Goal: Task Accomplishment & Management: Use online tool/utility

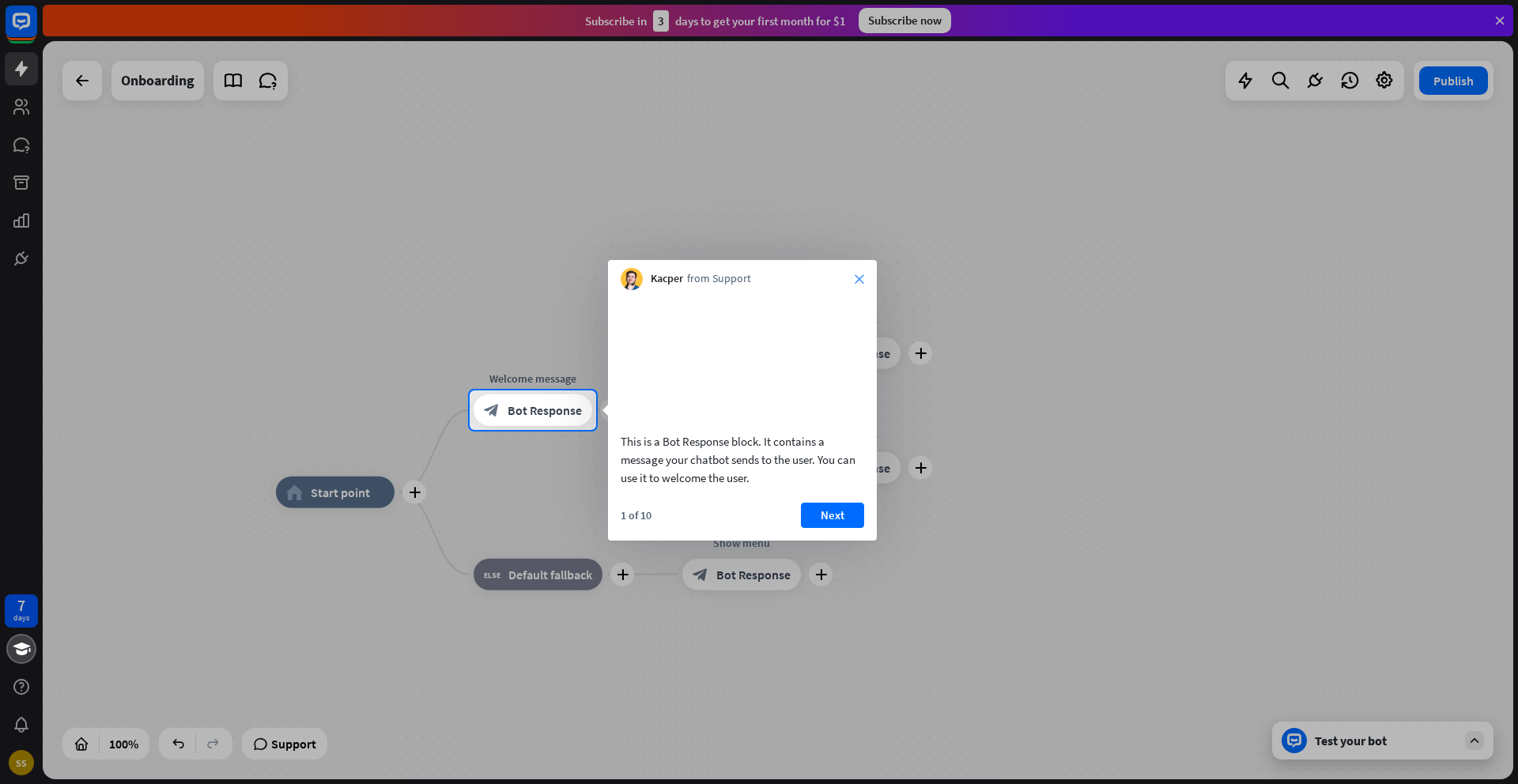
click at [857, 277] on icon "close" at bounding box center [859, 279] width 10 height 10
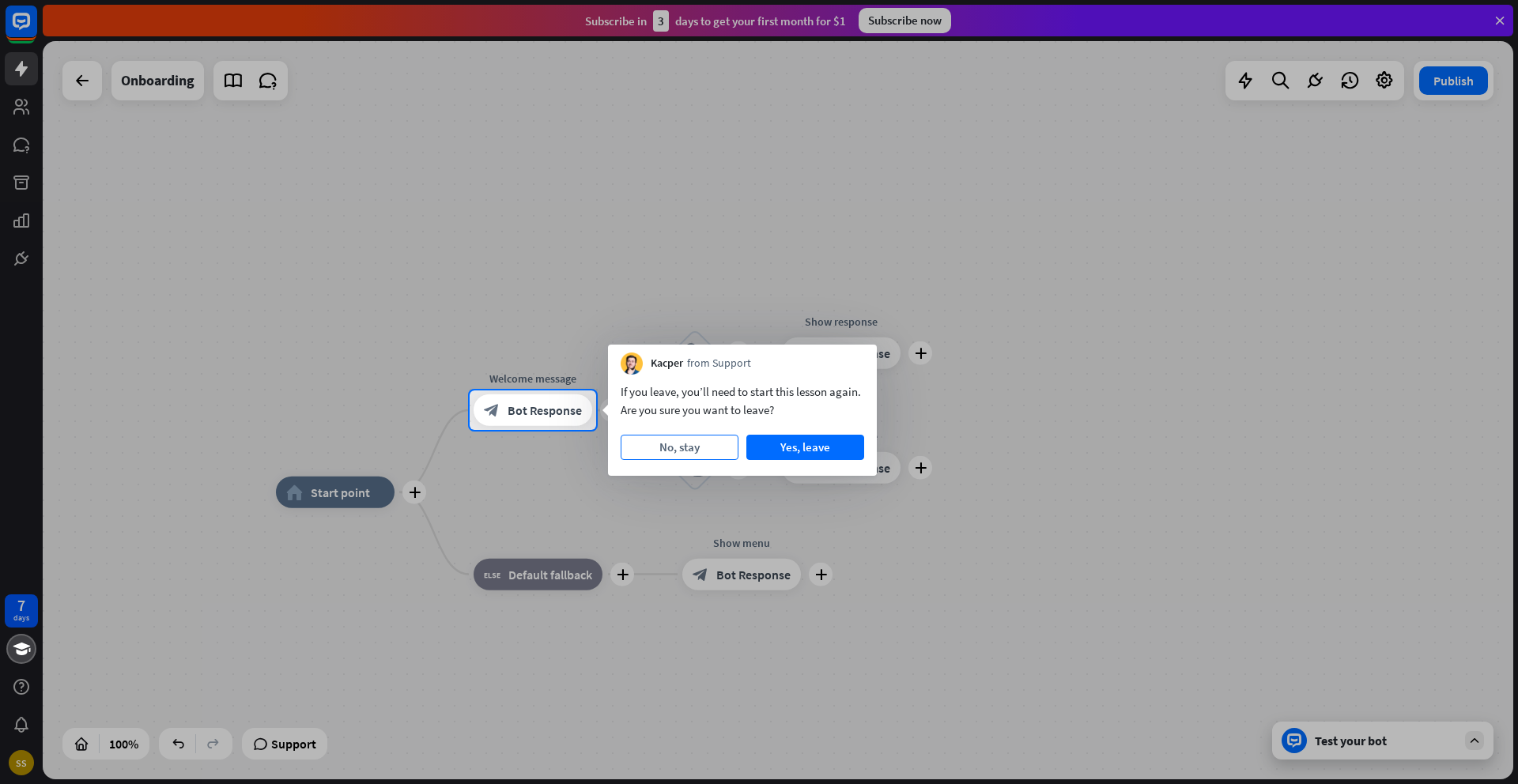
click at [695, 449] on button "No, stay" at bounding box center [680, 448] width 118 height 25
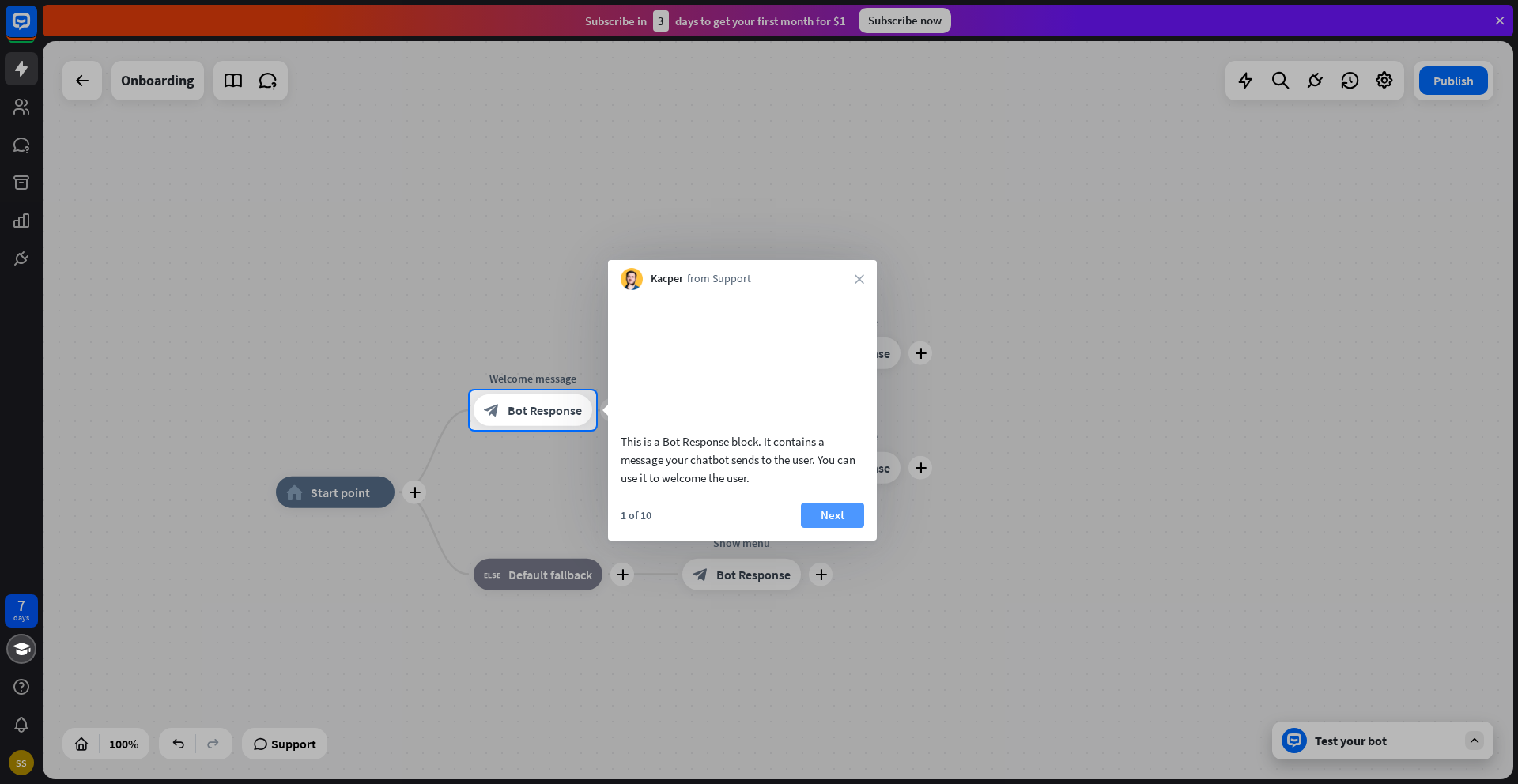
click at [832, 528] on button "Next" at bounding box center [833, 515] width 64 height 25
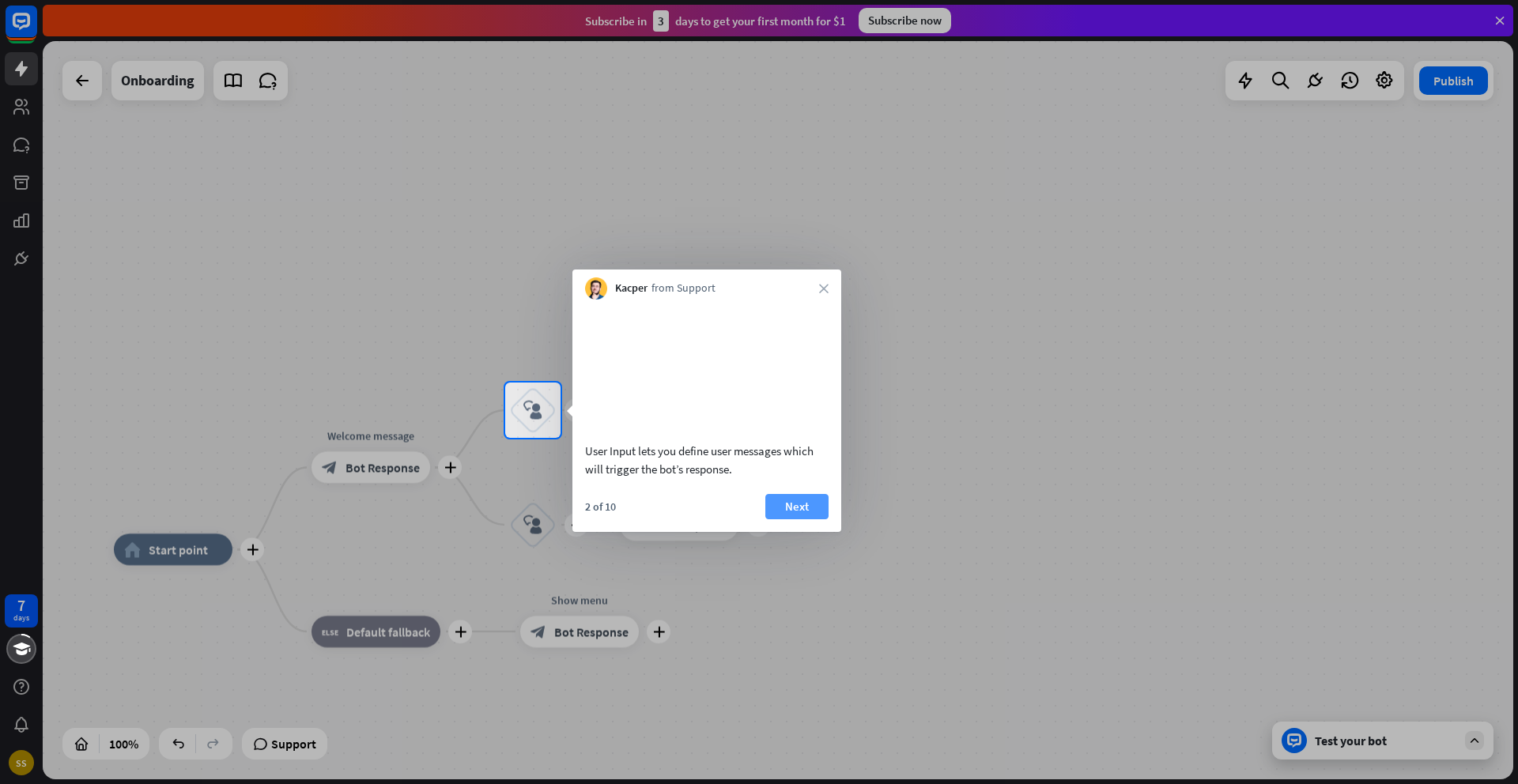
click at [799, 519] on button "Next" at bounding box center [797, 506] width 64 height 25
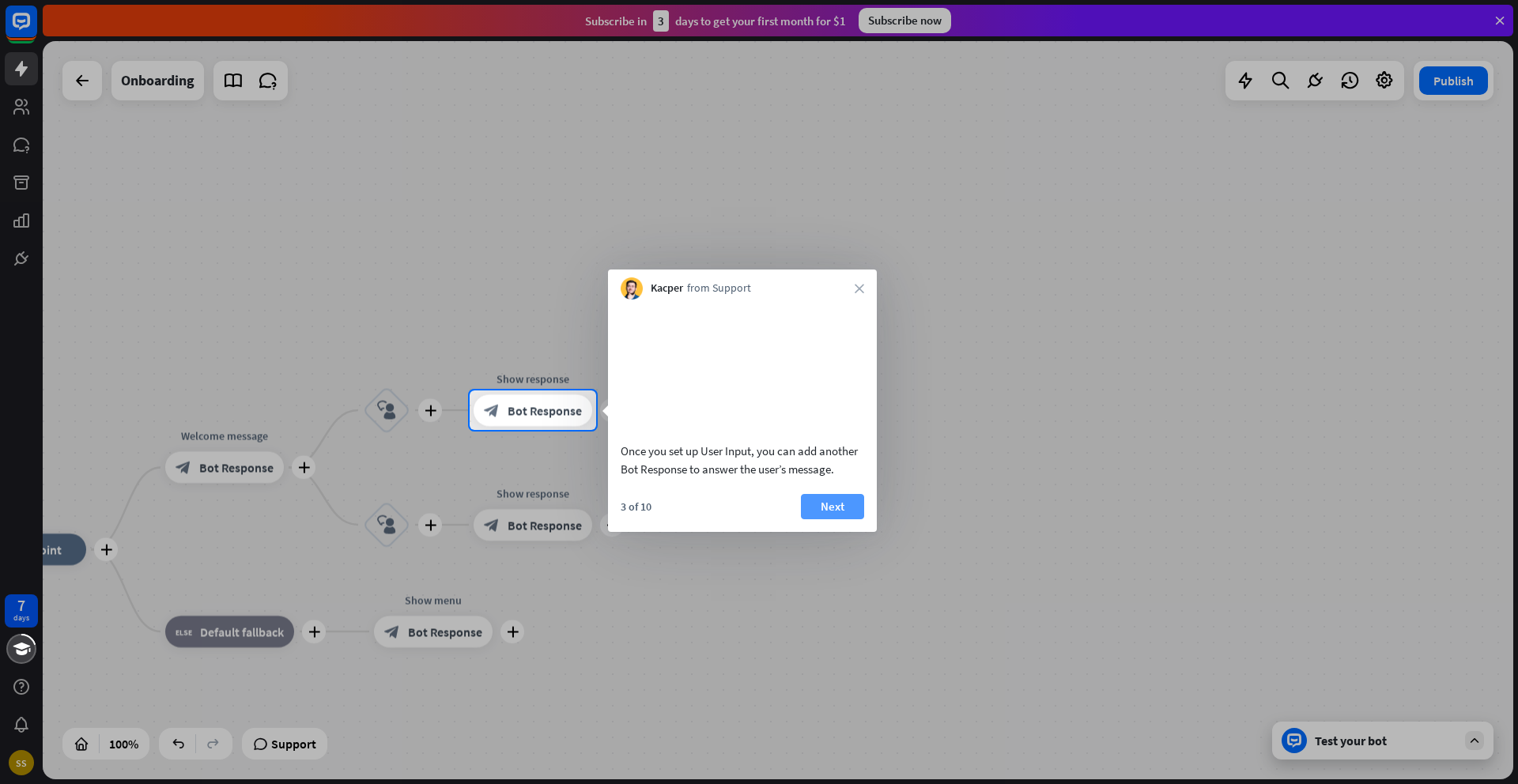
click at [826, 519] on button "Next" at bounding box center [833, 506] width 64 height 25
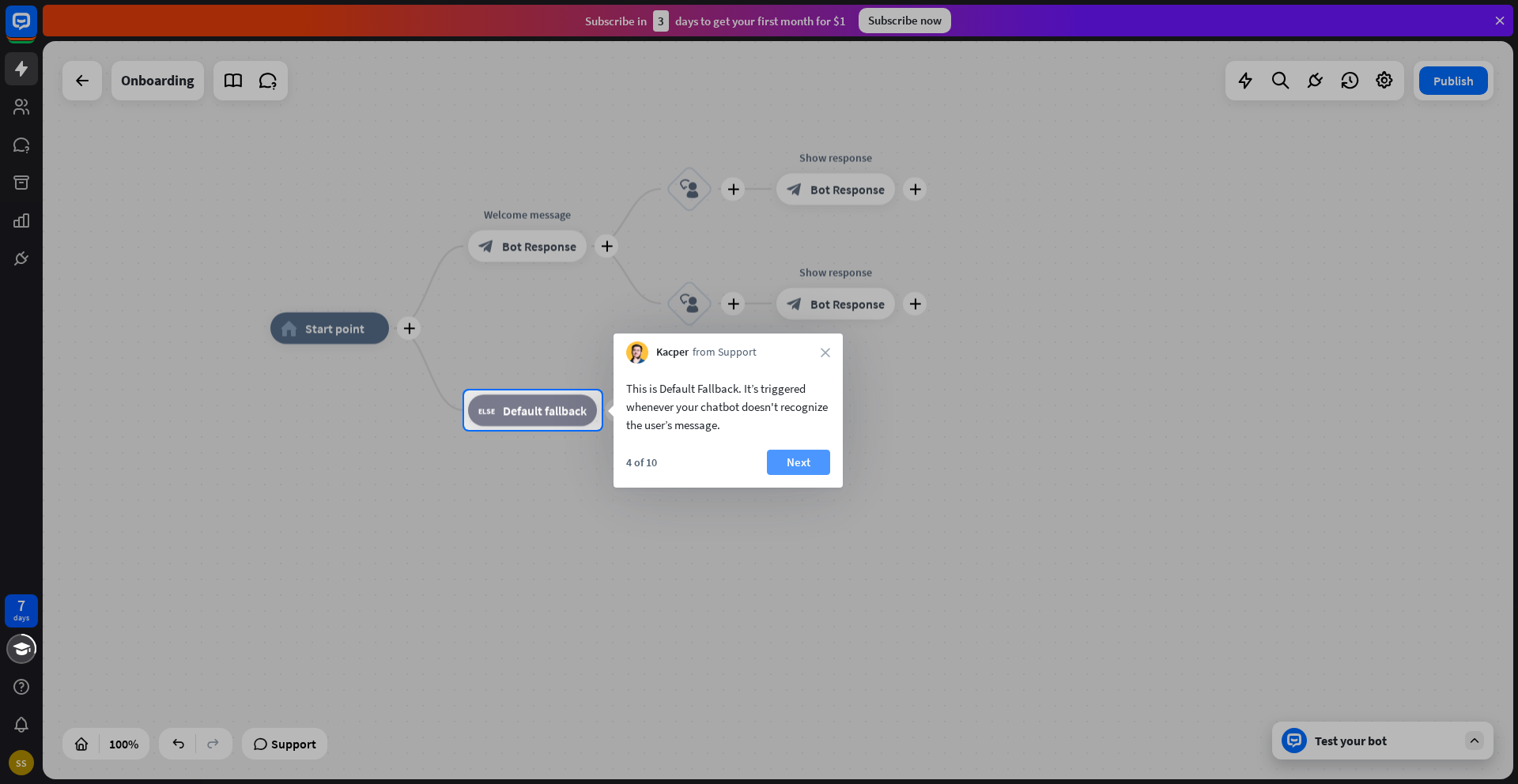
click at [783, 453] on button "Next" at bounding box center [799, 463] width 64 height 25
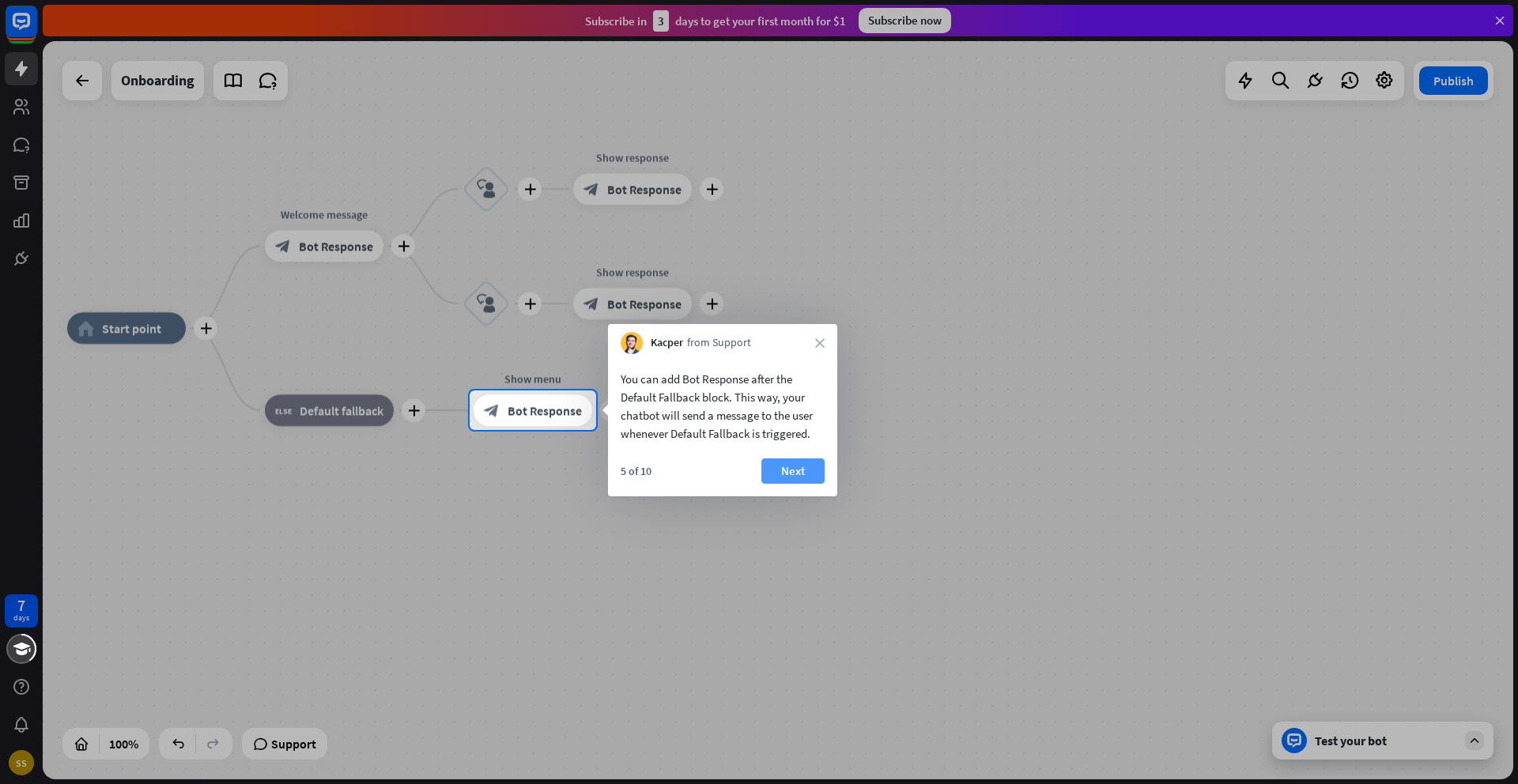
click at [788, 471] on button "Next" at bounding box center [793, 471] width 64 height 25
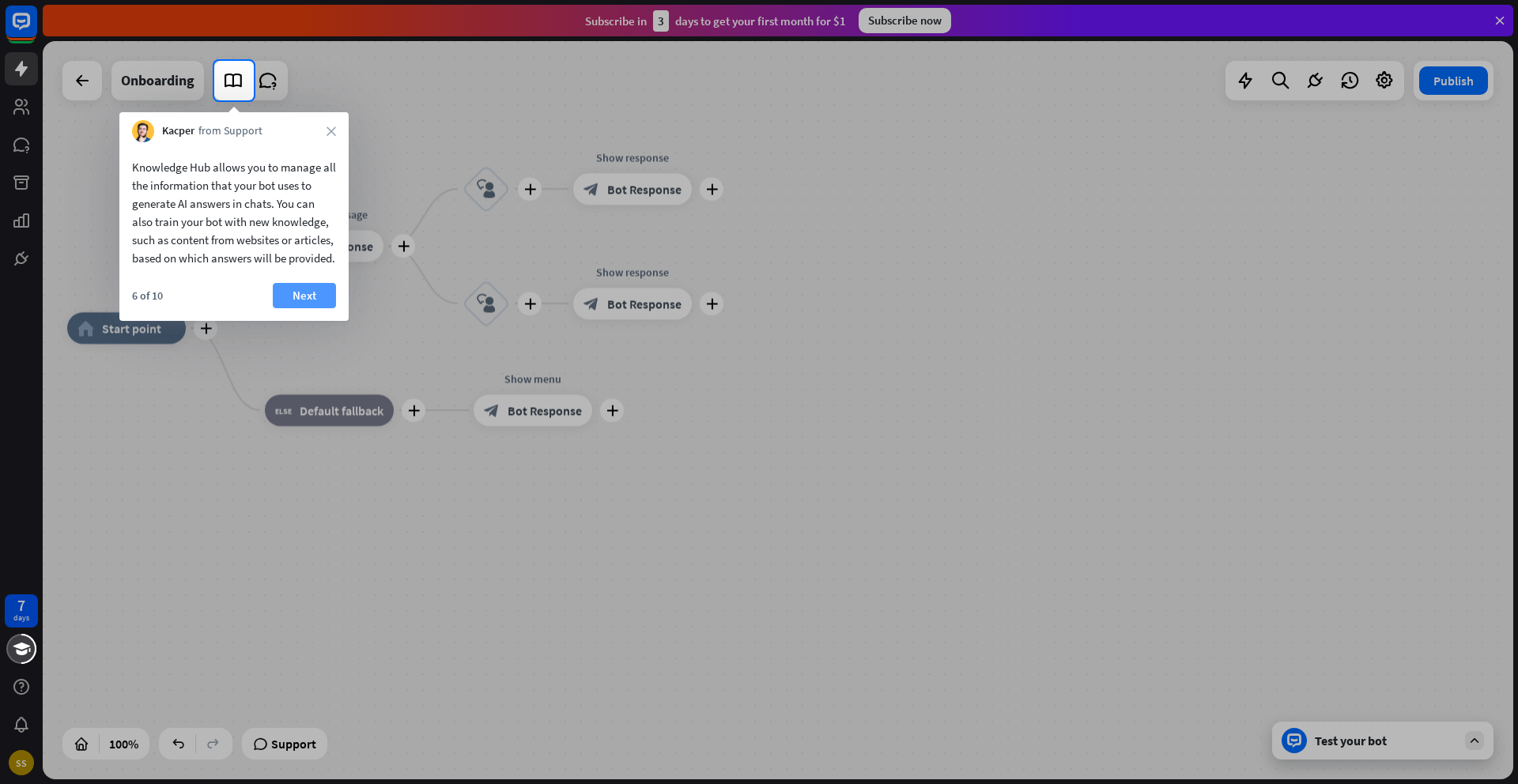
click at [295, 308] on button "Next" at bounding box center [305, 295] width 64 height 25
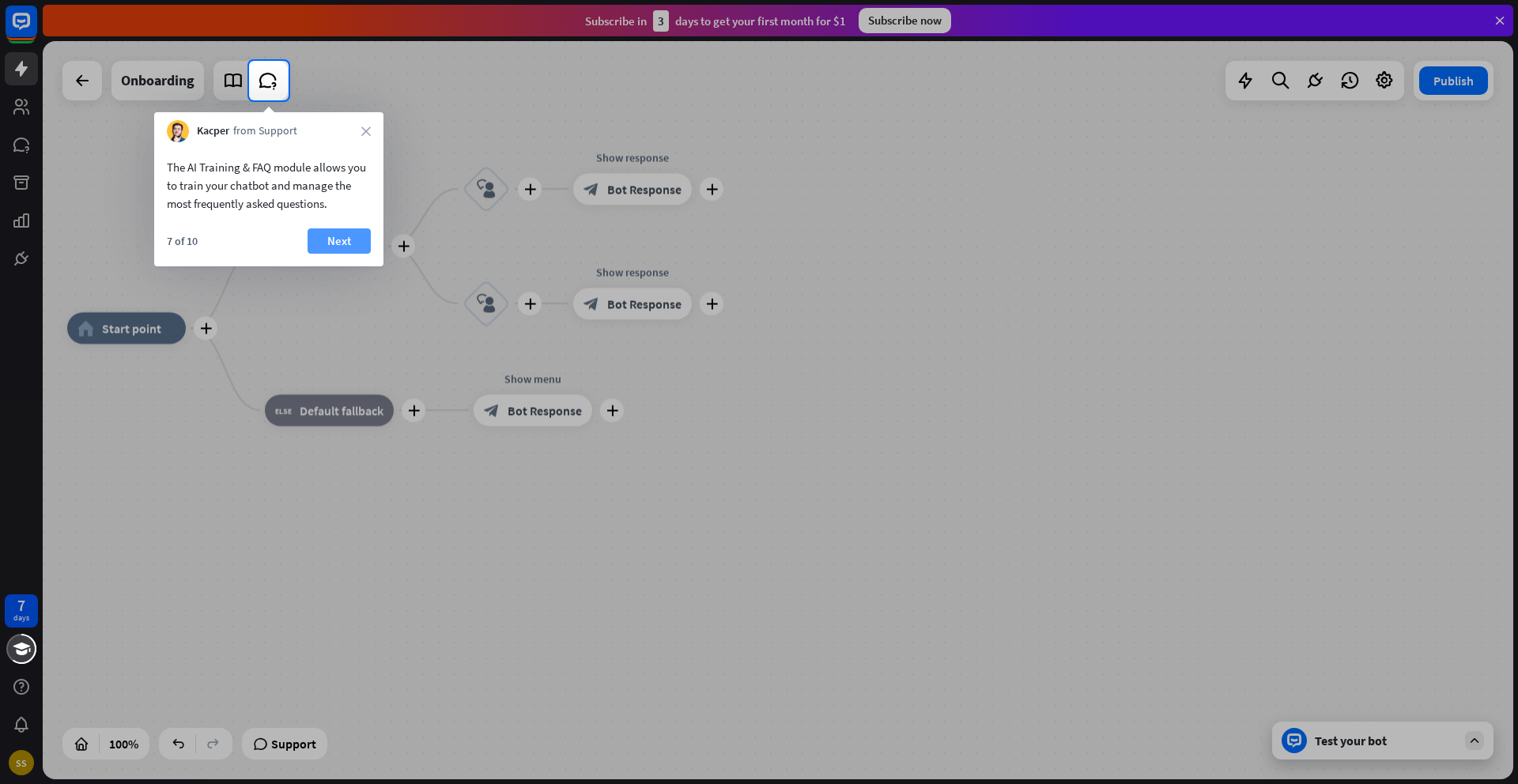
click at [344, 236] on button "Next" at bounding box center [339, 241] width 64 height 25
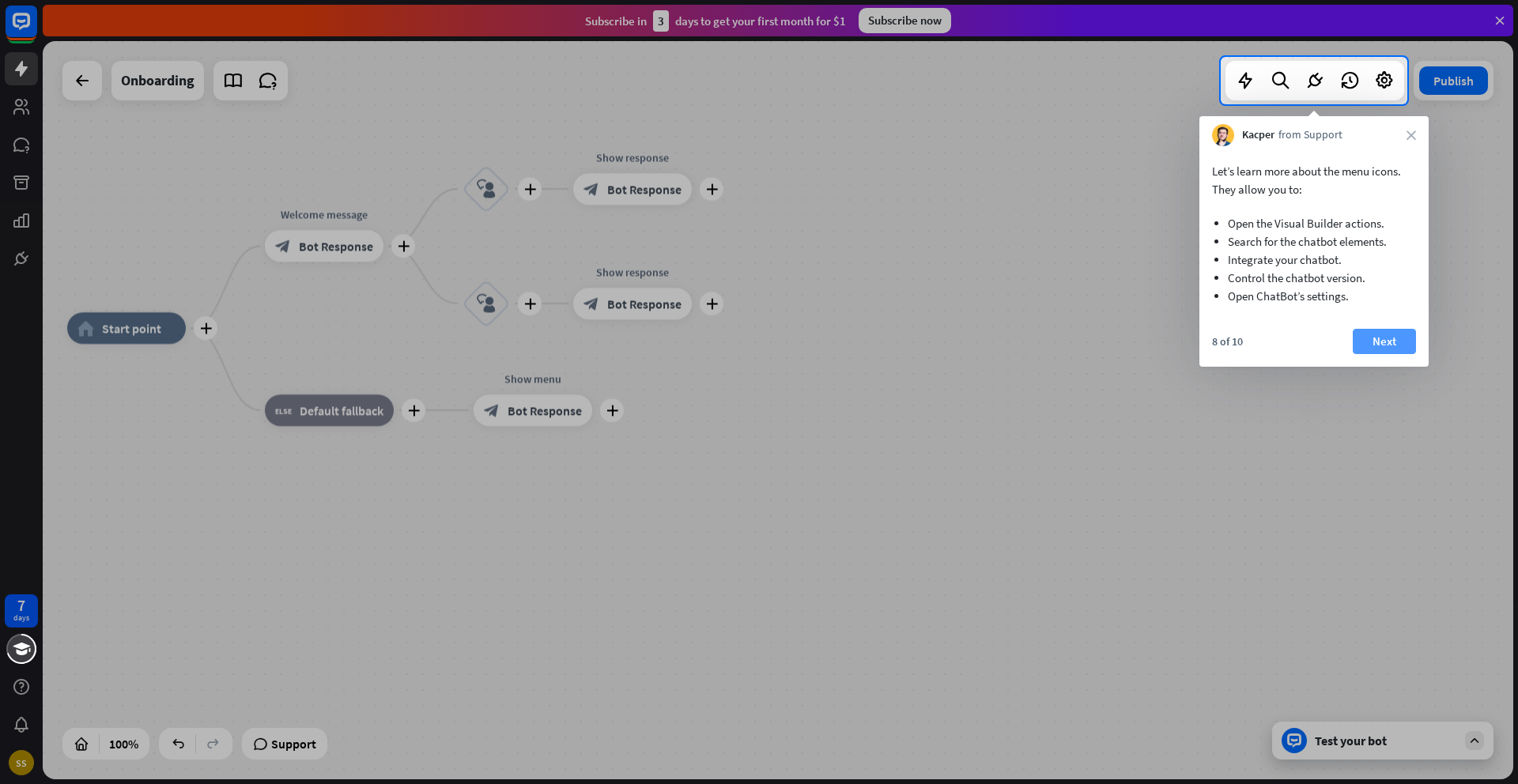
click at [1378, 334] on button "Next" at bounding box center [1385, 341] width 64 height 25
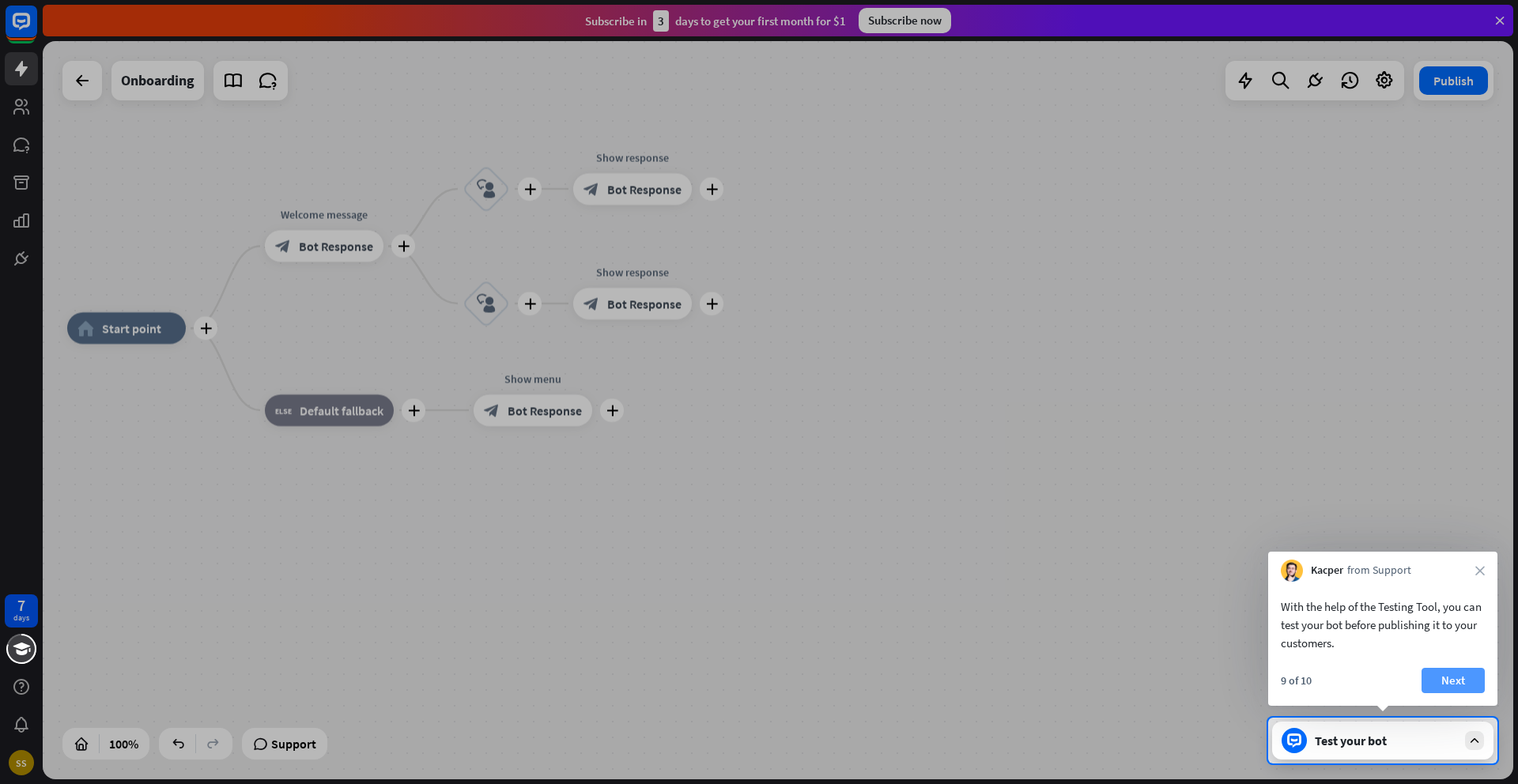
click at [1456, 685] on button "Next" at bounding box center [1453, 680] width 64 height 25
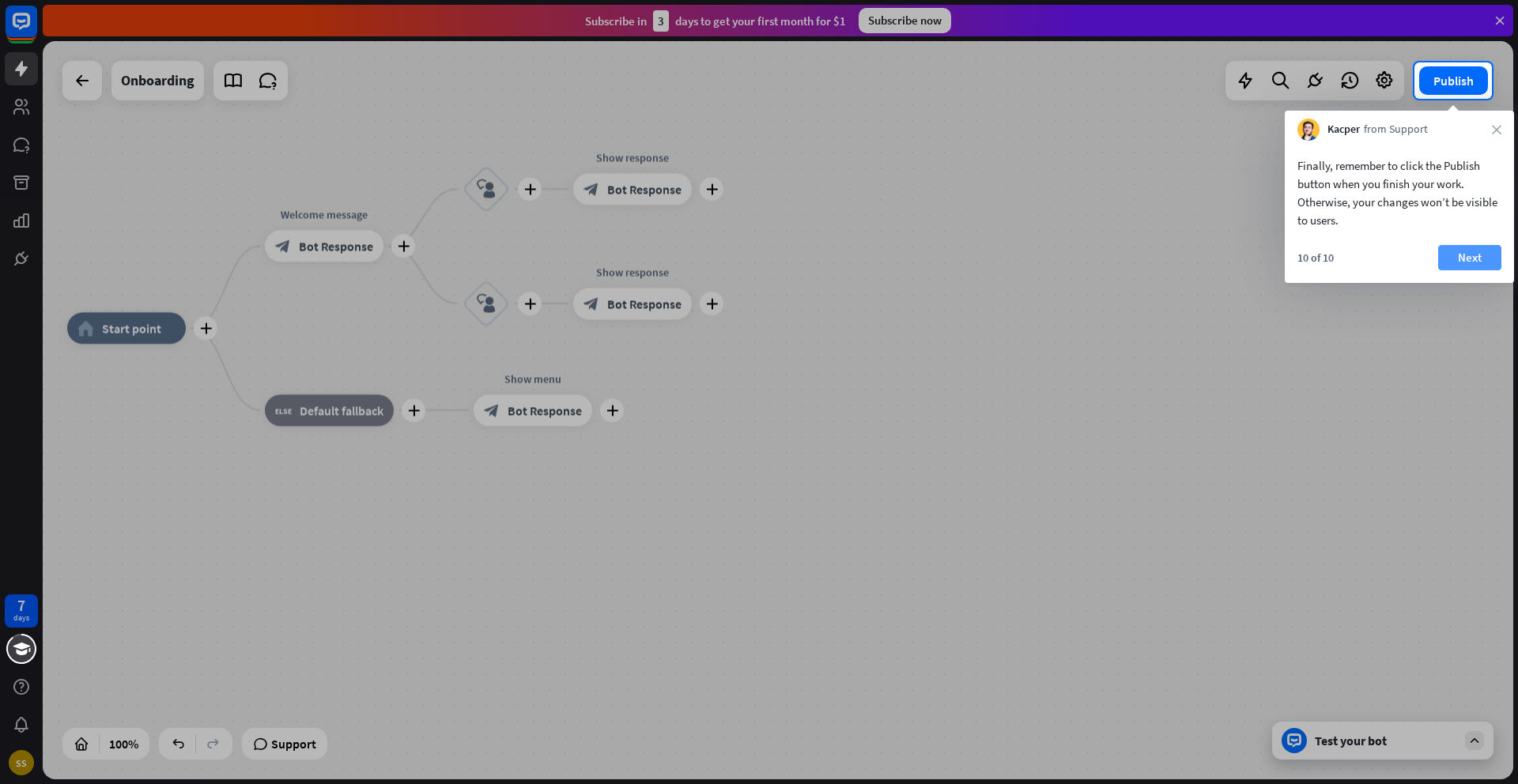
click at [1460, 258] on button "Next" at bounding box center [1470, 258] width 64 height 25
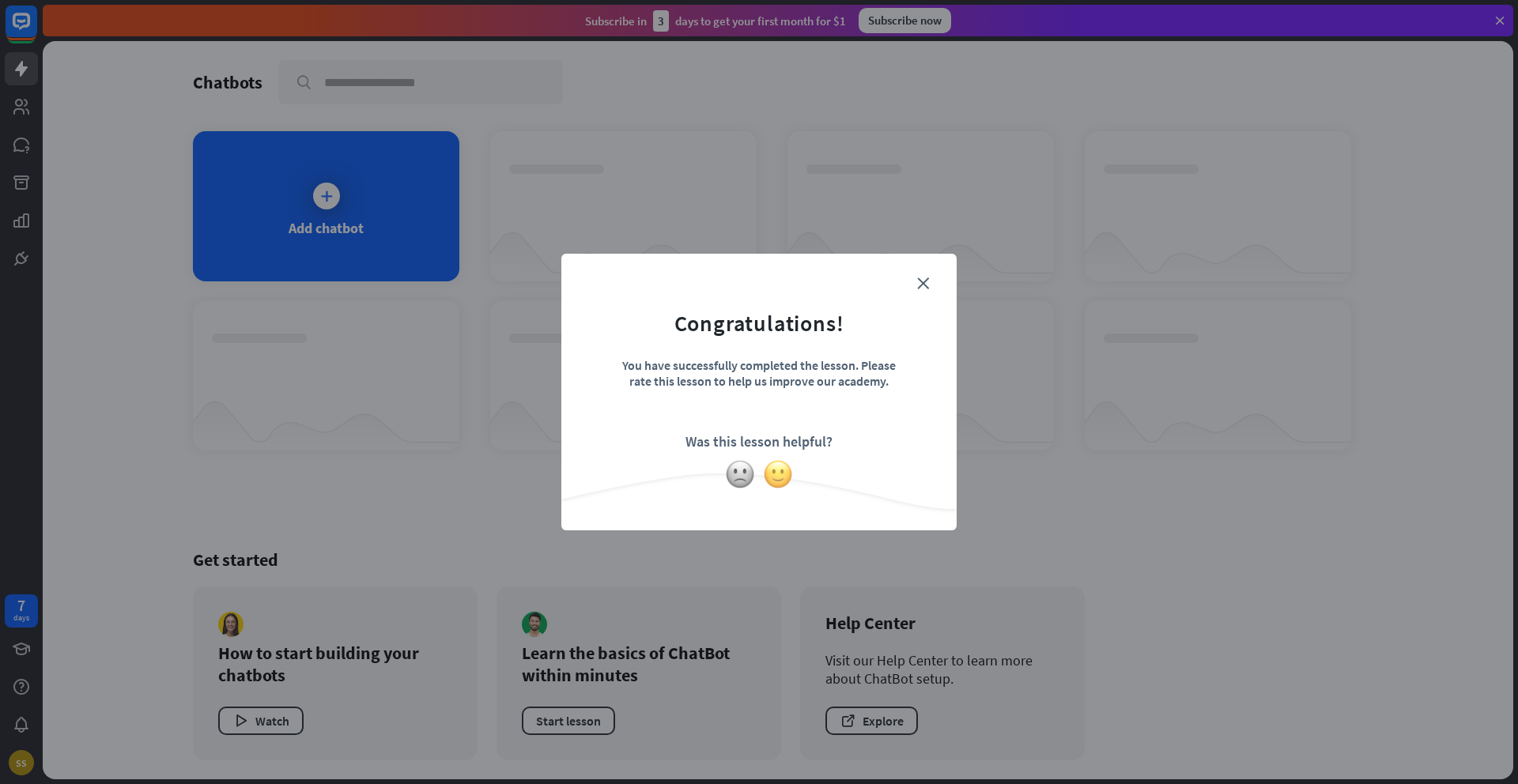
click at [781, 472] on img at bounding box center [778, 474] width 30 height 30
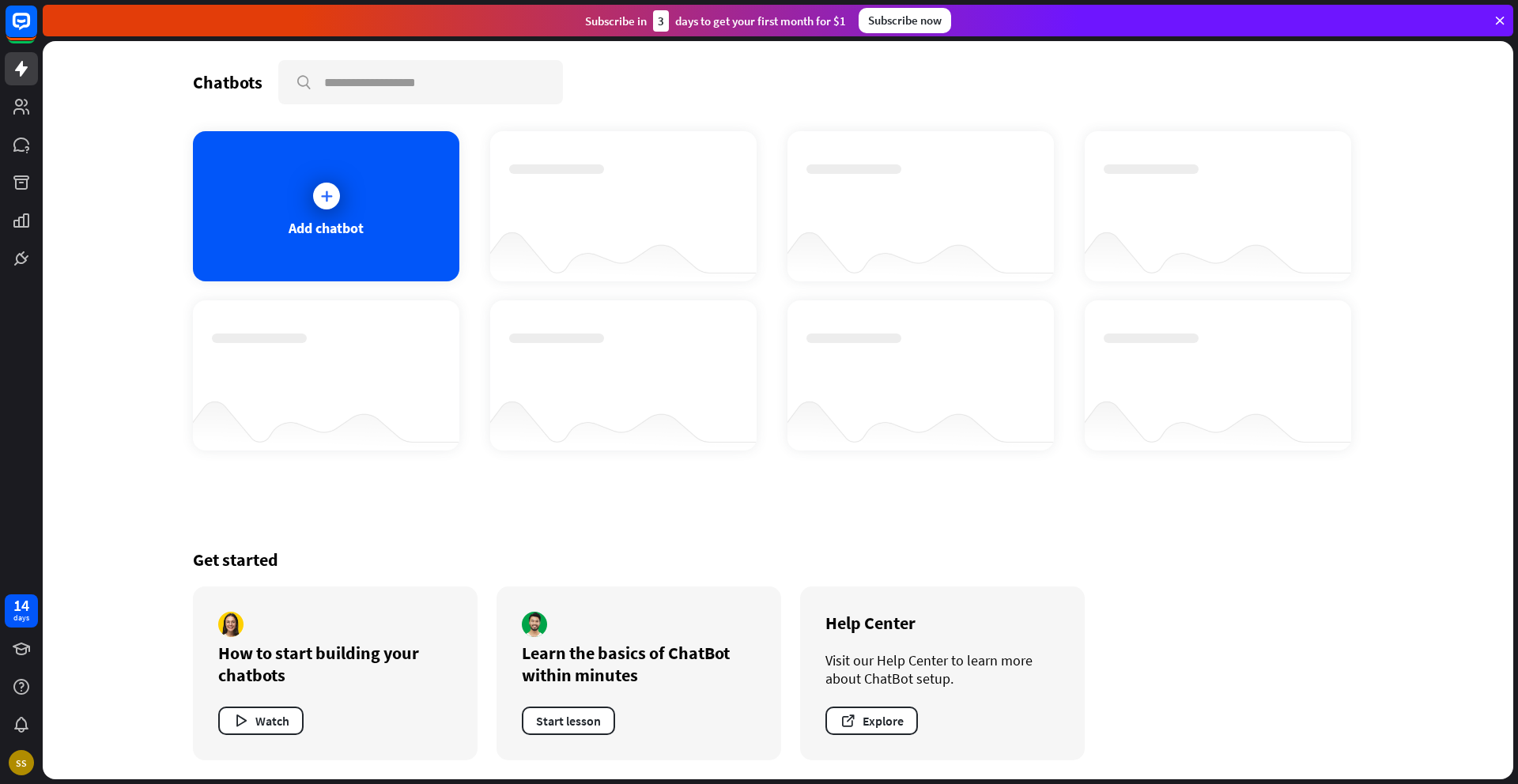
click at [1504, 24] on icon at bounding box center [1500, 21] width 14 height 14
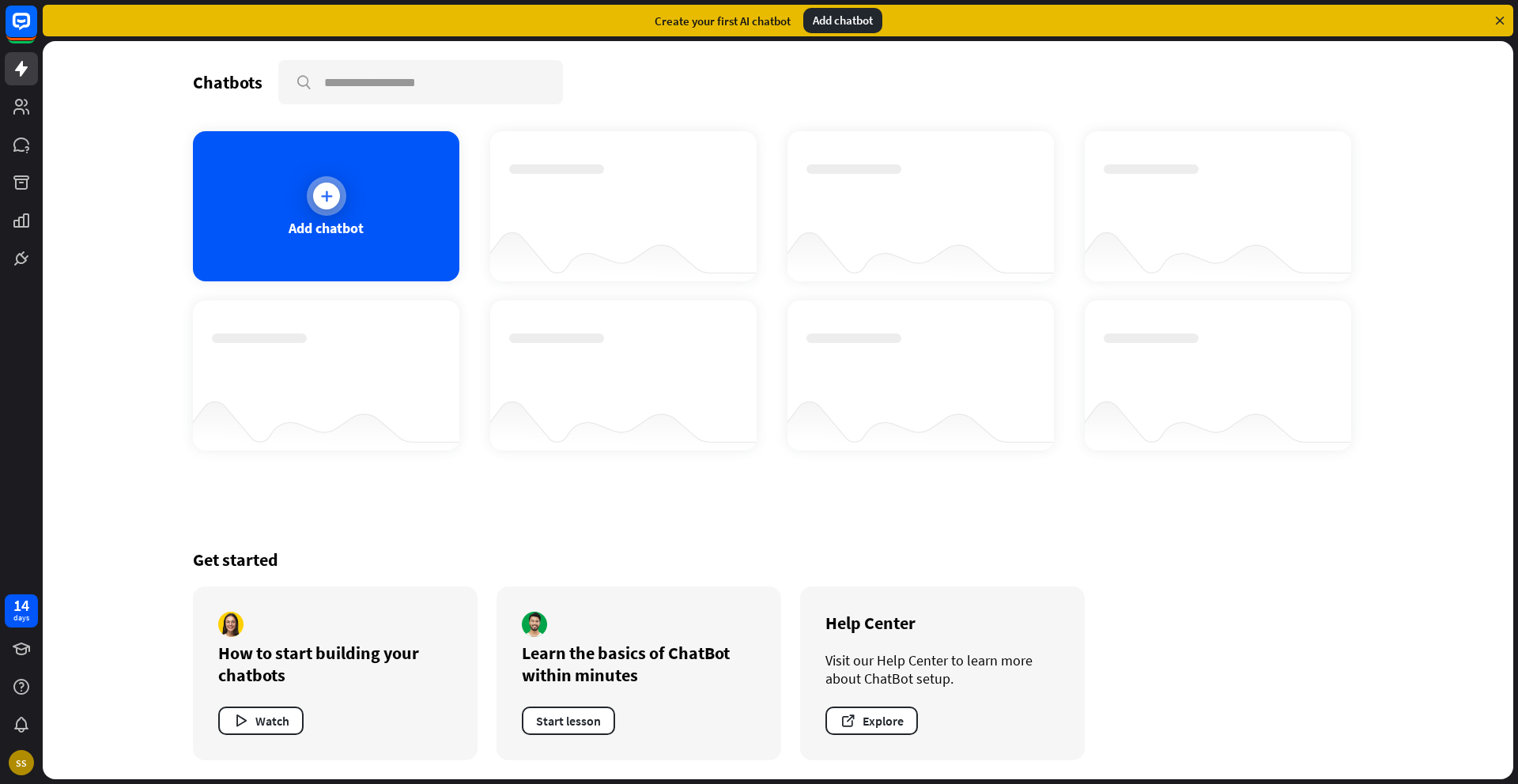
click at [329, 202] on icon at bounding box center [326, 196] width 16 height 16
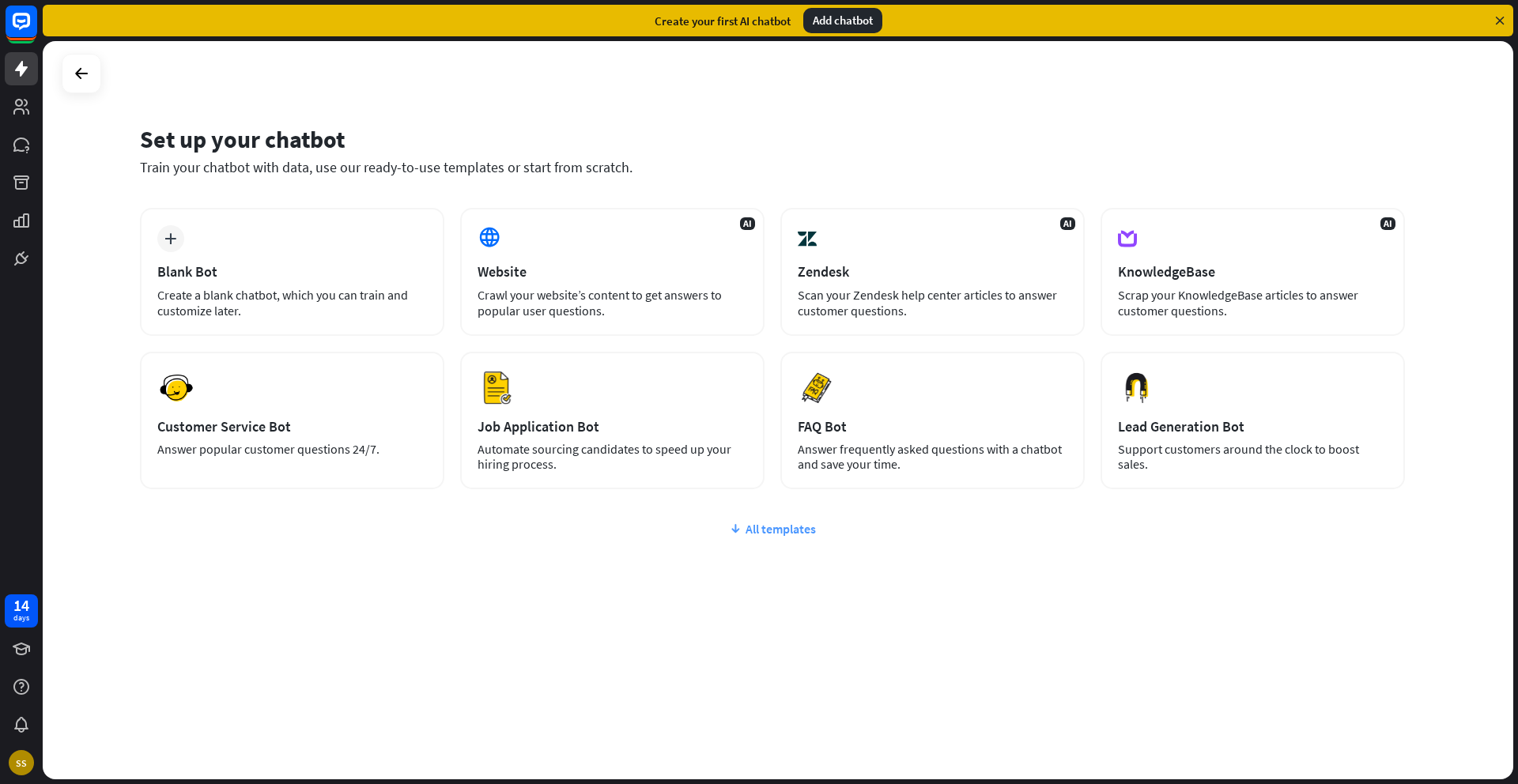
click at [764, 526] on div "All templates" at bounding box center [772, 528] width 1265 height 16
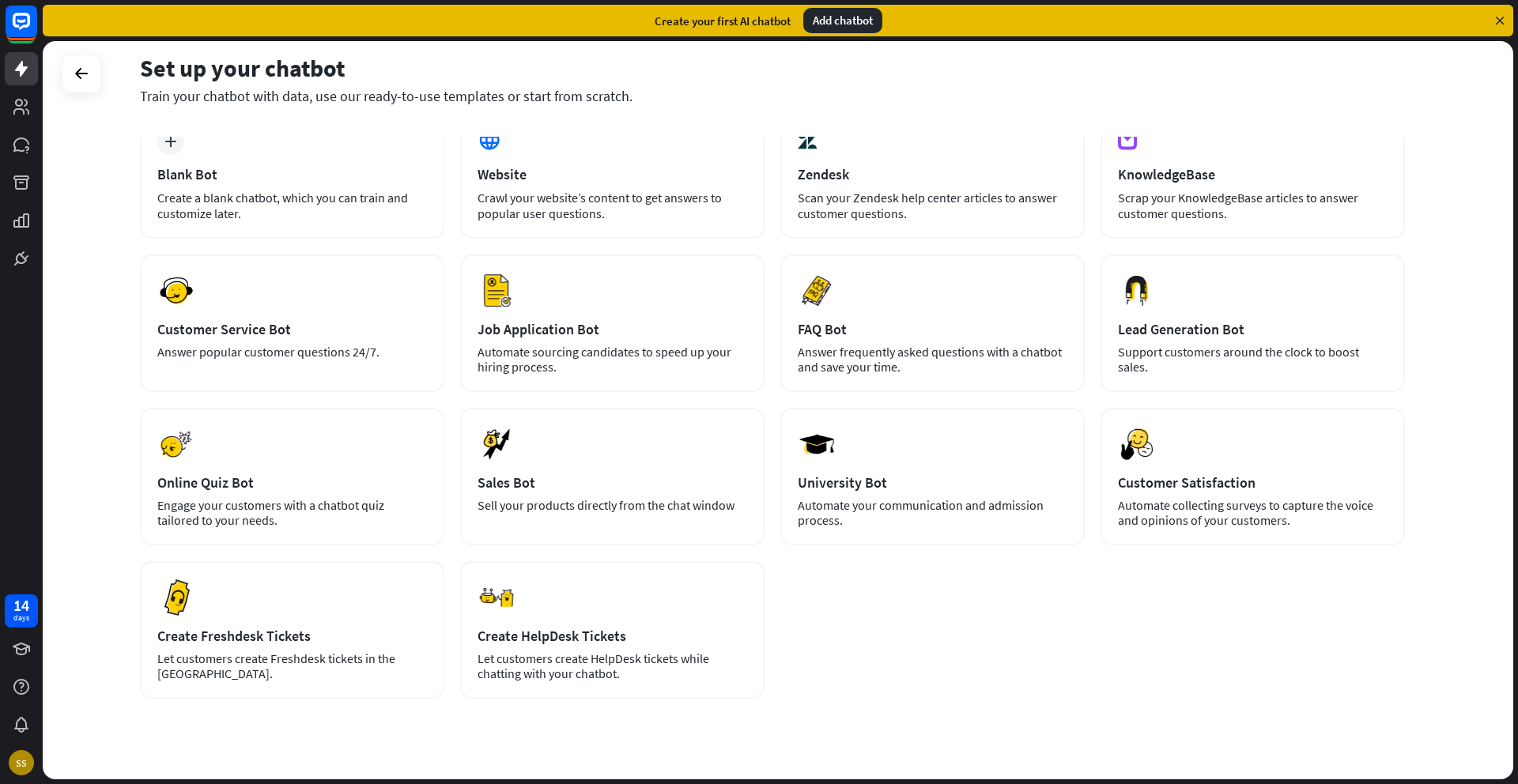
scroll to position [83, 0]
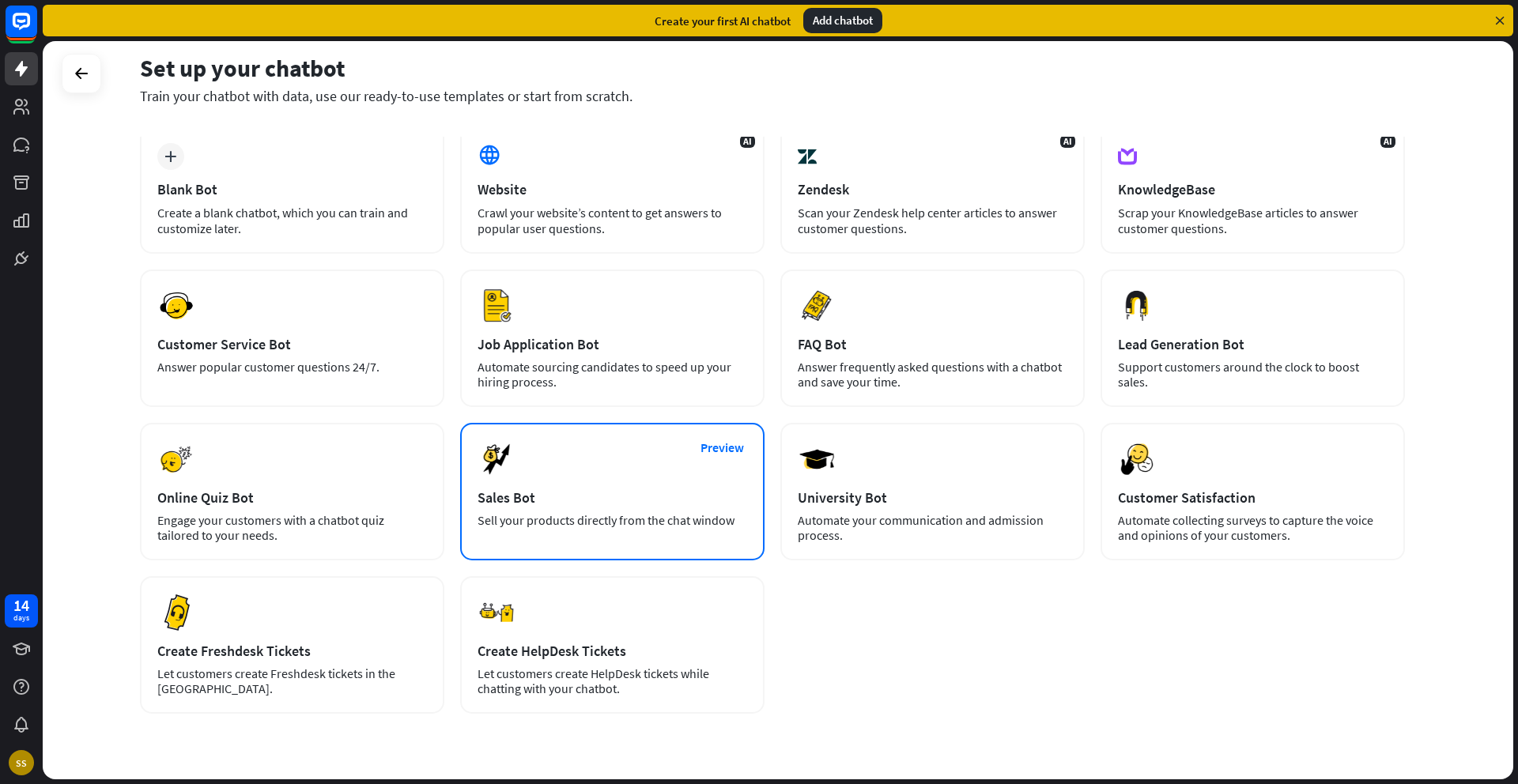
click at [604, 476] on div "Preview Sales Bot Sell your products directly from the chat window" at bounding box center [611, 491] width 304 height 137
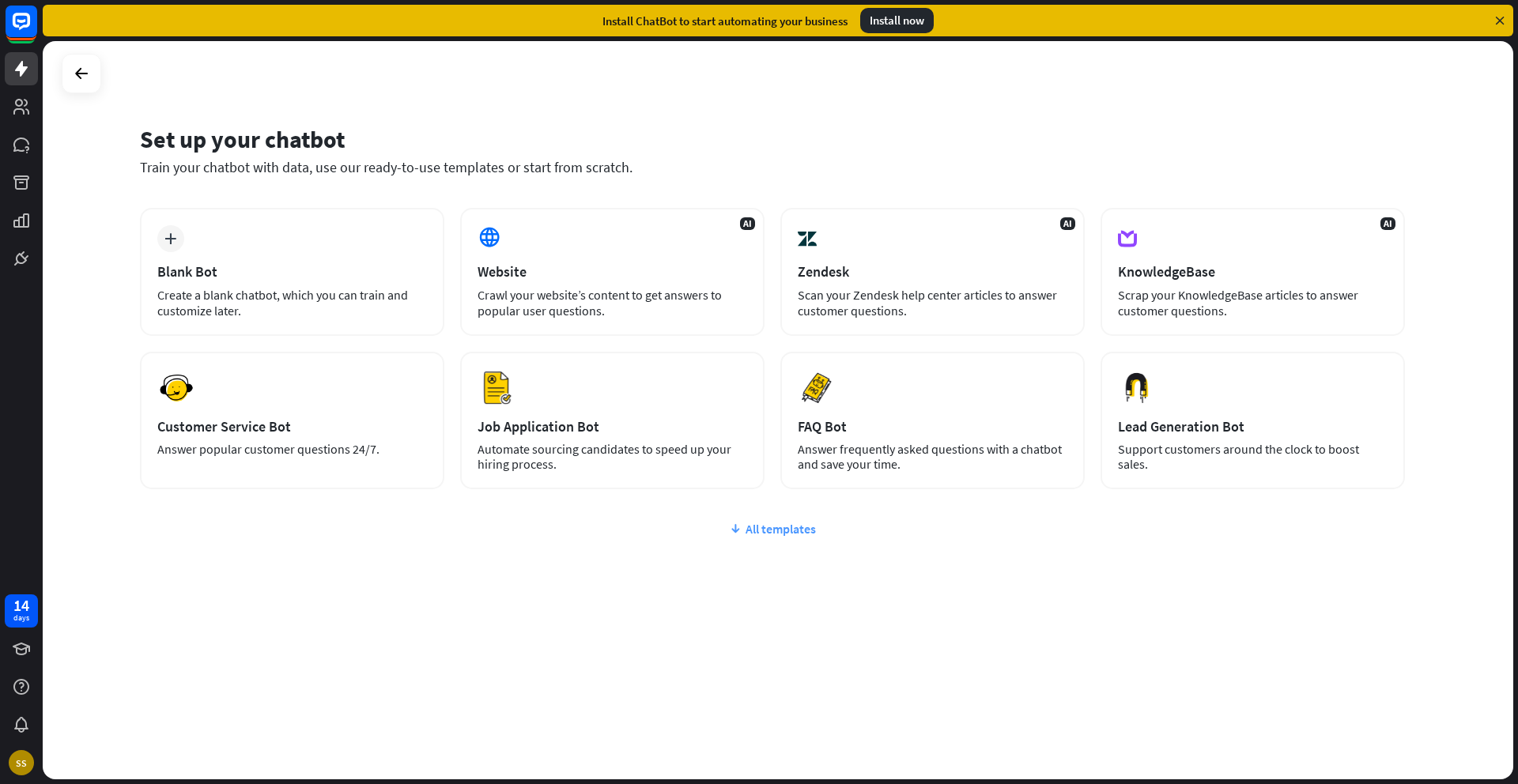
click at [783, 527] on div "All templates" at bounding box center [772, 528] width 1265 height 16
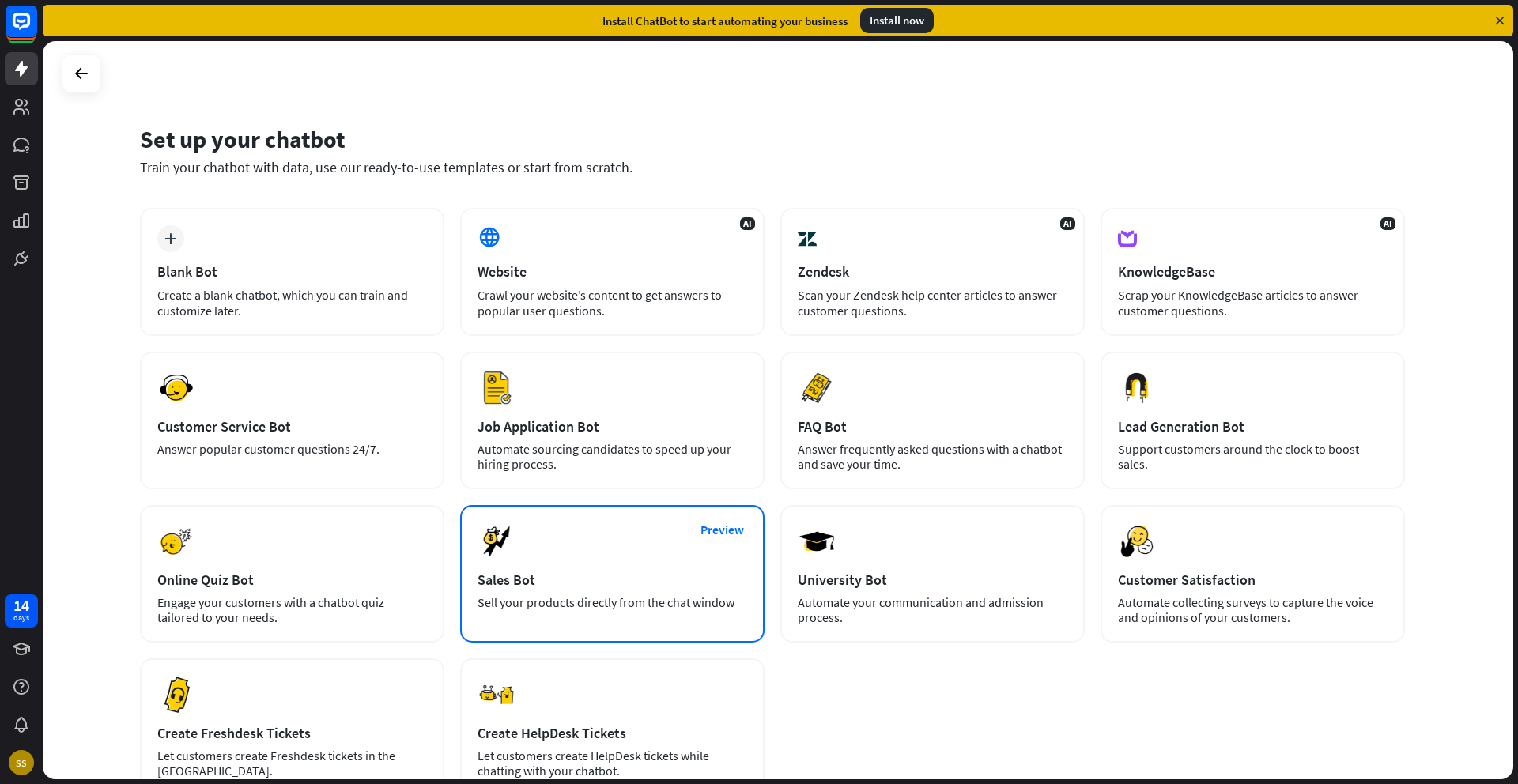
click at [610, 598] on div "Sell your products directly from the chat window" at bounding box center [612, 602] width 270 height 15
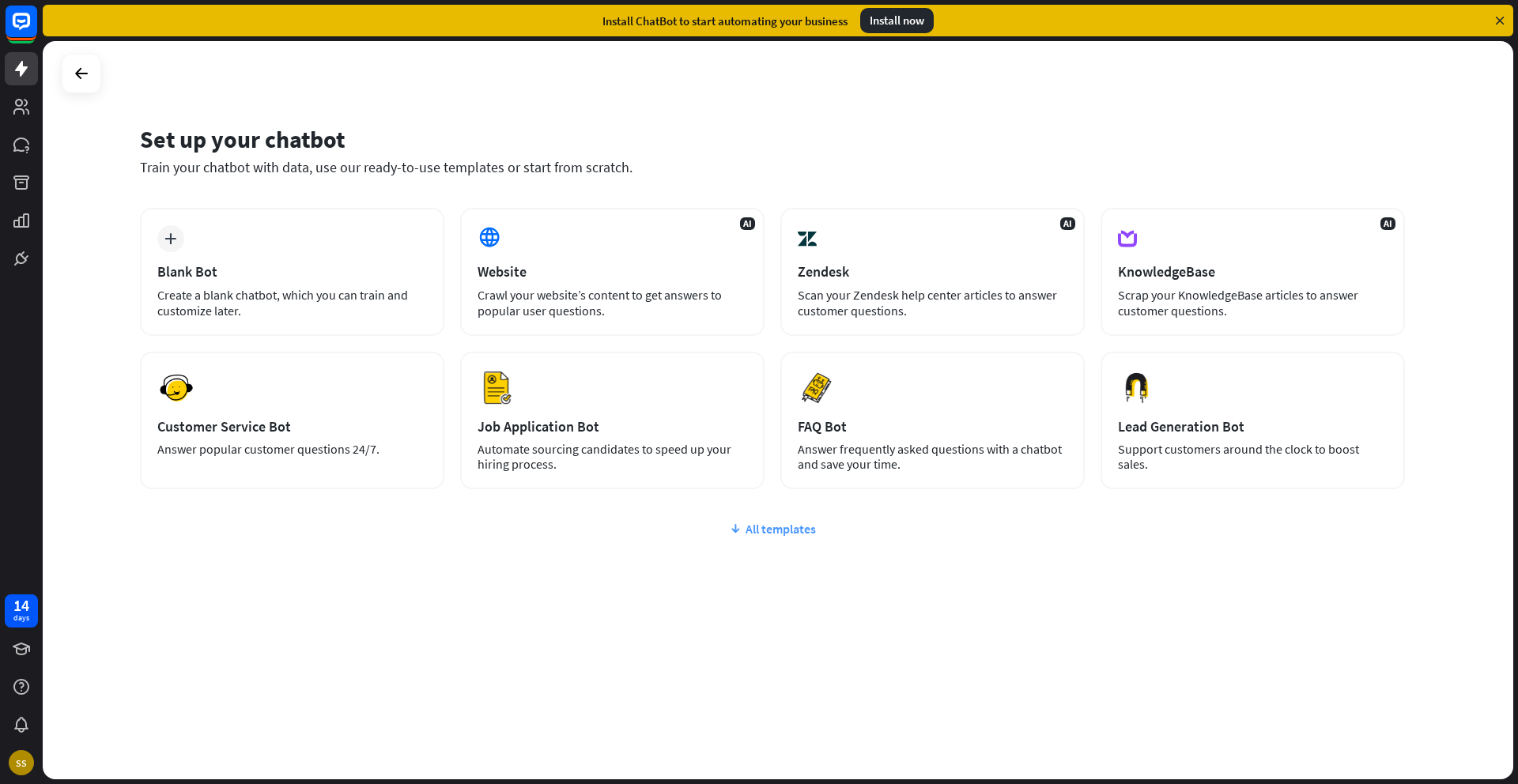
click at [765, 536] on div "All templates" at bounding box center [772, 528] width 1265 height 16
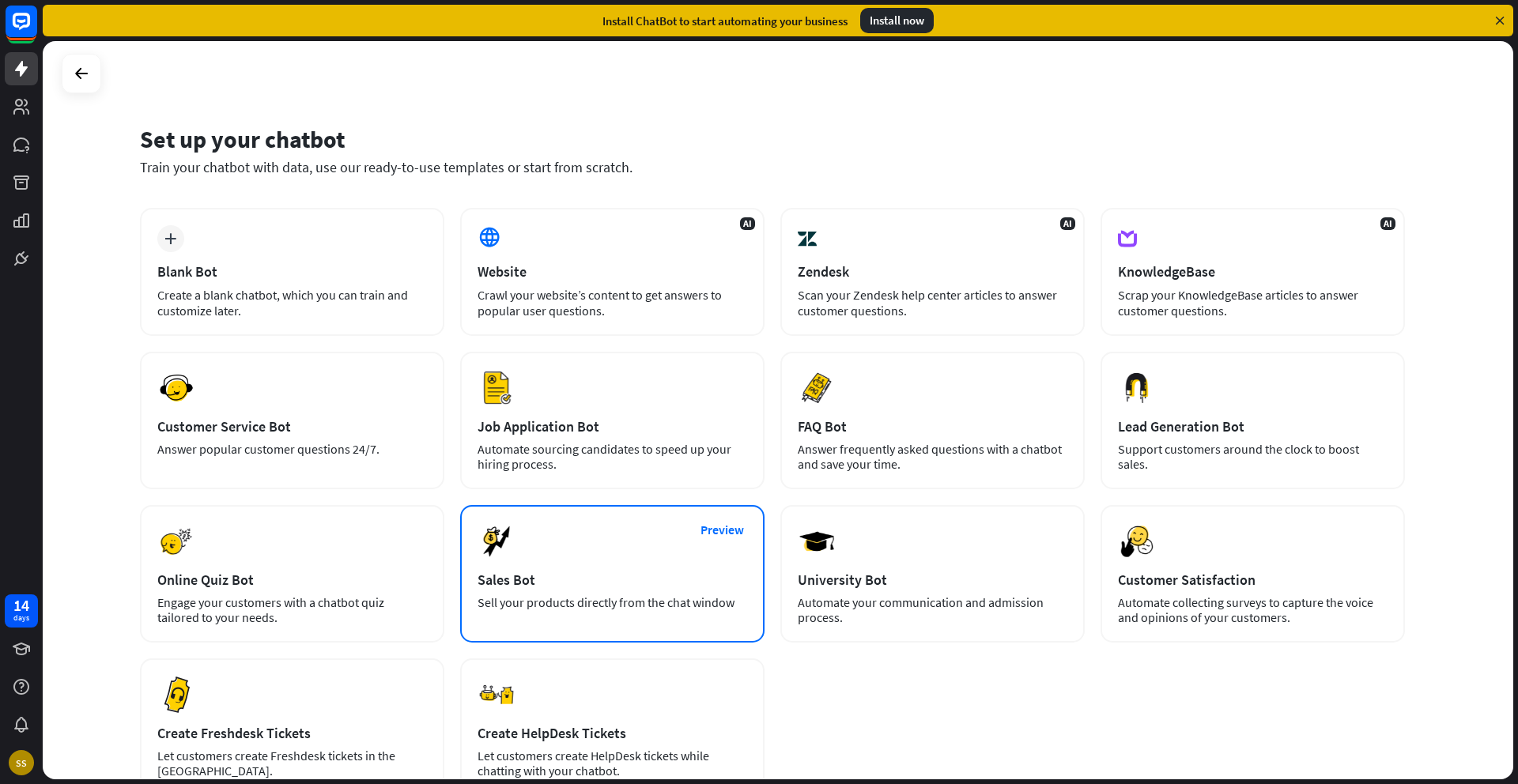
click at [572, 590] on div "Preview Sales Bot Sell your products directly from the chat window" at bounding box center [611, 573] width 304 height 137
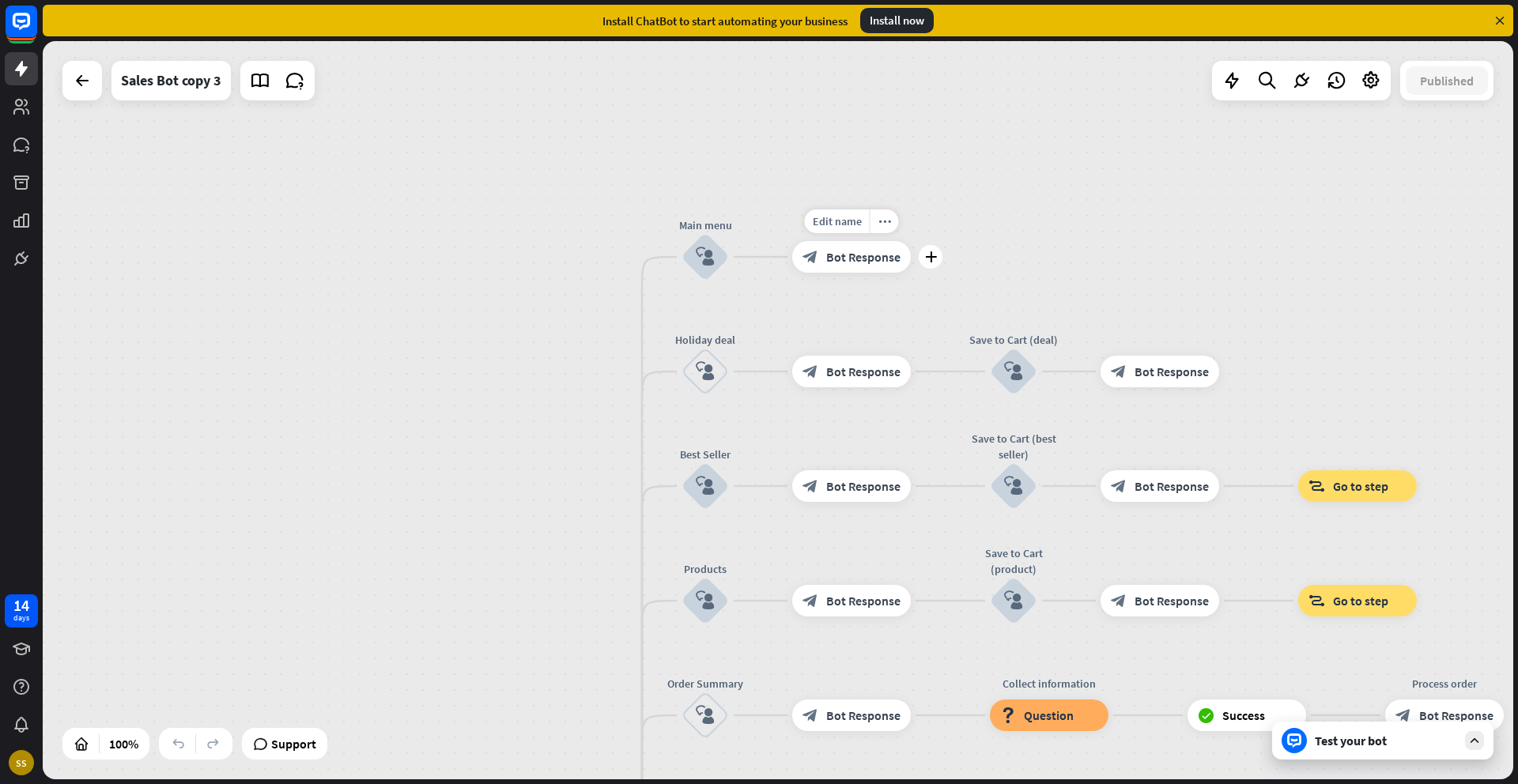
click at [850, 261] on span "Bot Response" at bounding box center [863, 257] width 75 height 16
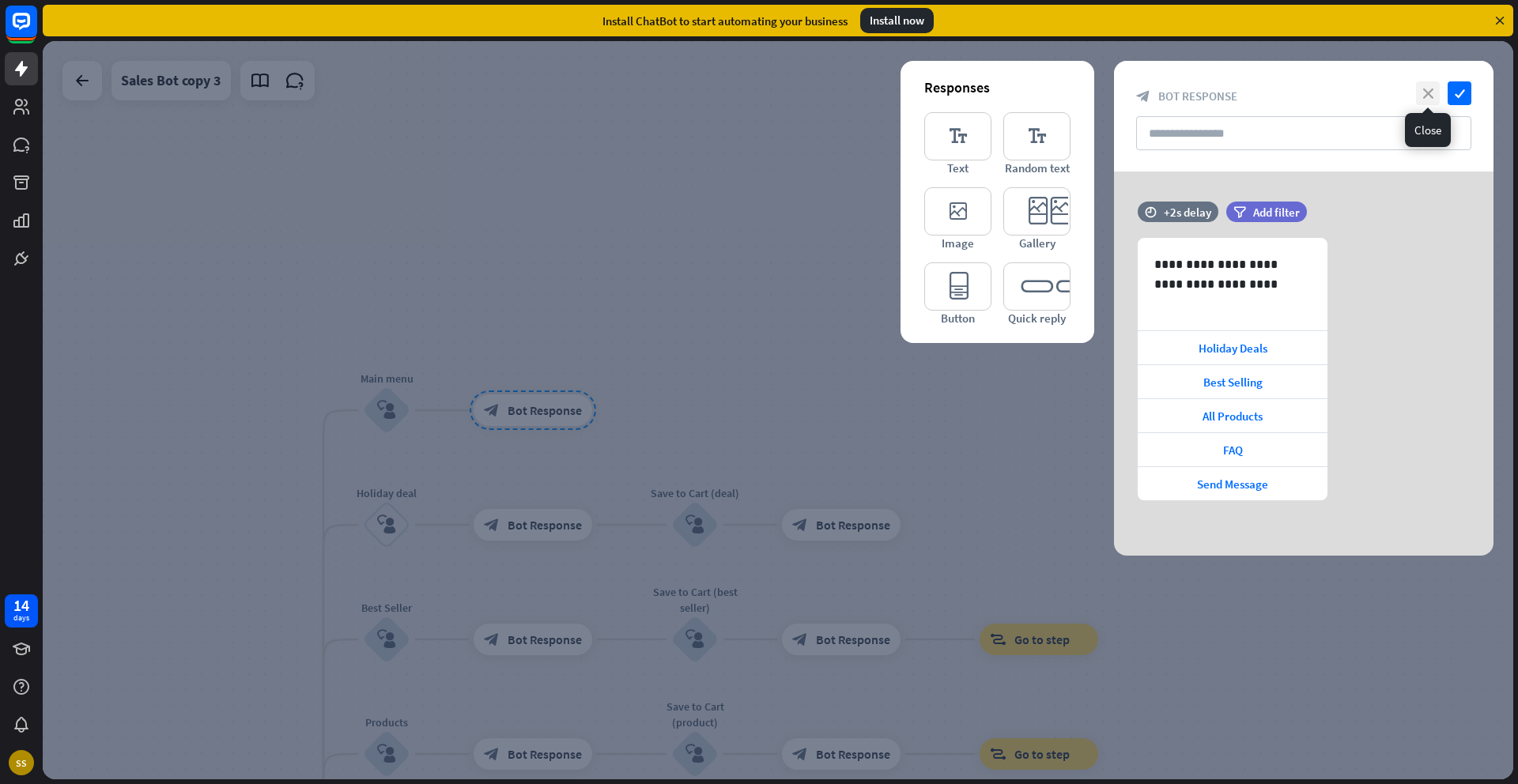
click at [1419, 92] on icon "close" at bounding box center [1427, 94] width 24 height 24
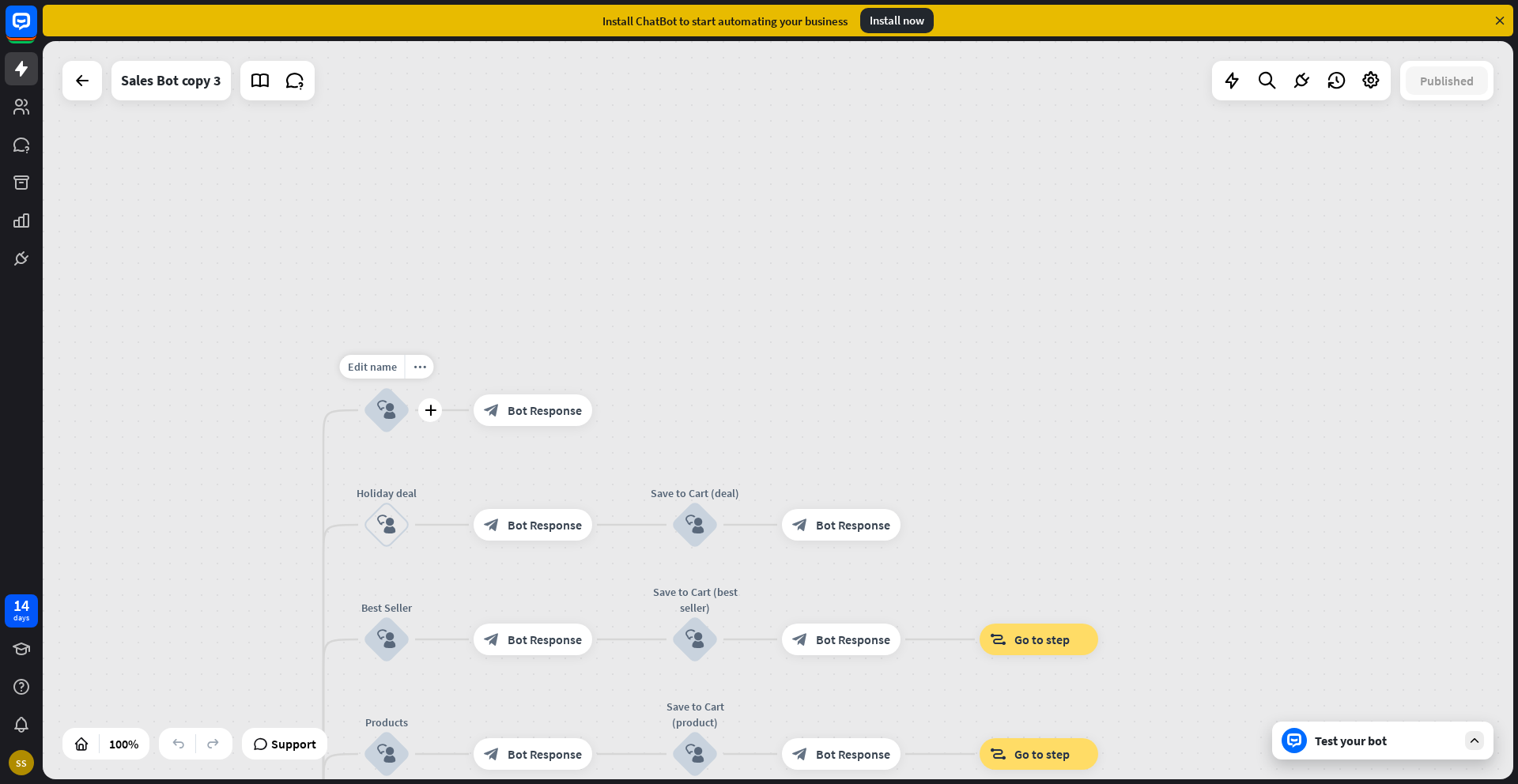
click at [382, 413] on icon "block_user_input" at bounding box center [387, 410] width 19 height 19
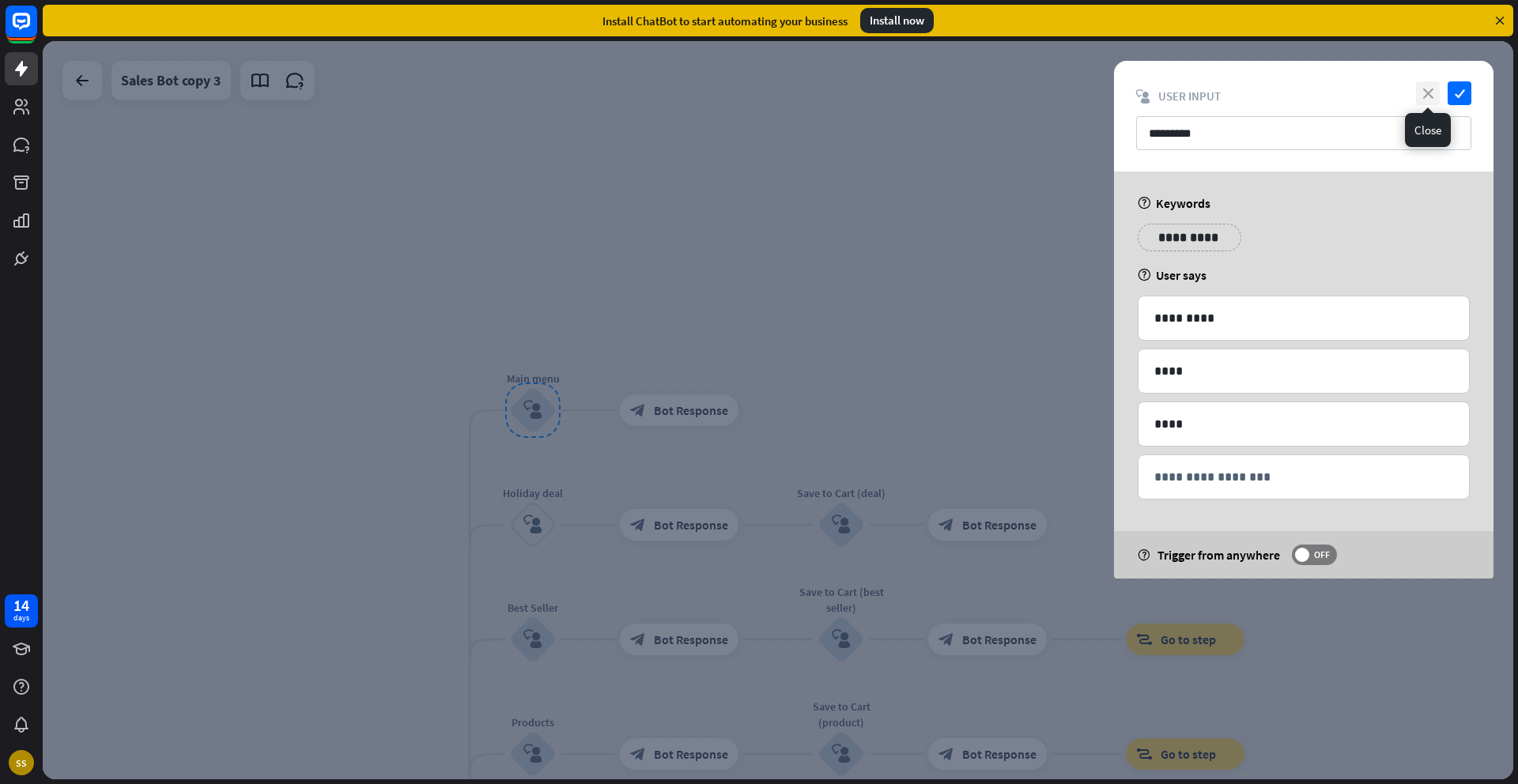
click at [1430, 92] on icon "close" at bounding box center [1427, 94] width 24 height 24
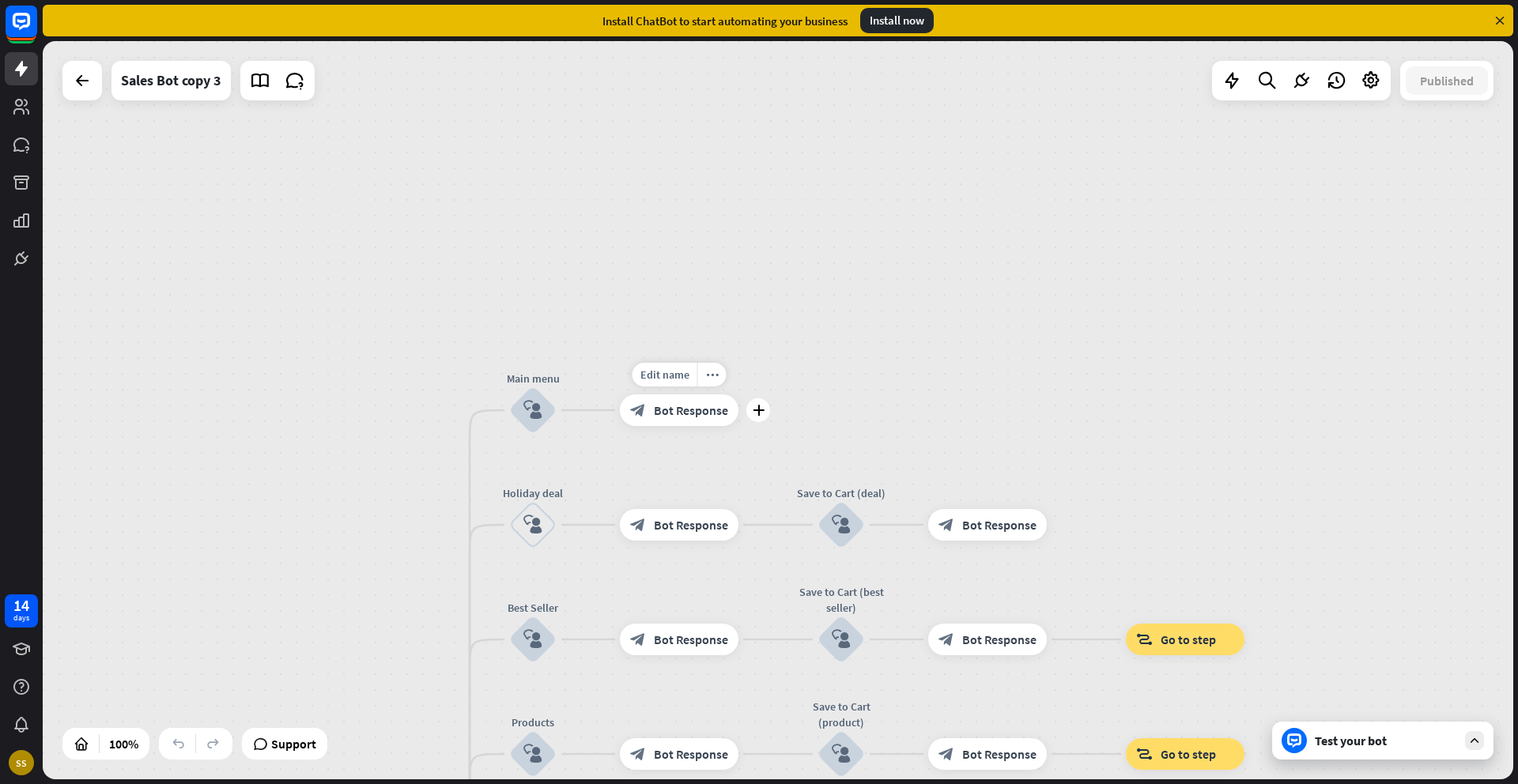
click at [695, 419] on div "block_bot_response Bot Response" at bounding box center [679, 410] width 118 height 32
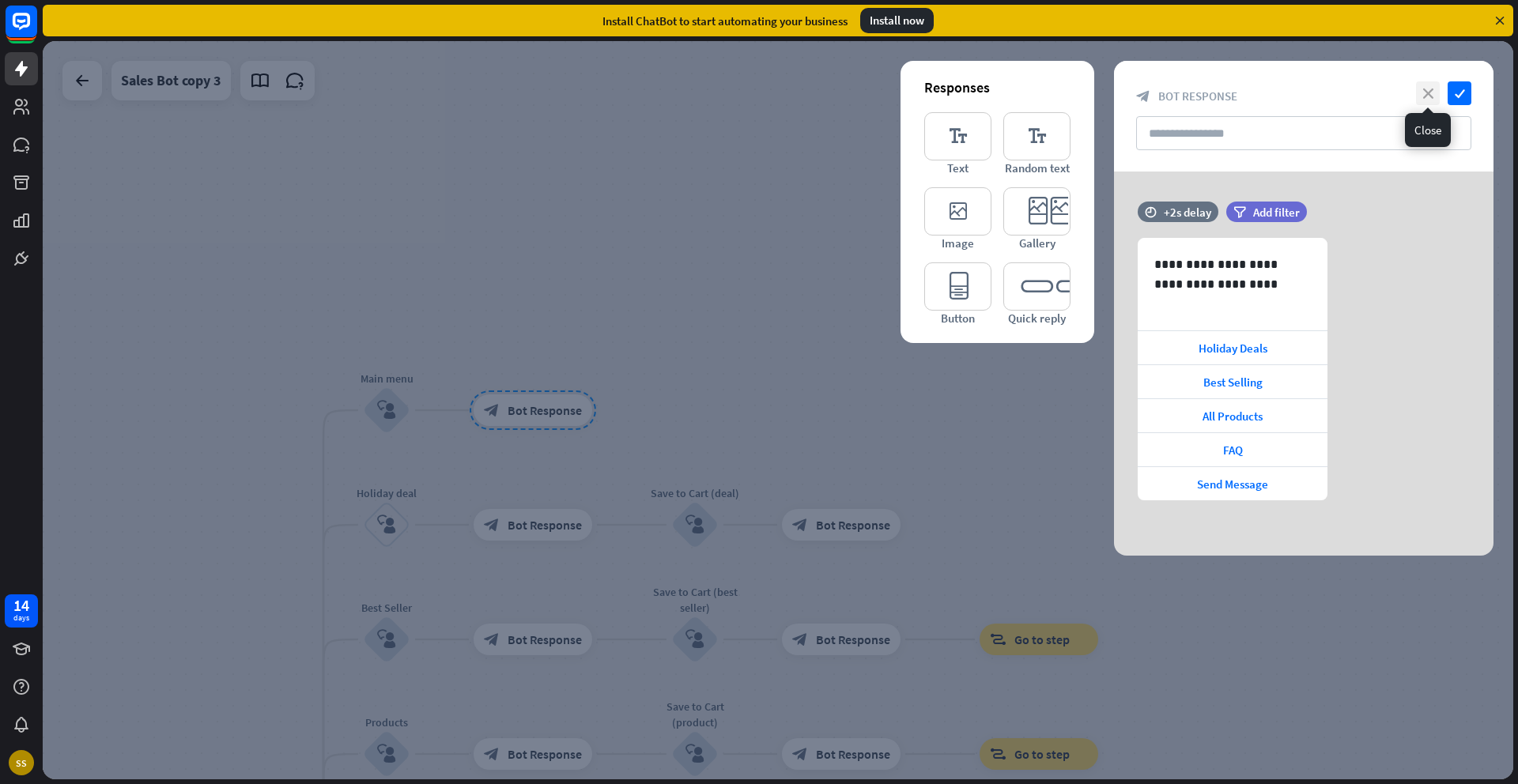
click at [1424, 97] on icon "close" at bounding box center [1427, 94] width 24 height 24
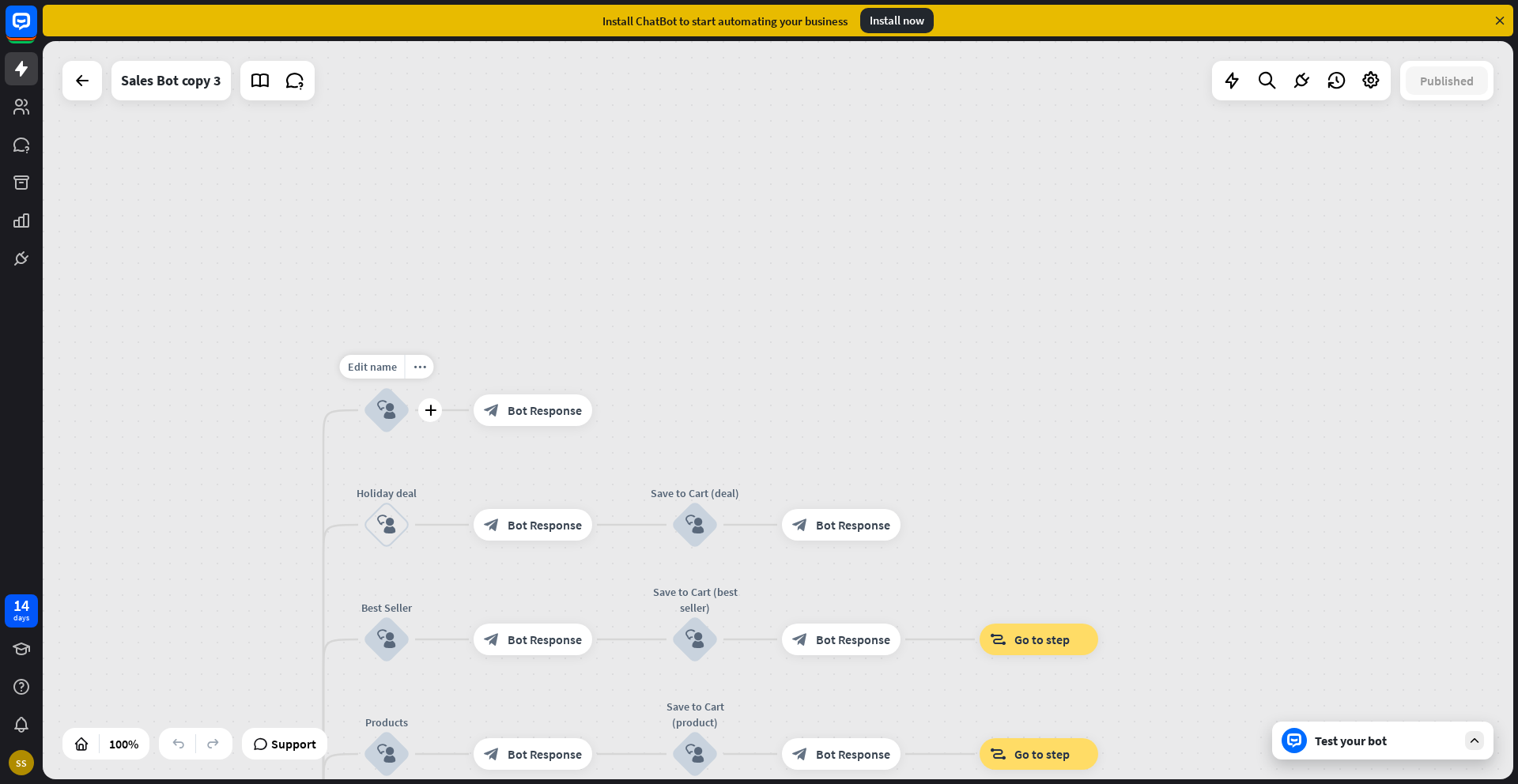
click at [393, 417] on icon "block_user_input" at bounding box center [387, 410] width 19 height 19
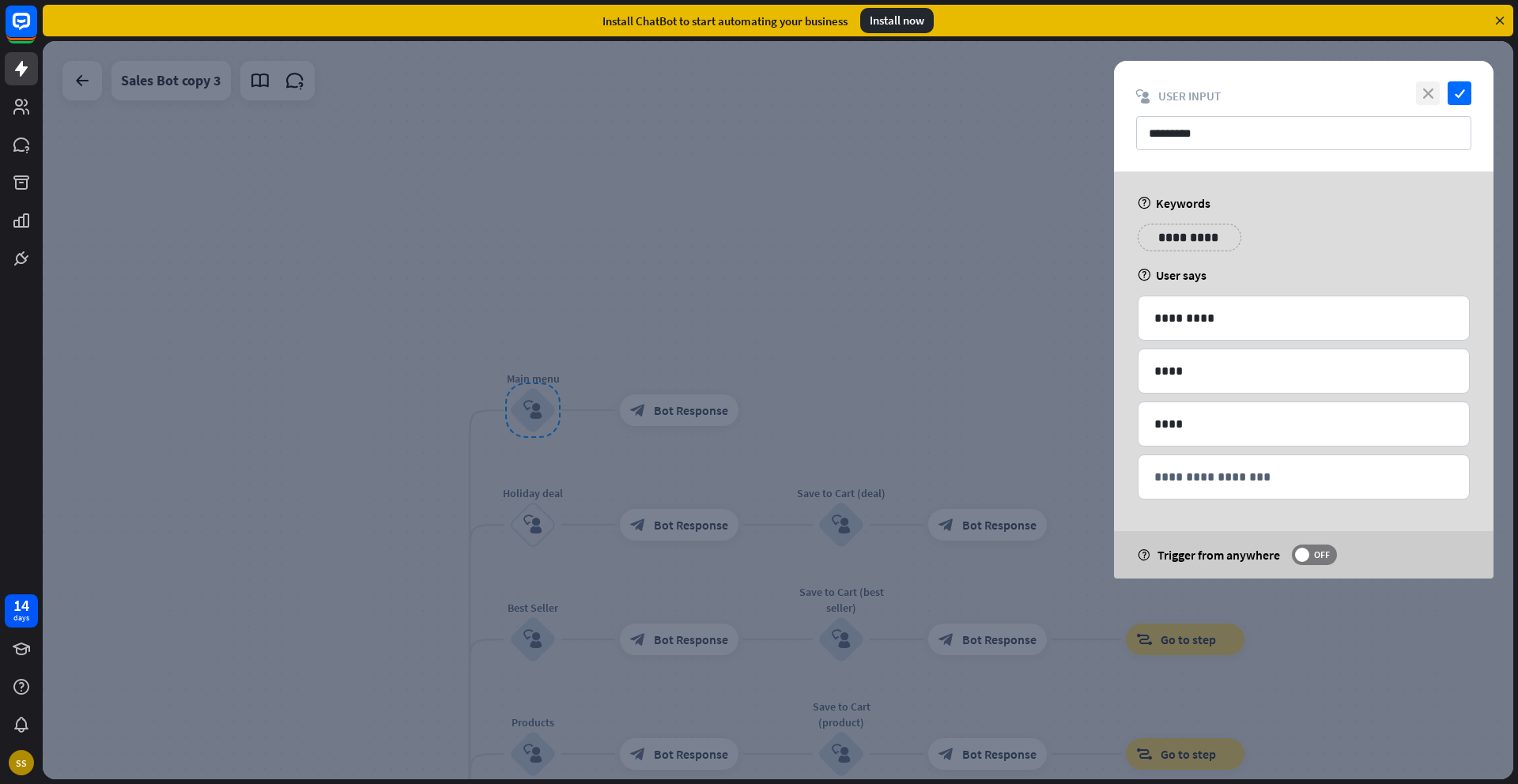
click at [1422, 98] on icon "close" at bounding box center [1427, 94] width 24 height 24
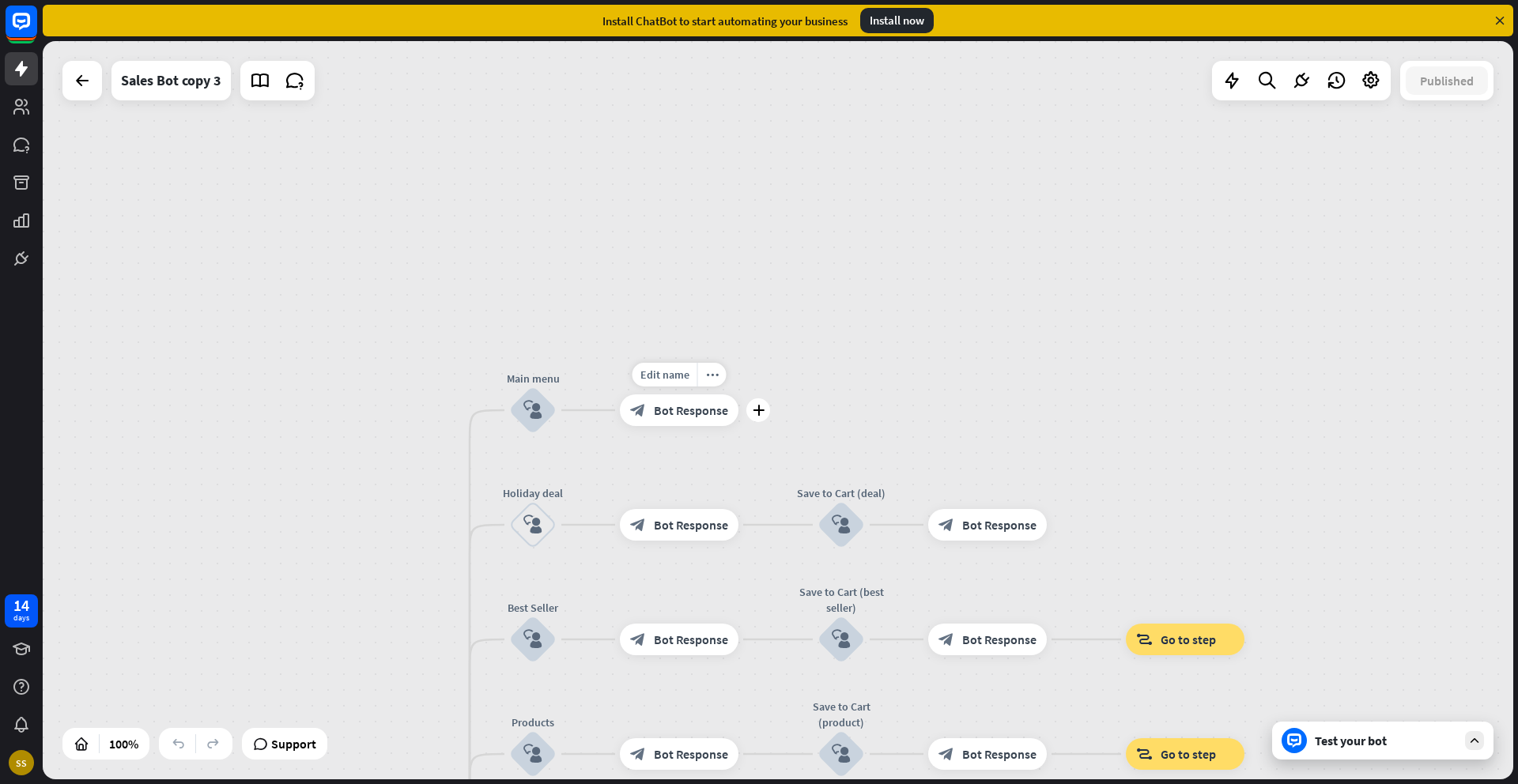
click at [668, 421] on div "block_bot_response Bot Response" at bounding box center [679, 410] width 118 height 32
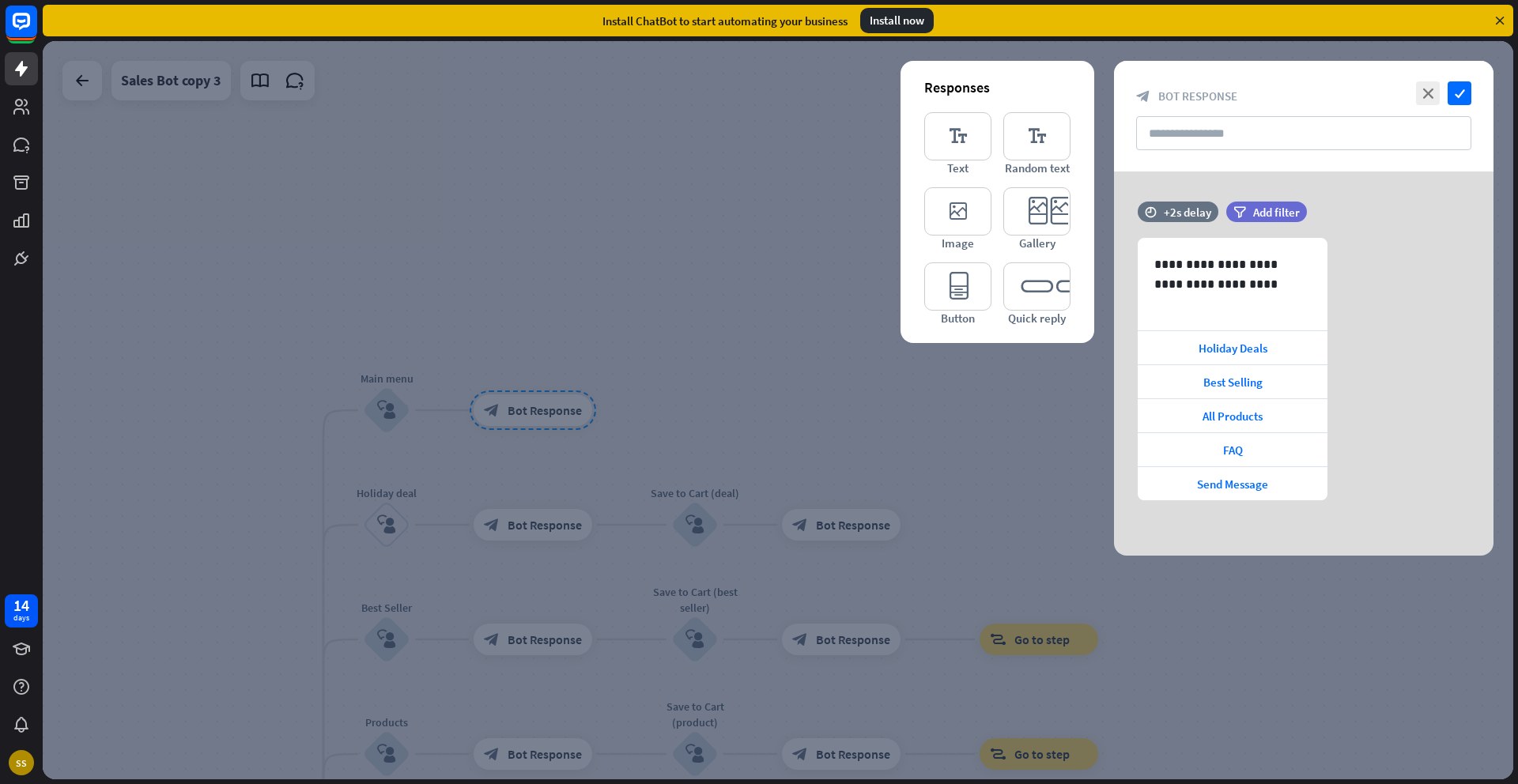
click at [663, 344] on div at bounding box center [778, 410] width 1470 height 738
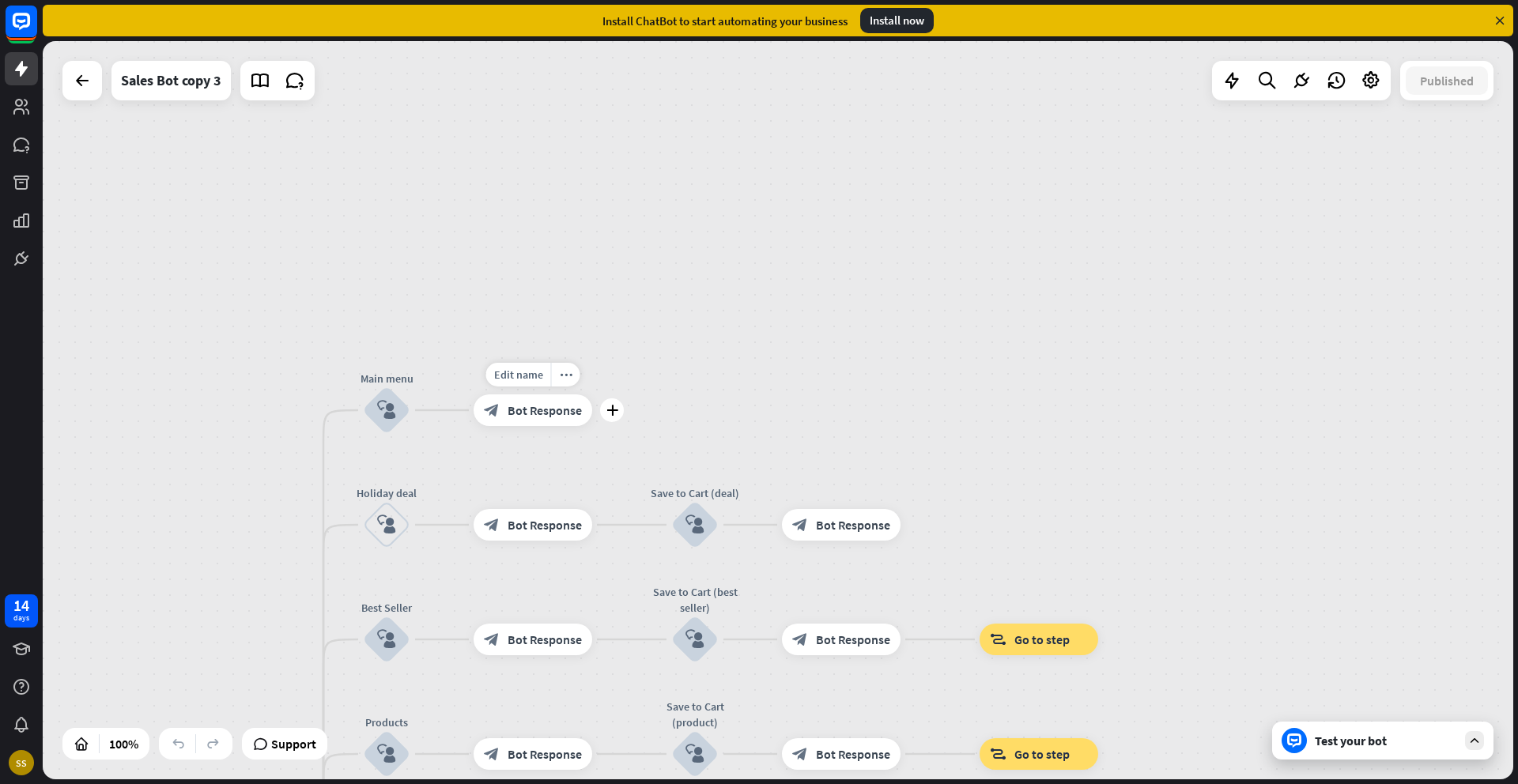
click at [536, 421] on div "block_bot_response Bot Response" at bounding box center [532, 410] width 118 height 32
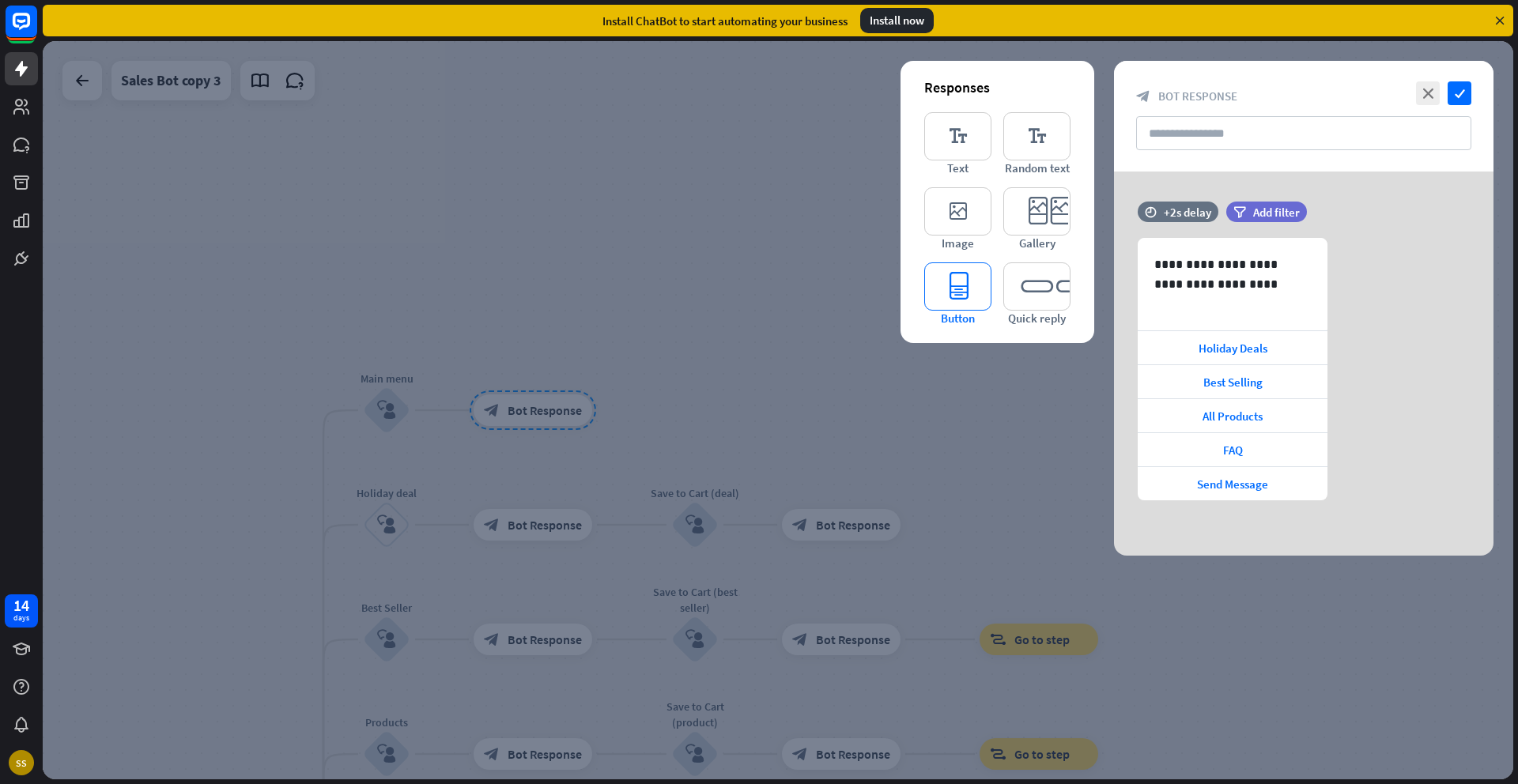
click at [945, 279] on icon "editor_button" at bounding box center [957, 286] width 67 height 48
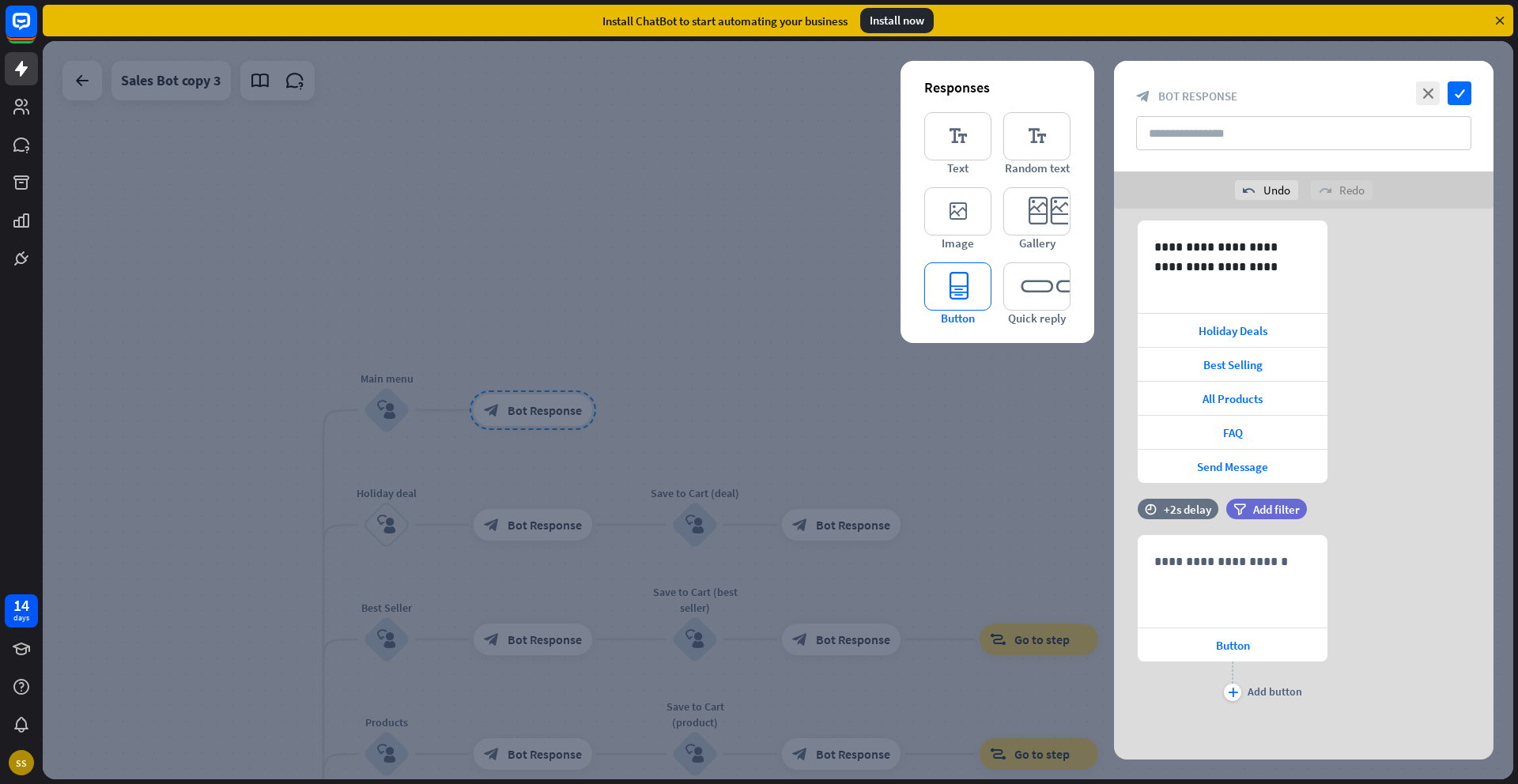
scroll to position [56, 0]
click at [1030, 286] on icon "editor_quick_replies" at bounding box center [1036, 286] width 67 height 48
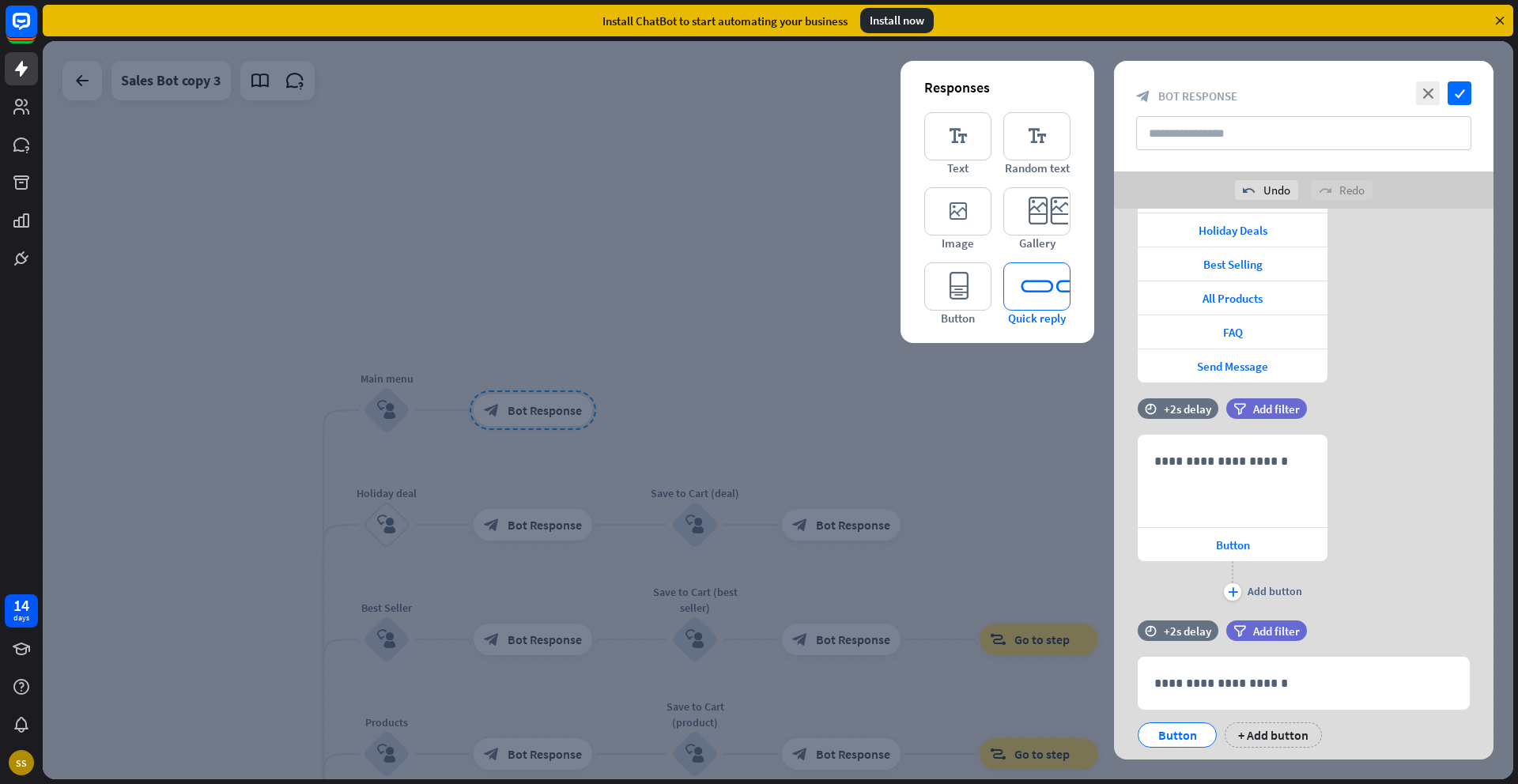
scroll to position [198, 0]
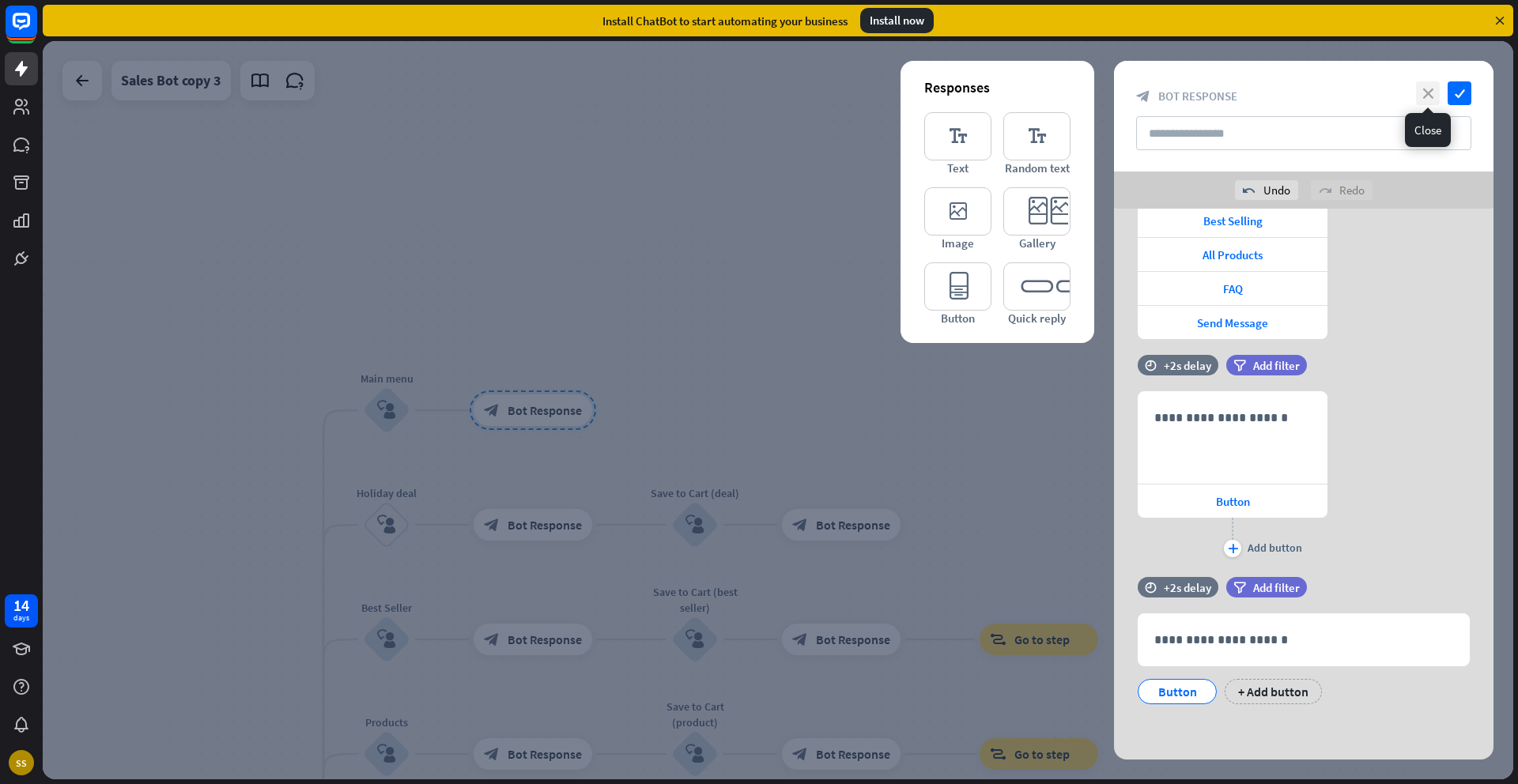
click at [1426, 96] on icon "close" at bounding box center [1427, 94] width 24 height 24
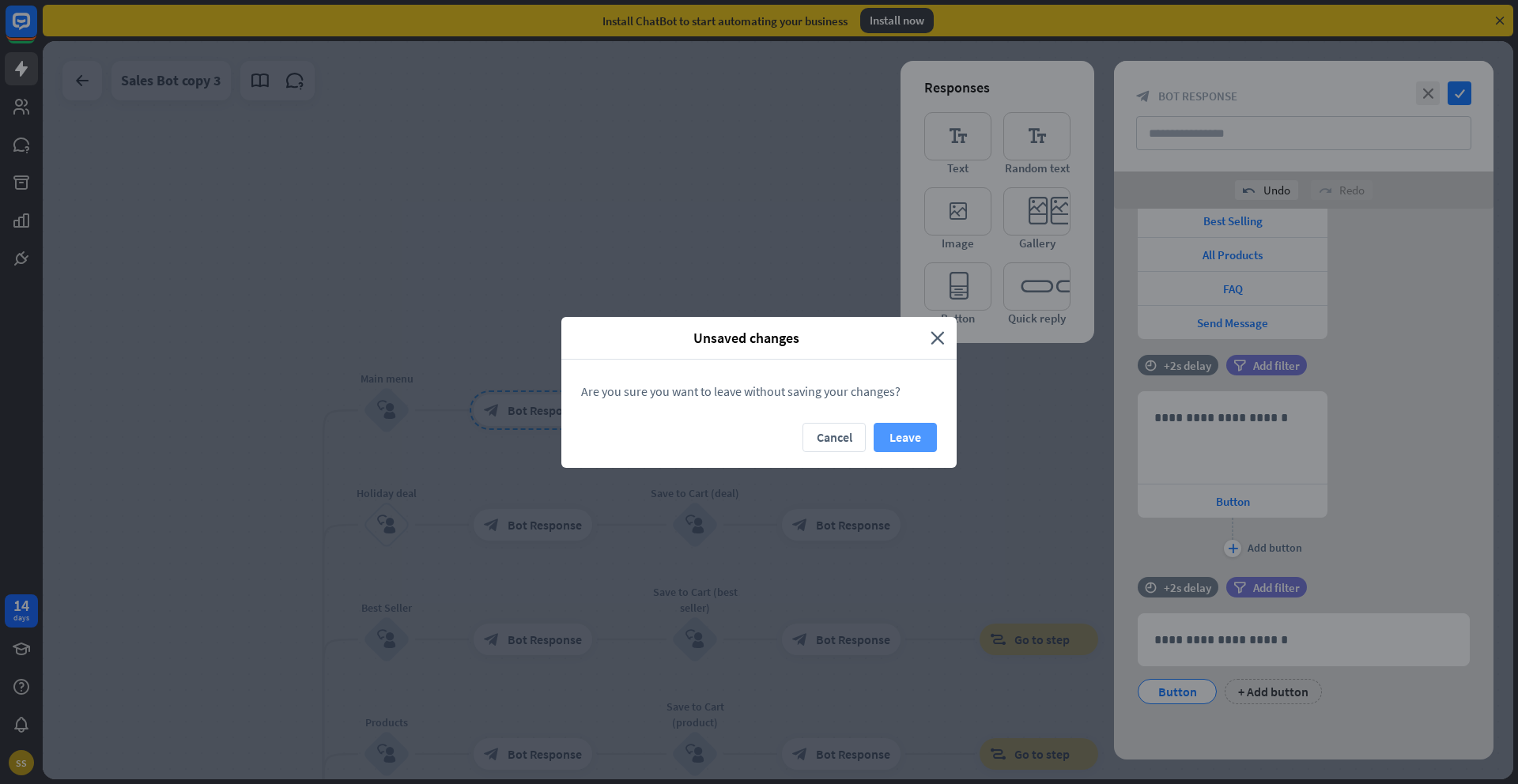
click at [902, 435] on button "Leave" at bounding box center [905, 437] width 64 height 29
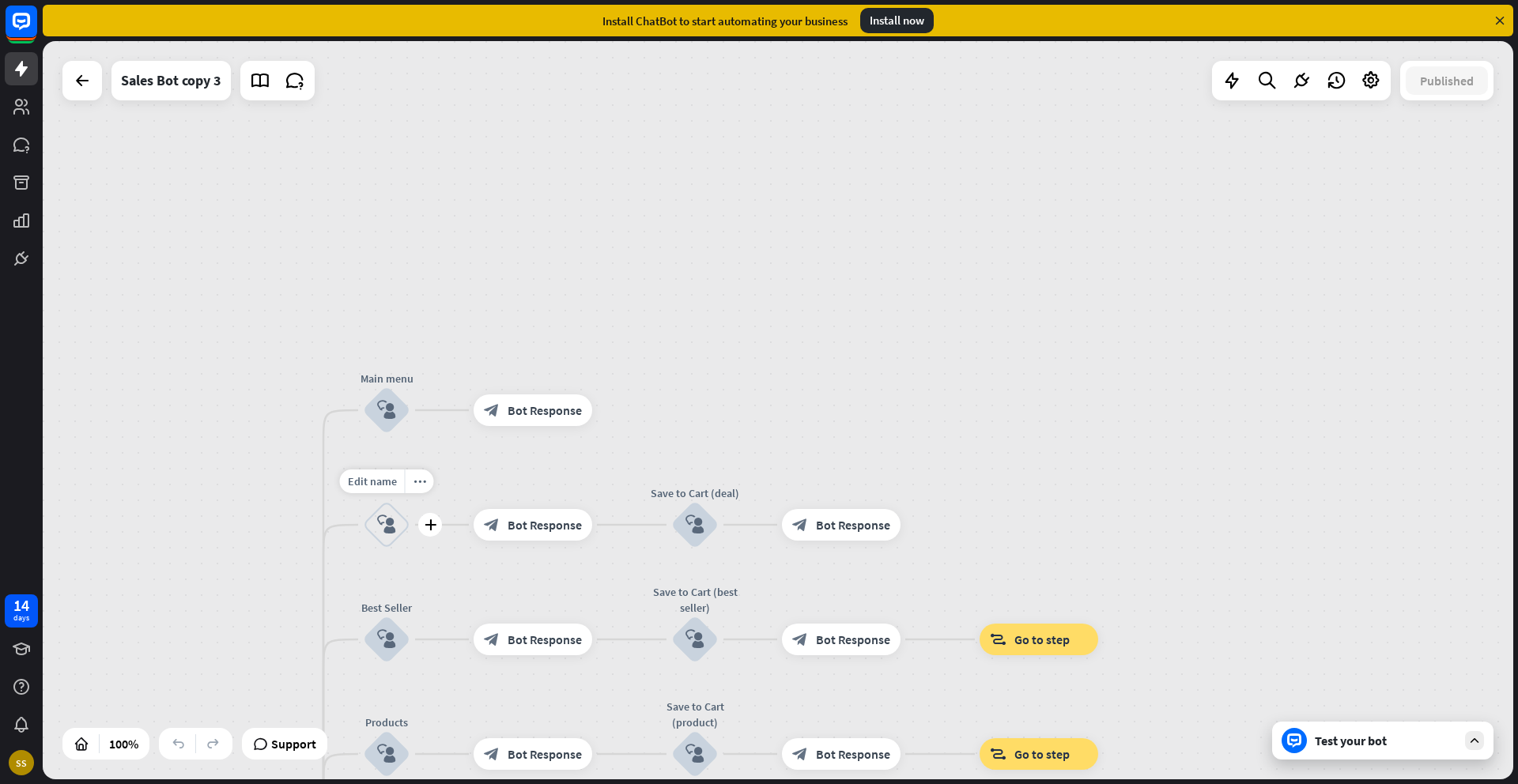
click at [381, 525] on icon "block_user_input" at bounding box center [387, 525] width 19 height 19
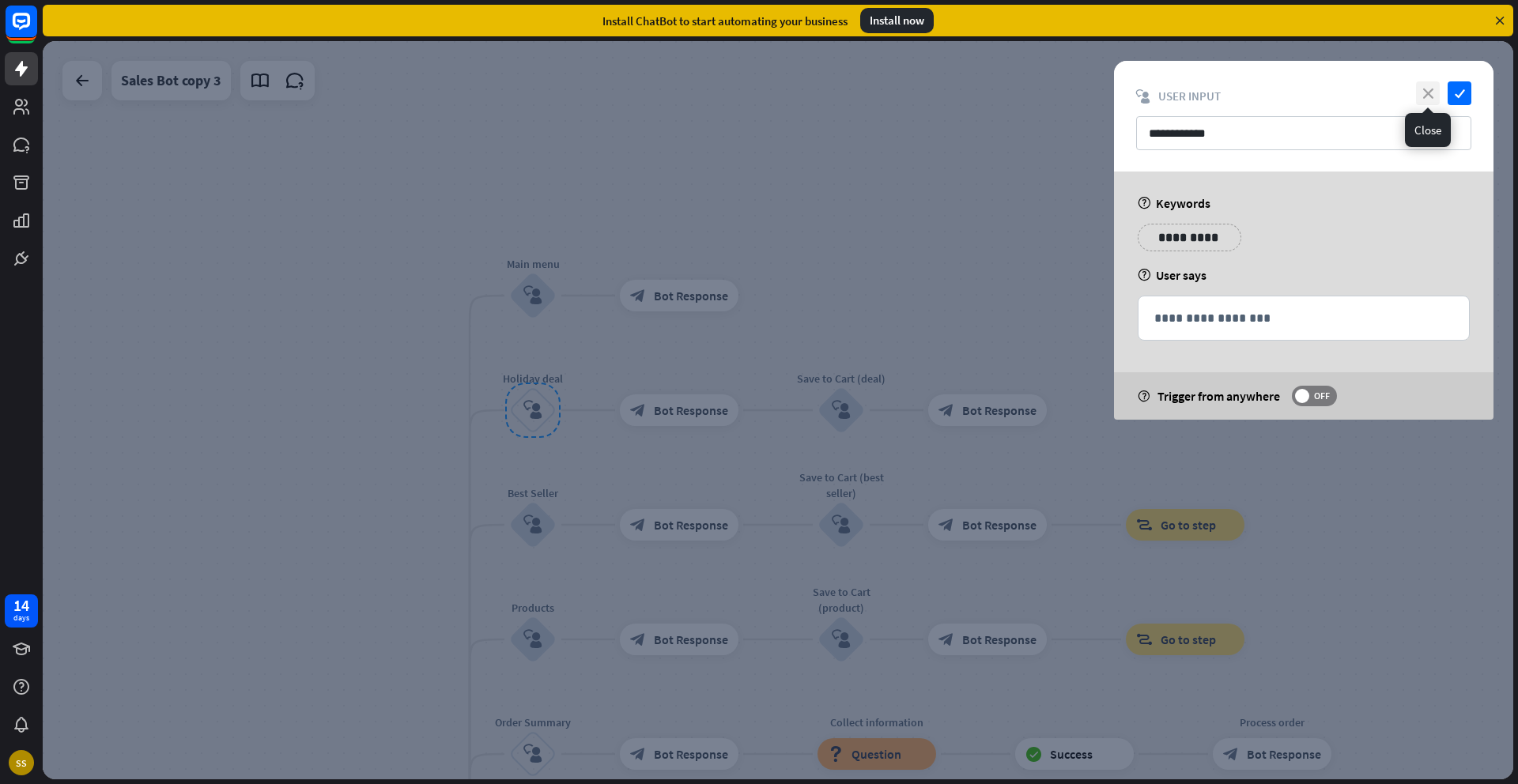
click at [1424, 101] on icon "close" at bounding box center [1427, 94] width 24 height 24
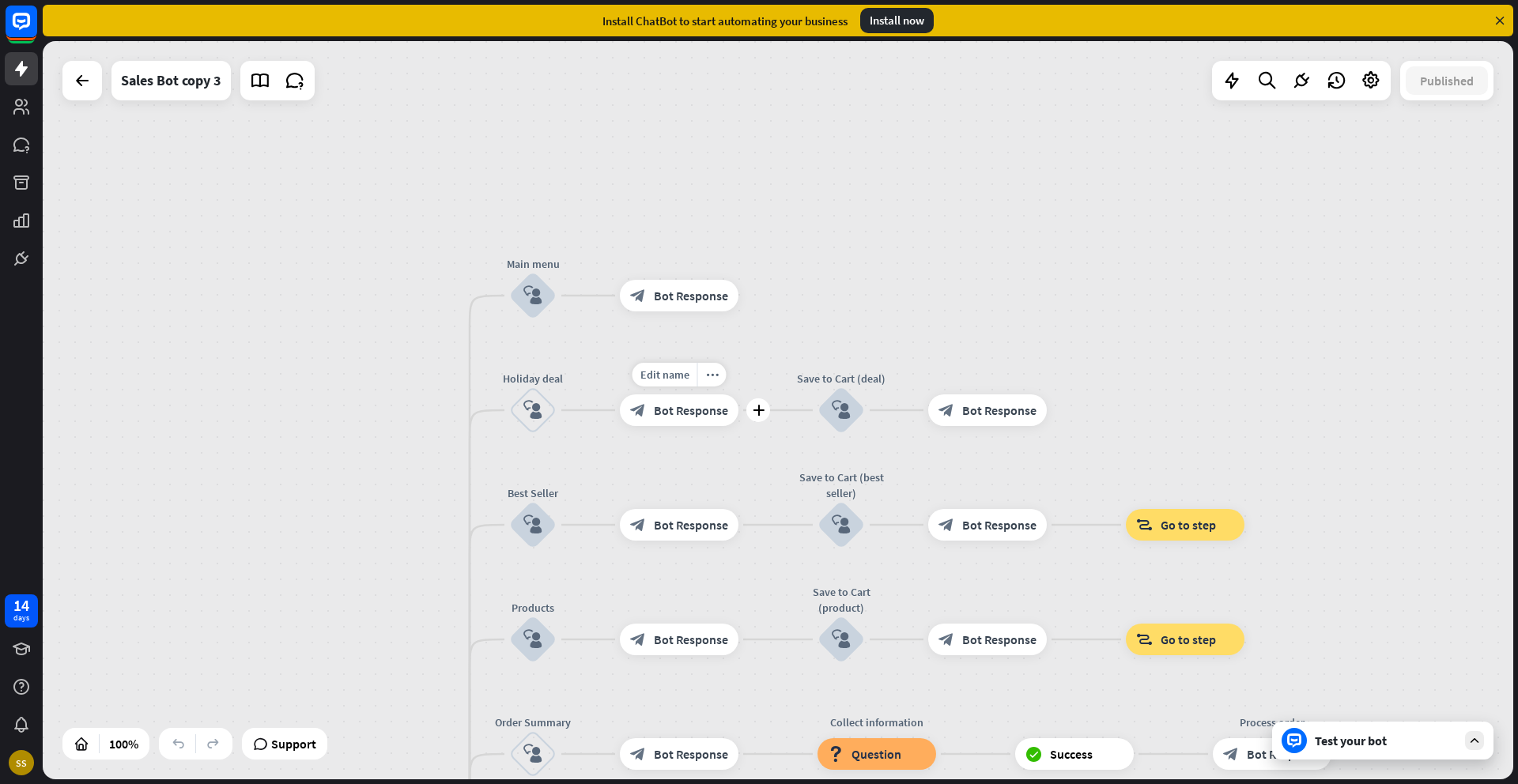
click at [684, 404] on span "Bot Response" at bounding box center [691, 410] width 75 height 16
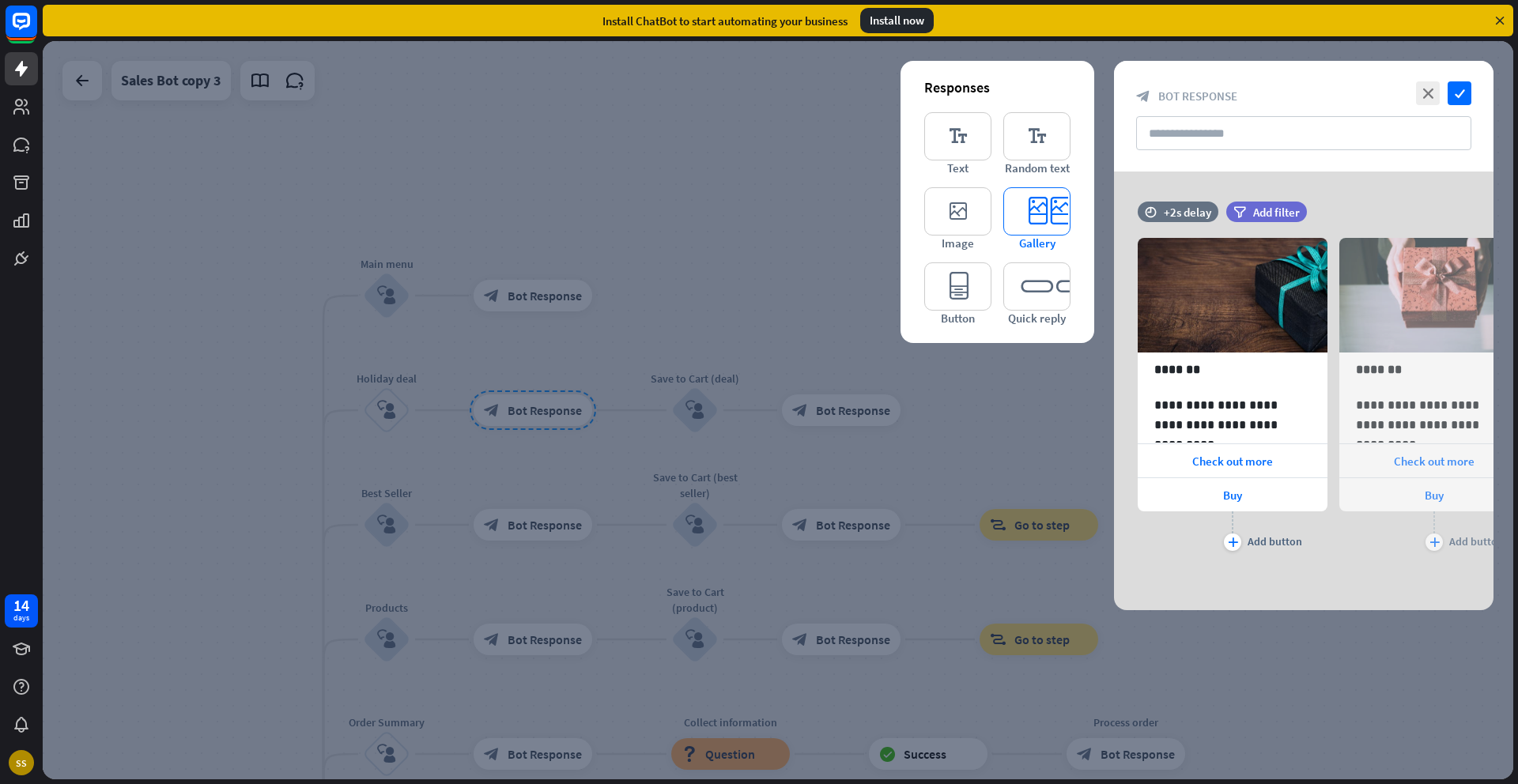
click at [1034, 206] on icon "editor_card" at bounding box center [1036, 211] width 67 height 48
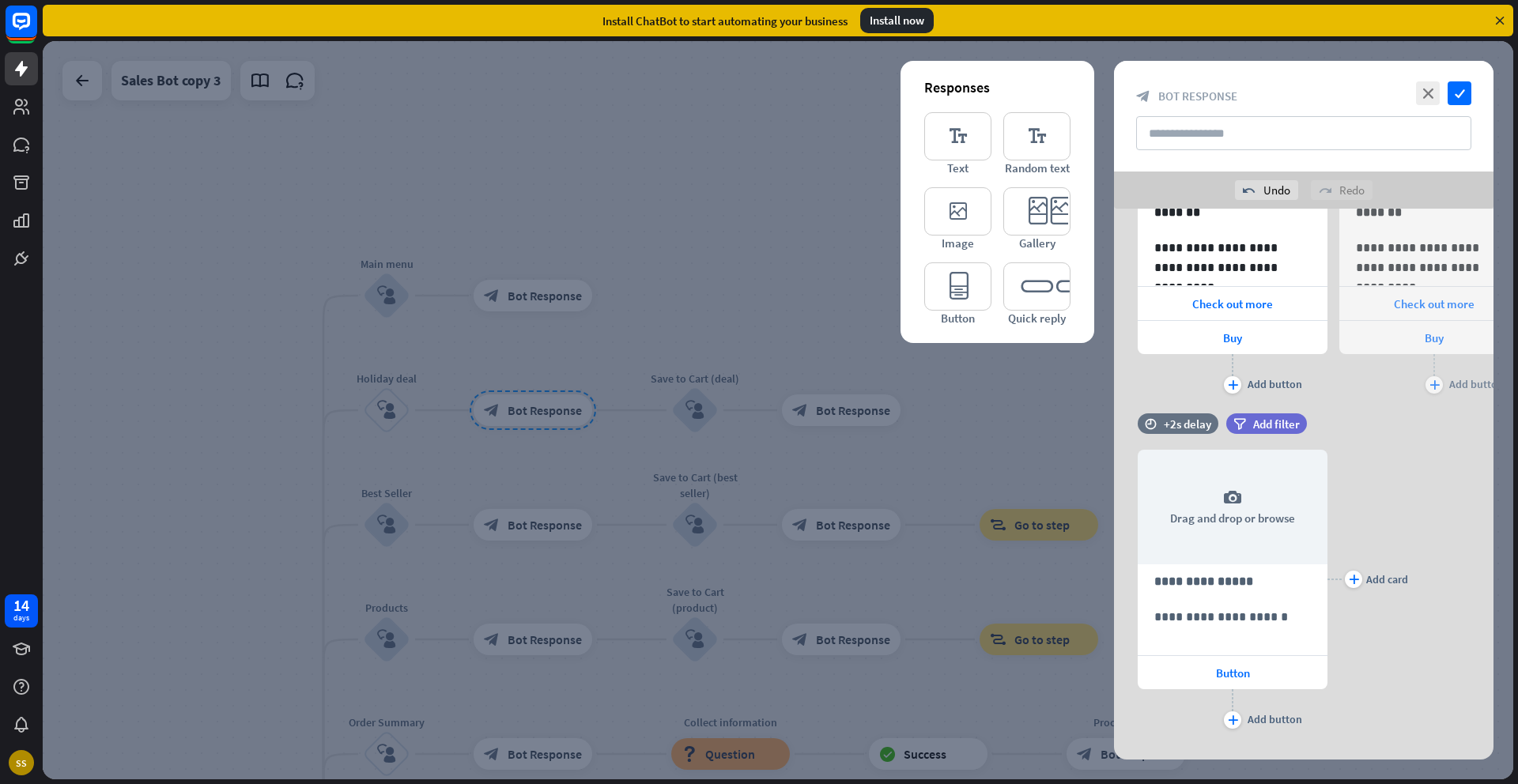
scroll to position [223, 0]
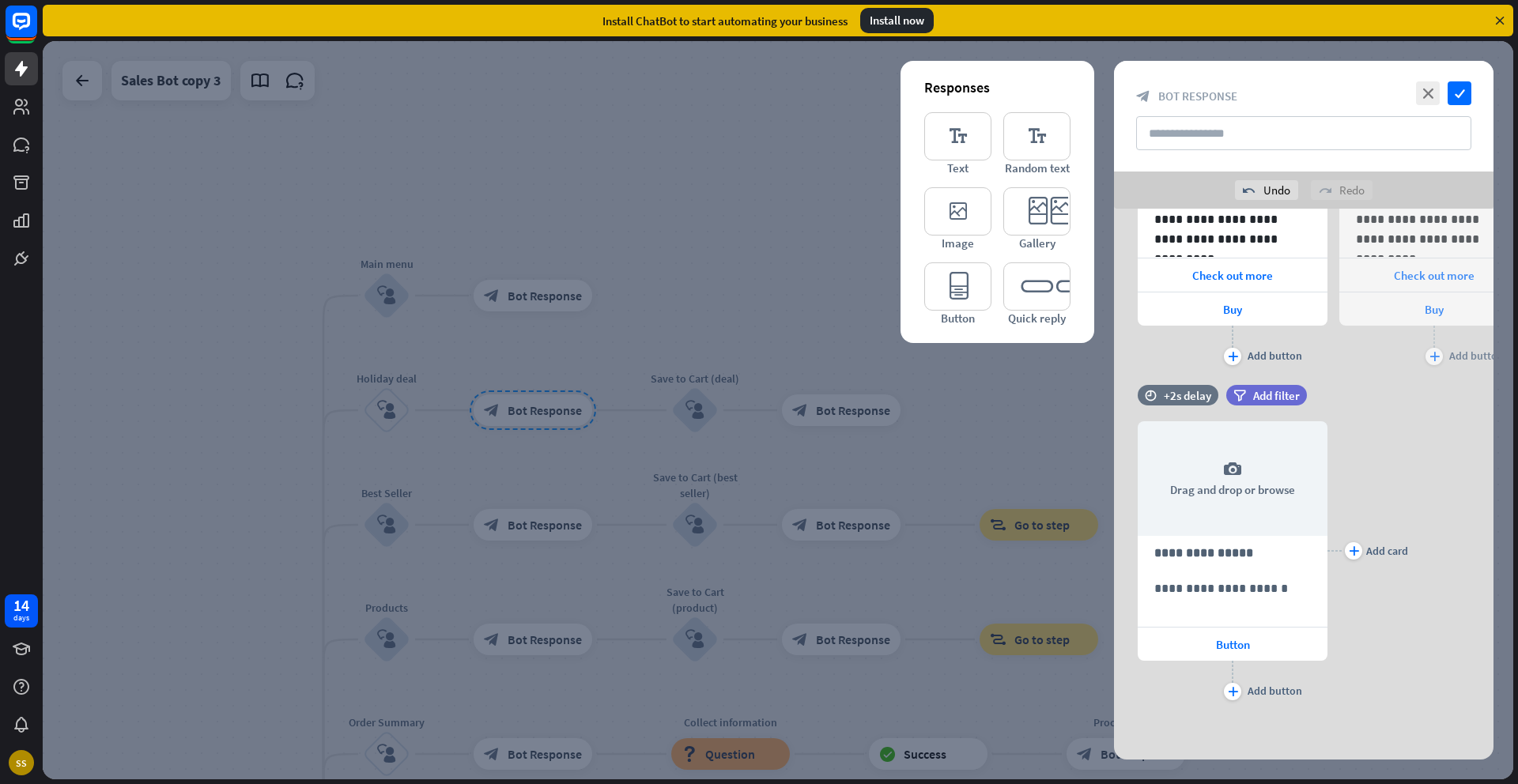
click at [786, 230] on div at bounding box center [778, 410] width 1470 height 738
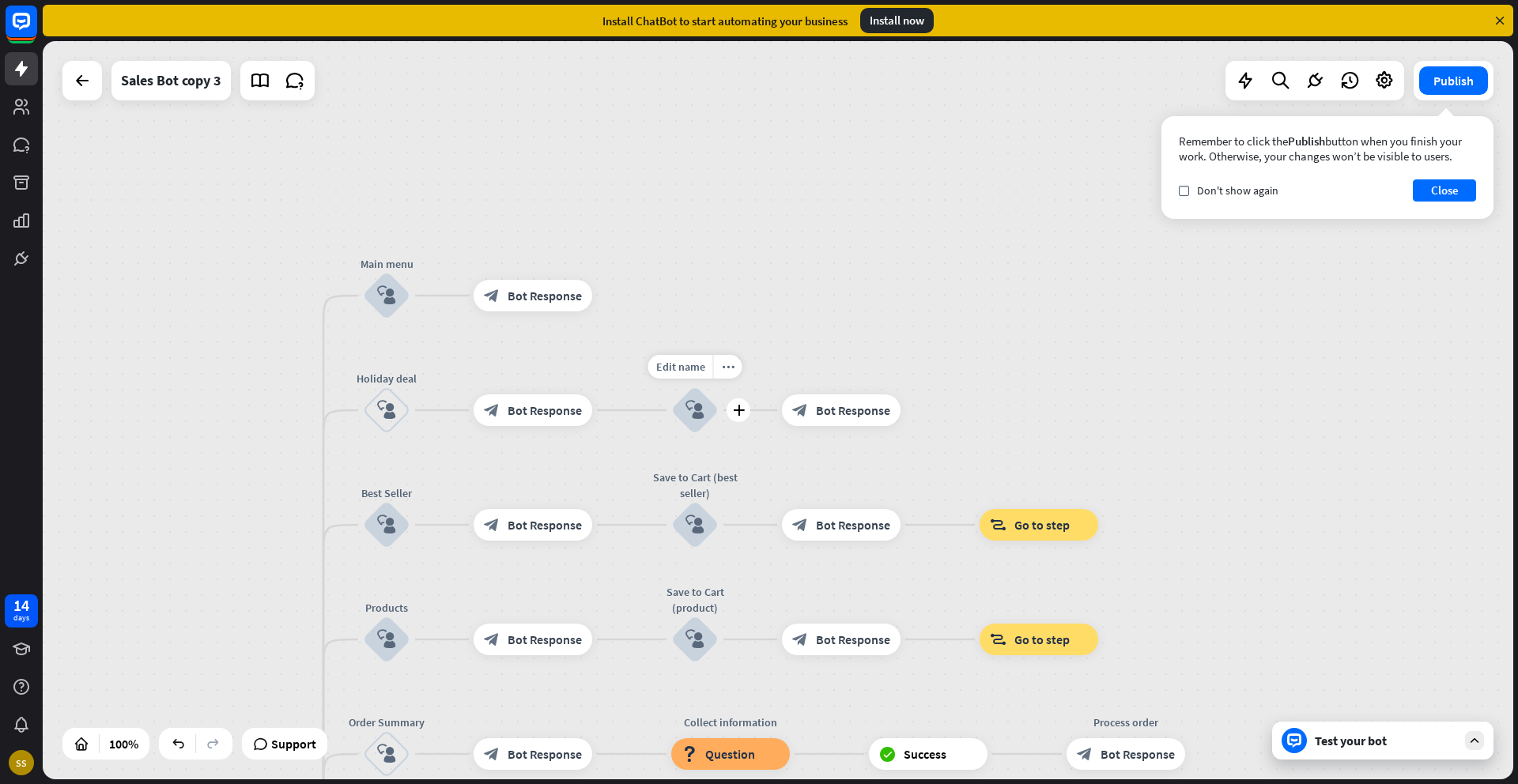
click at [698, 417] on icon "block_user_input" at bounding box center [695, 410] width 19 height 19
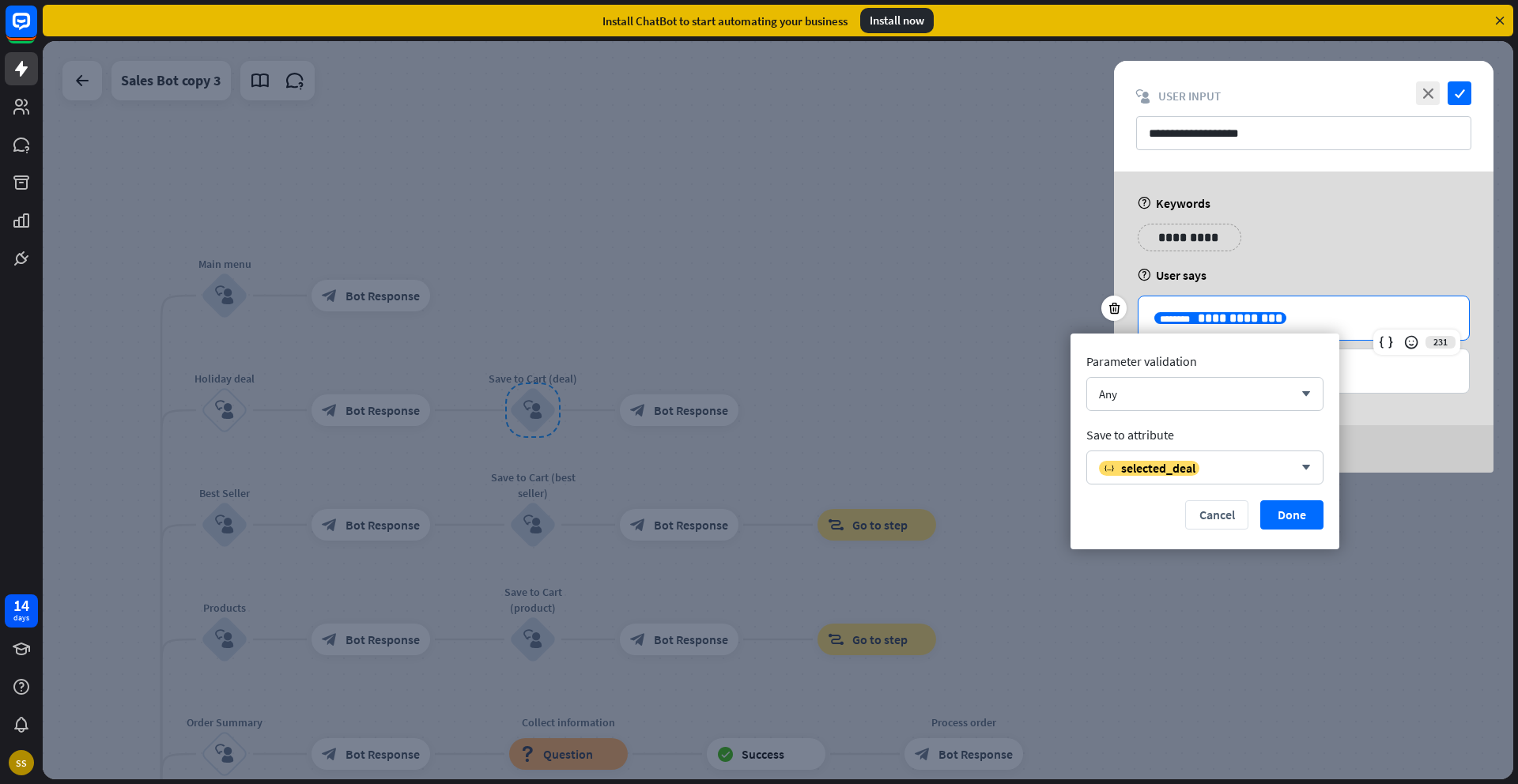
click at [1198, 317] on span "**********" at bounding box center [1239, 317] width 85 height 12
click at [1144, 470] on span "selected_deal" at bounding box center [1158, 467] width 75 height 16
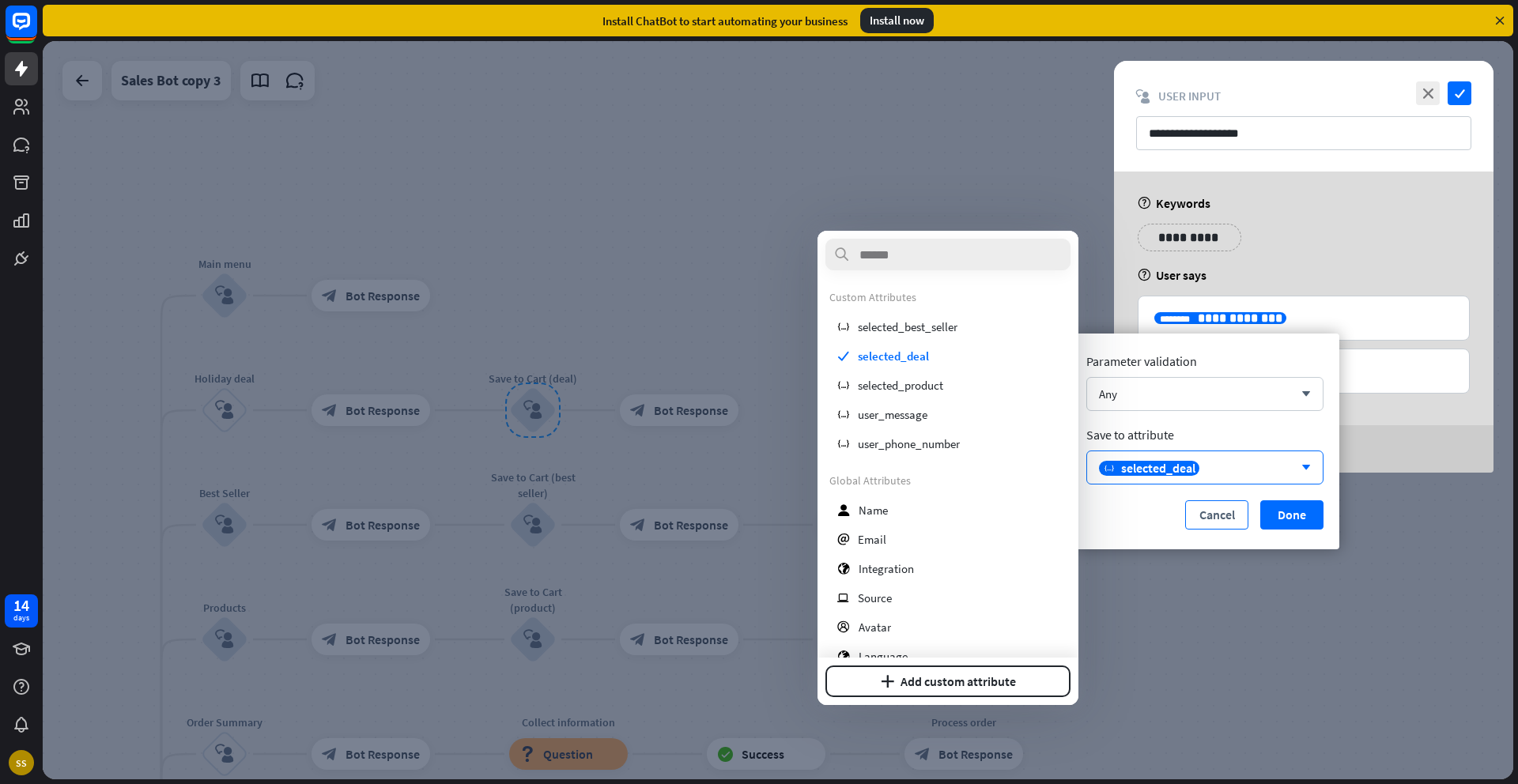
click at [1212, 521] on button "Cancel" at bounding box center [1216, 514] width 64 height 29
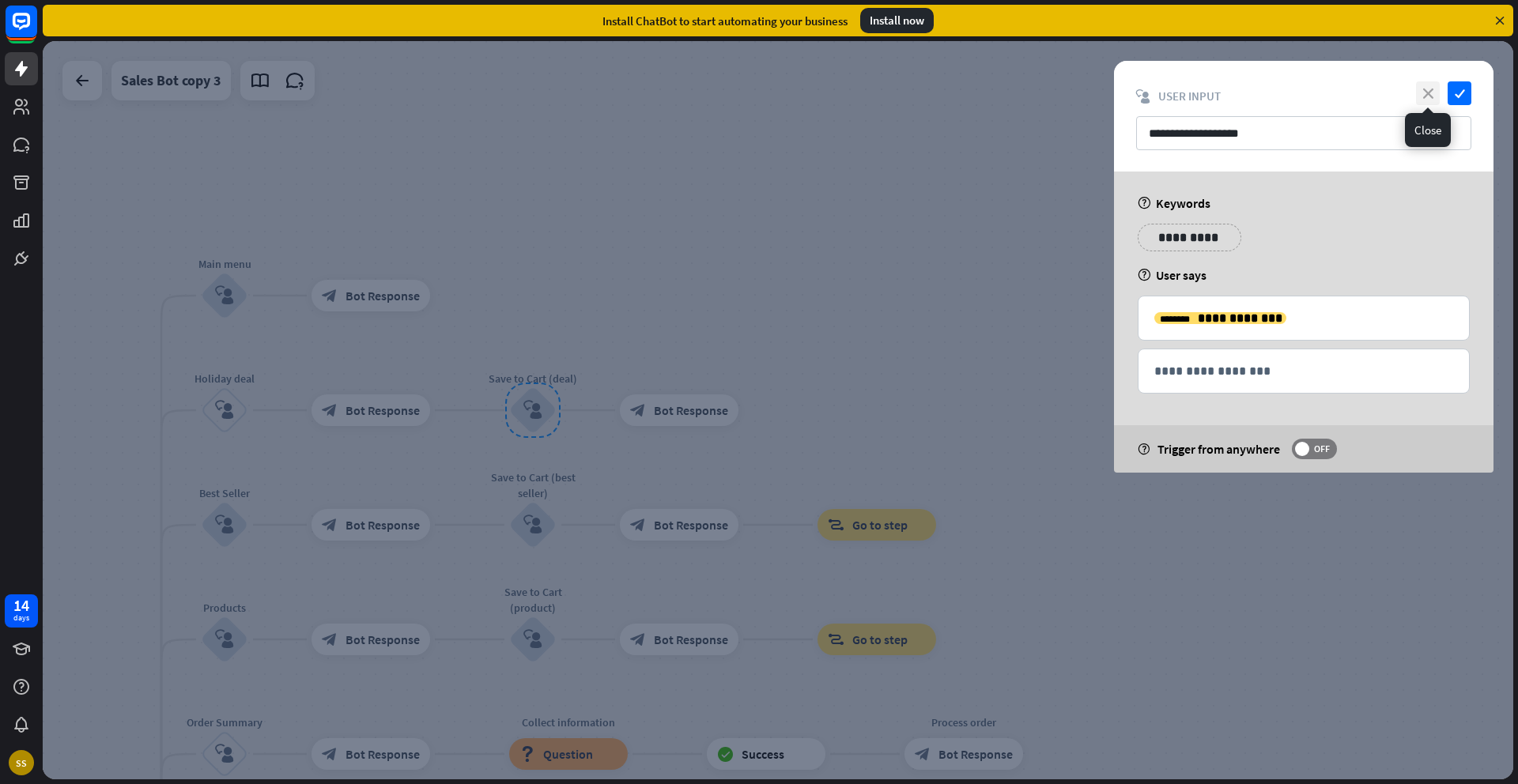
click at [1427, 96] on icon "close" at bounding box center [1427, 94] width 24 height 24
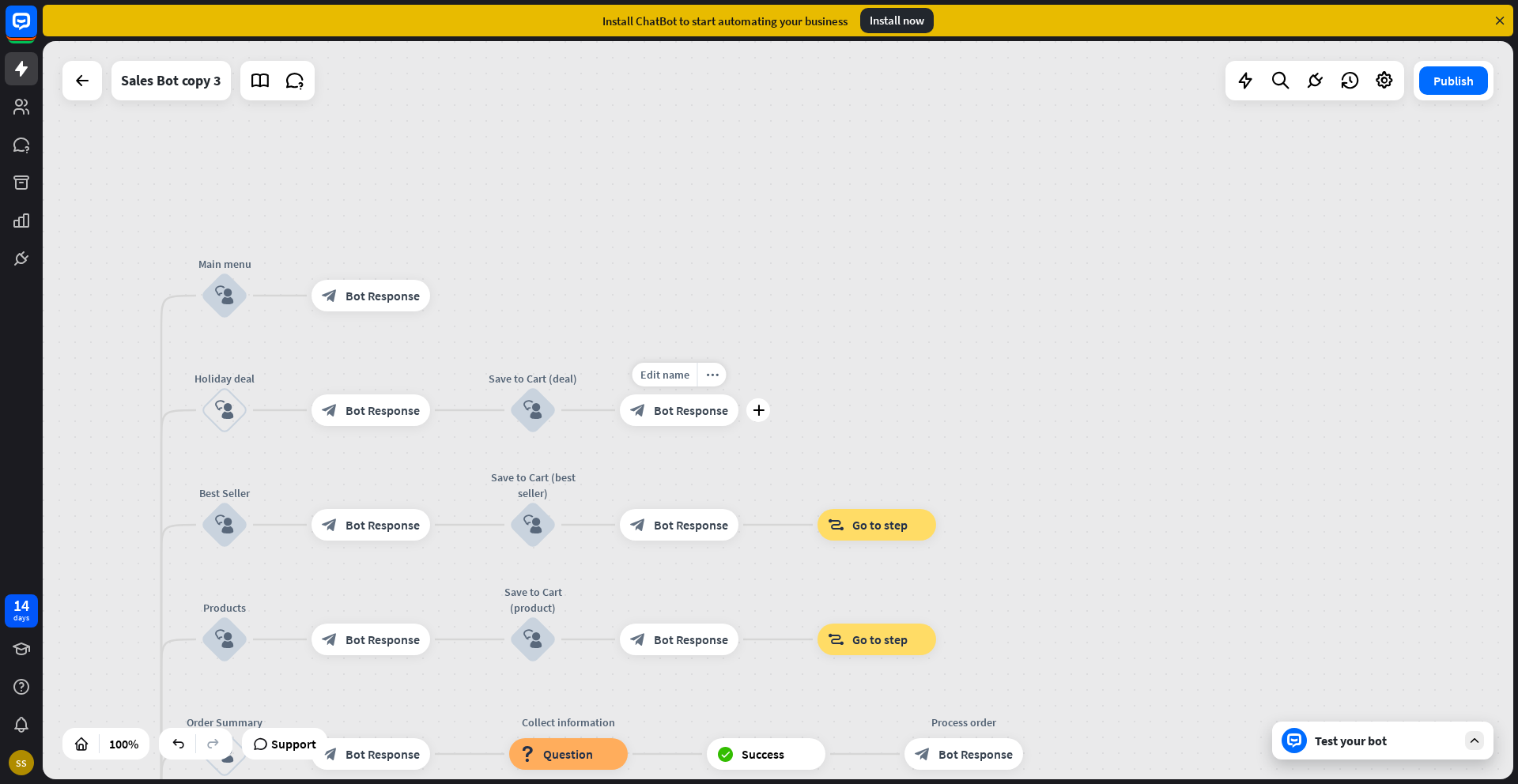
click at [679, 414] on span "Bot Response" at bounding box center [691, 410] width 75 height 16
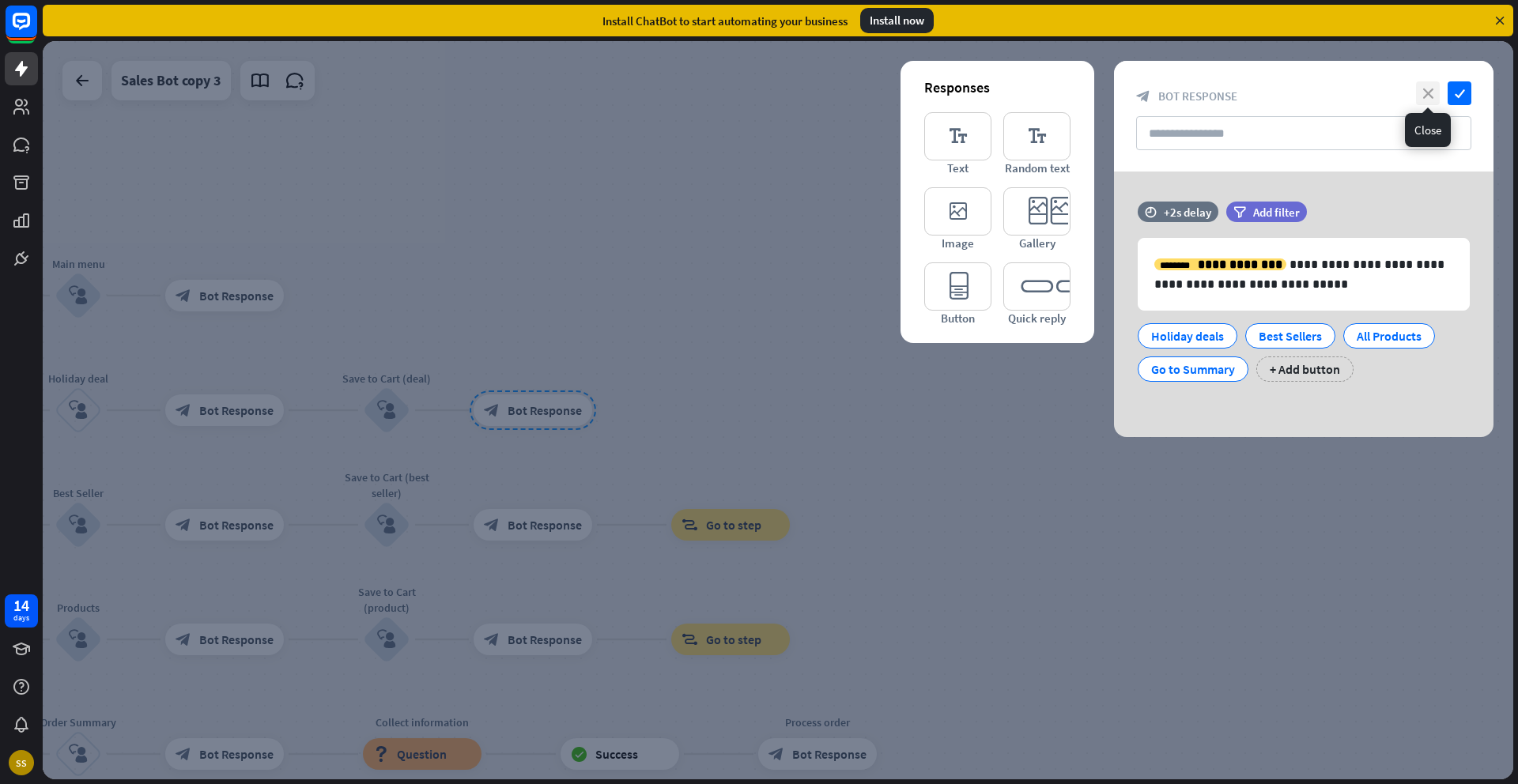
click at [1431, 95] on icon "close" at bounding box center [1427, 94] width 24 height 24
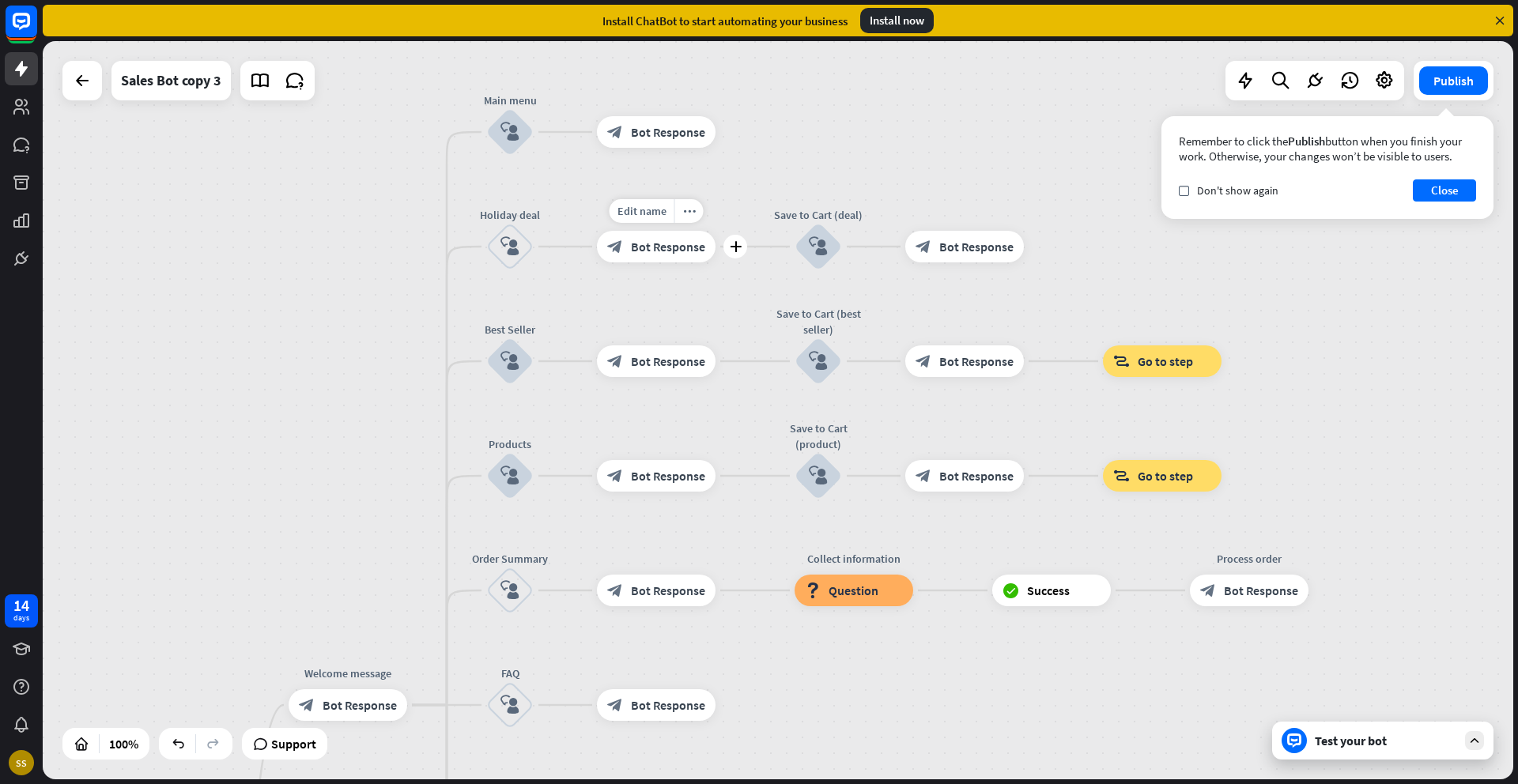
click at [659, 253] on span "Bot Response" at bounding box center [668, 247] width 75 height 16
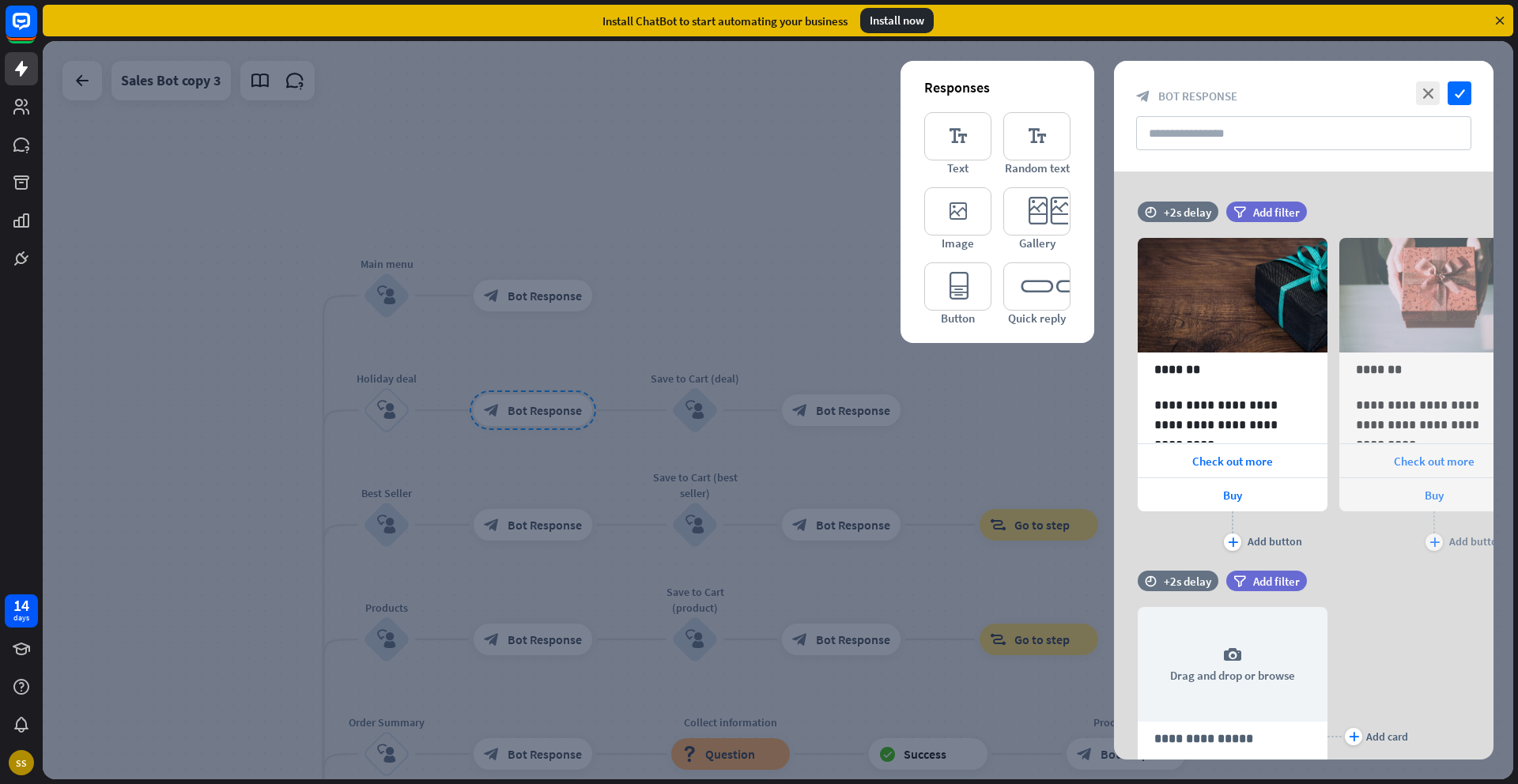
click at [955, 417] on div at bounding box center [778, 410] width 1470 height 738
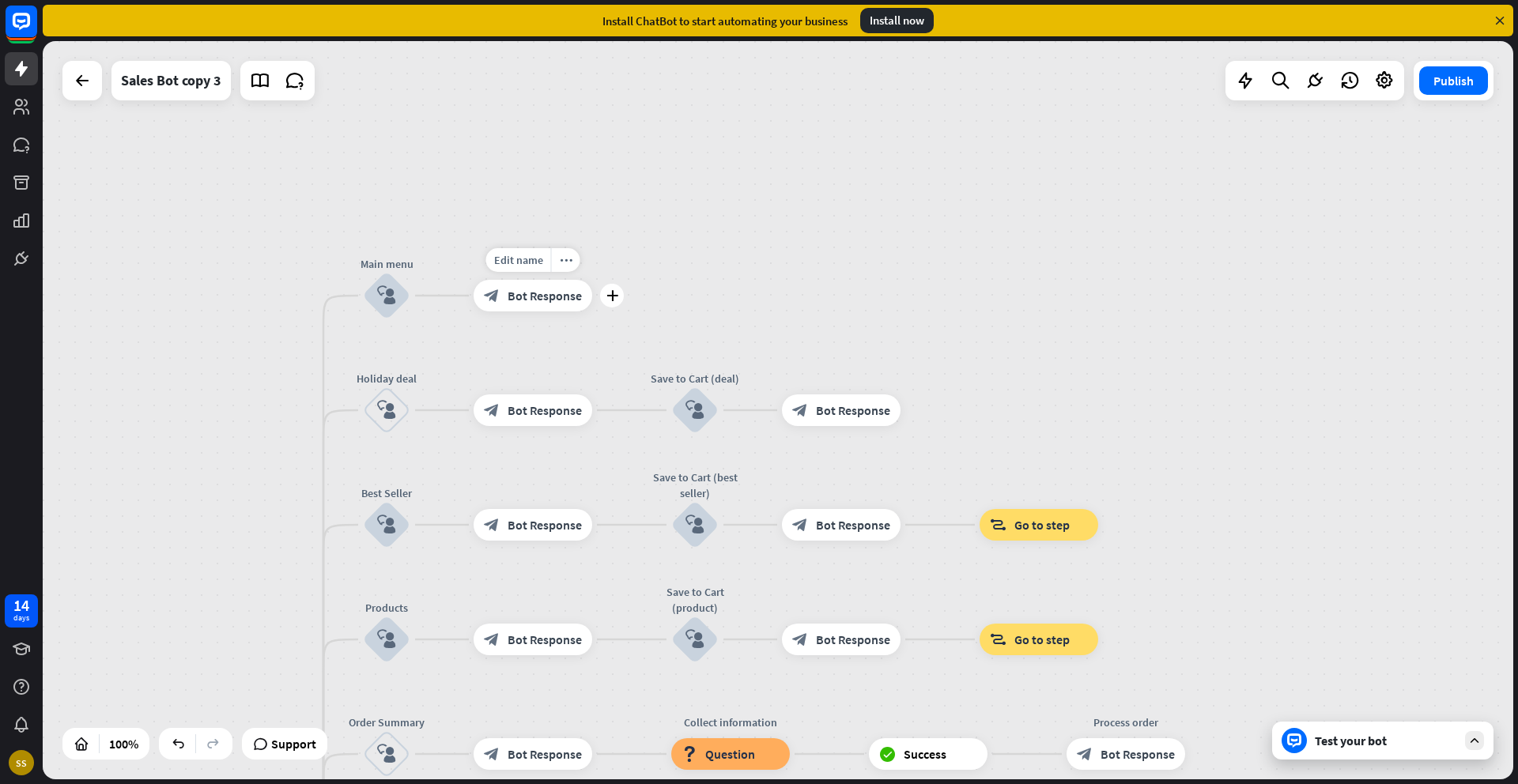
click at [509, 295] on span "Bot Response" at bounding box center [545, 295] width 75 height 16
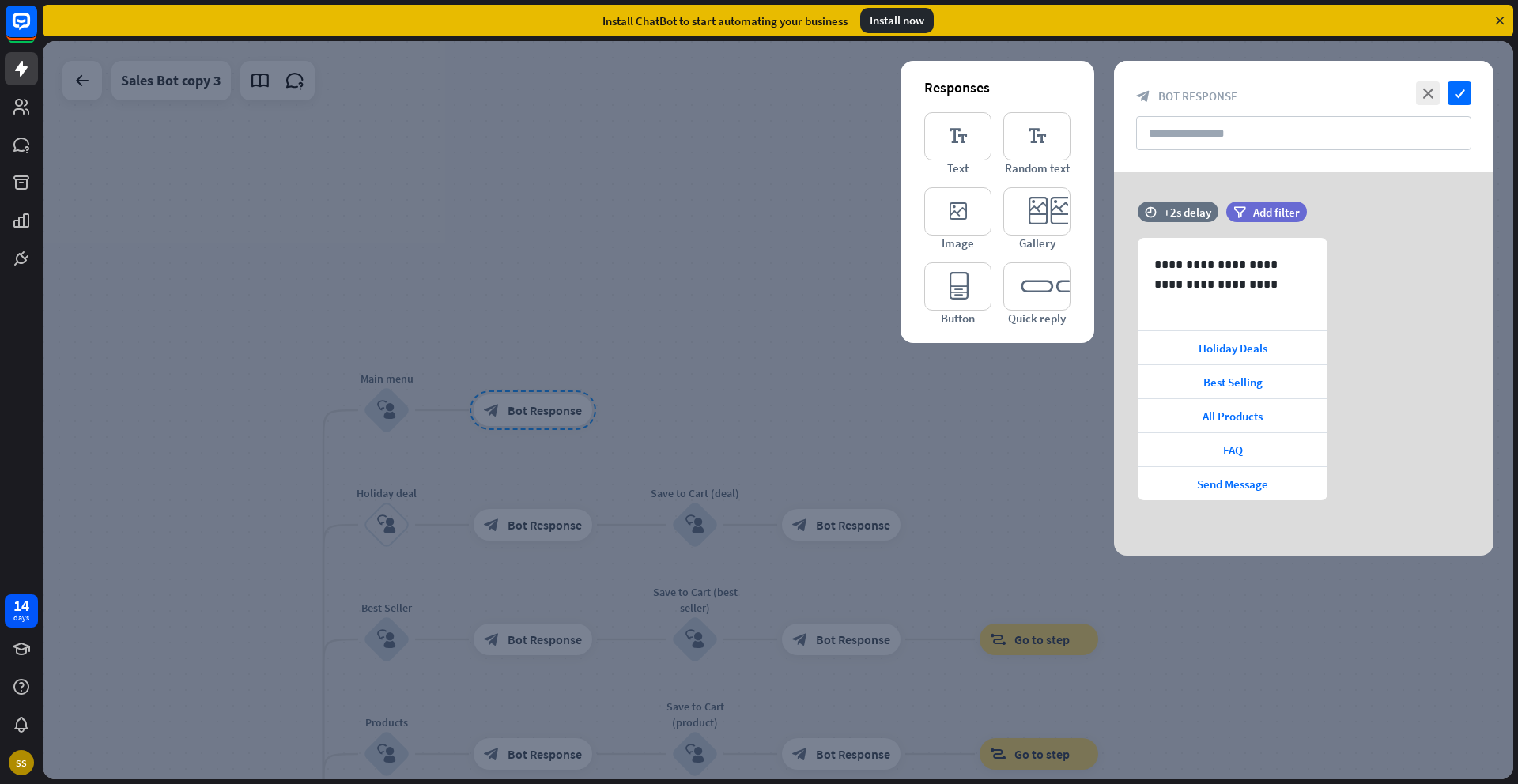
click at [899, 407] on div at bounding box center [778, 410] width 1470 height 738
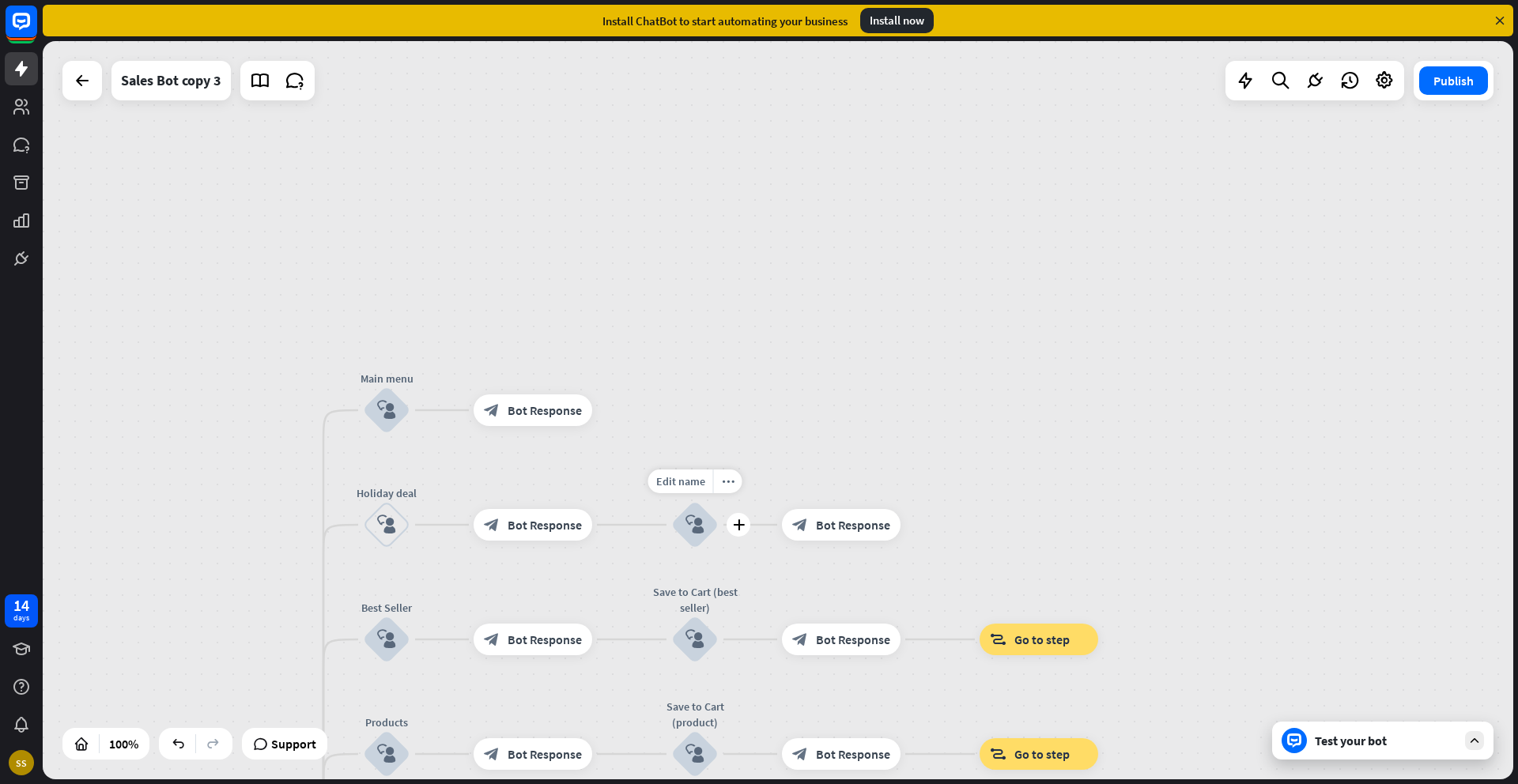
click at [676, 527] on div "block_user_input" at bounding box center [695, 525] width 48 height 48
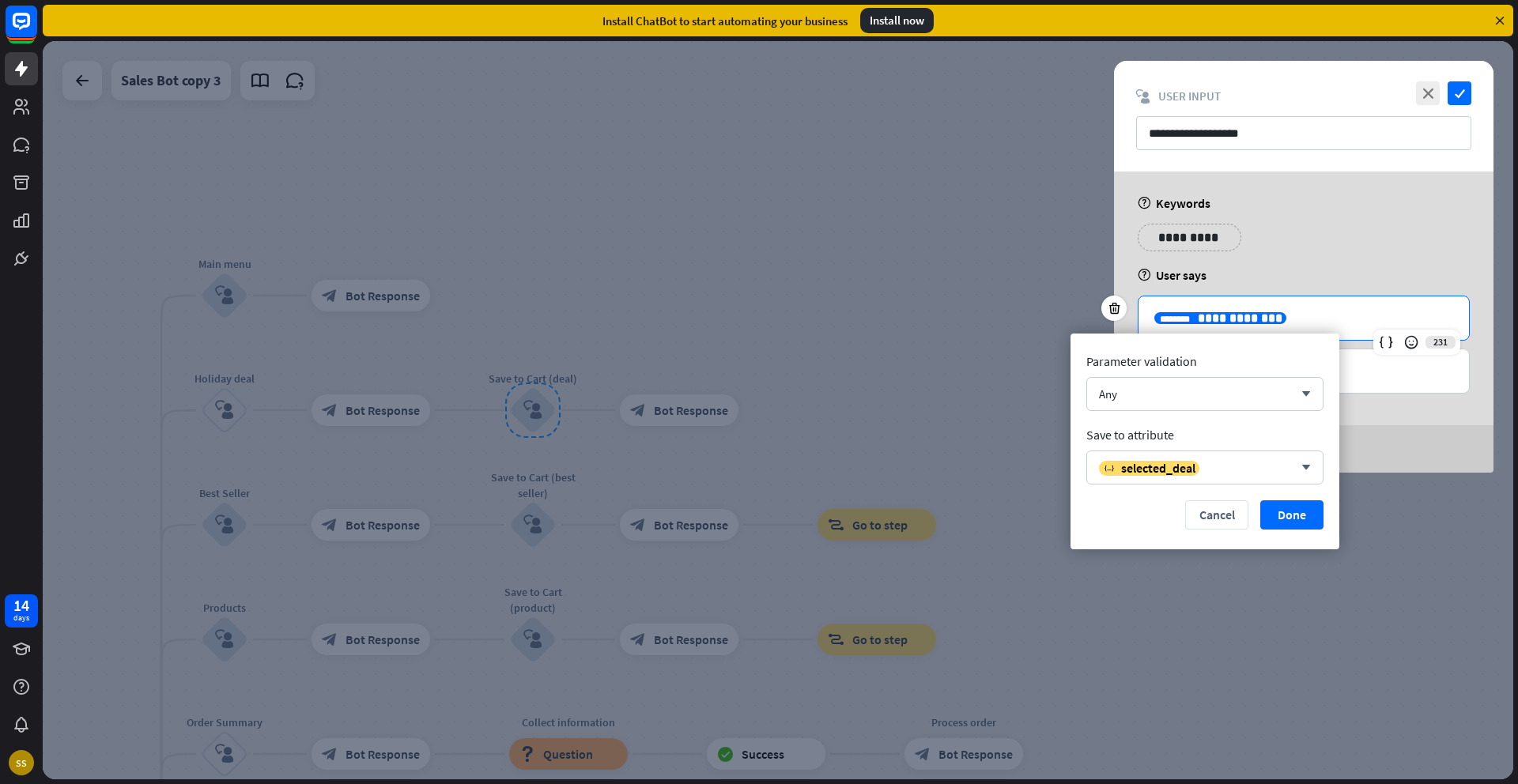
click at [1197, 324] on span "**********" at bounding box center [1239, 317] width 85 height 12
click at [1131, 470] on span "selected_deal" at bounding box center [1158, 467] width 75 height 16
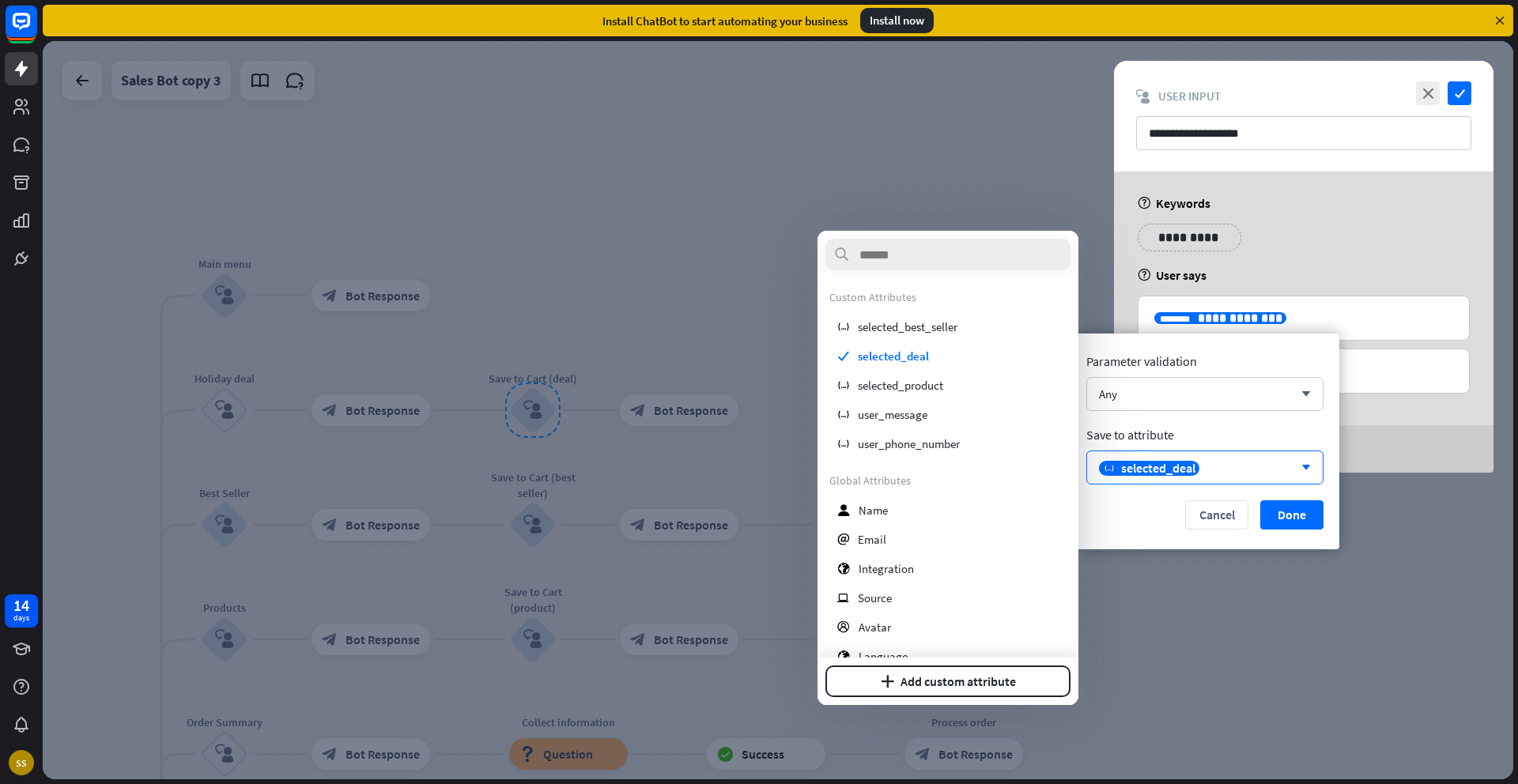
click at [854, 131] on div at bounding box center [778, 410] width 1470 height 738
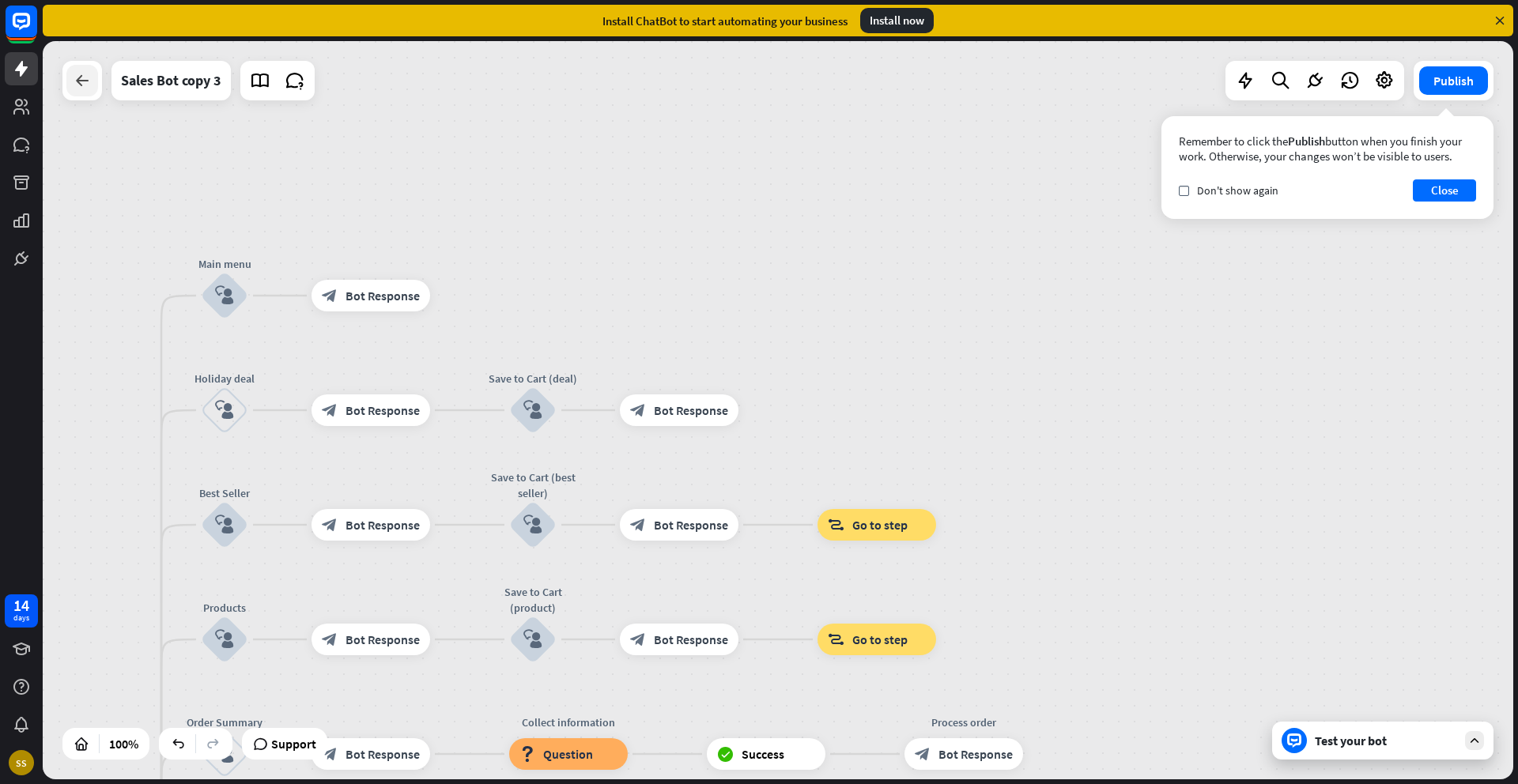
click at [83, 86] on icon at bounding box center [83, 81] width 19 height 19
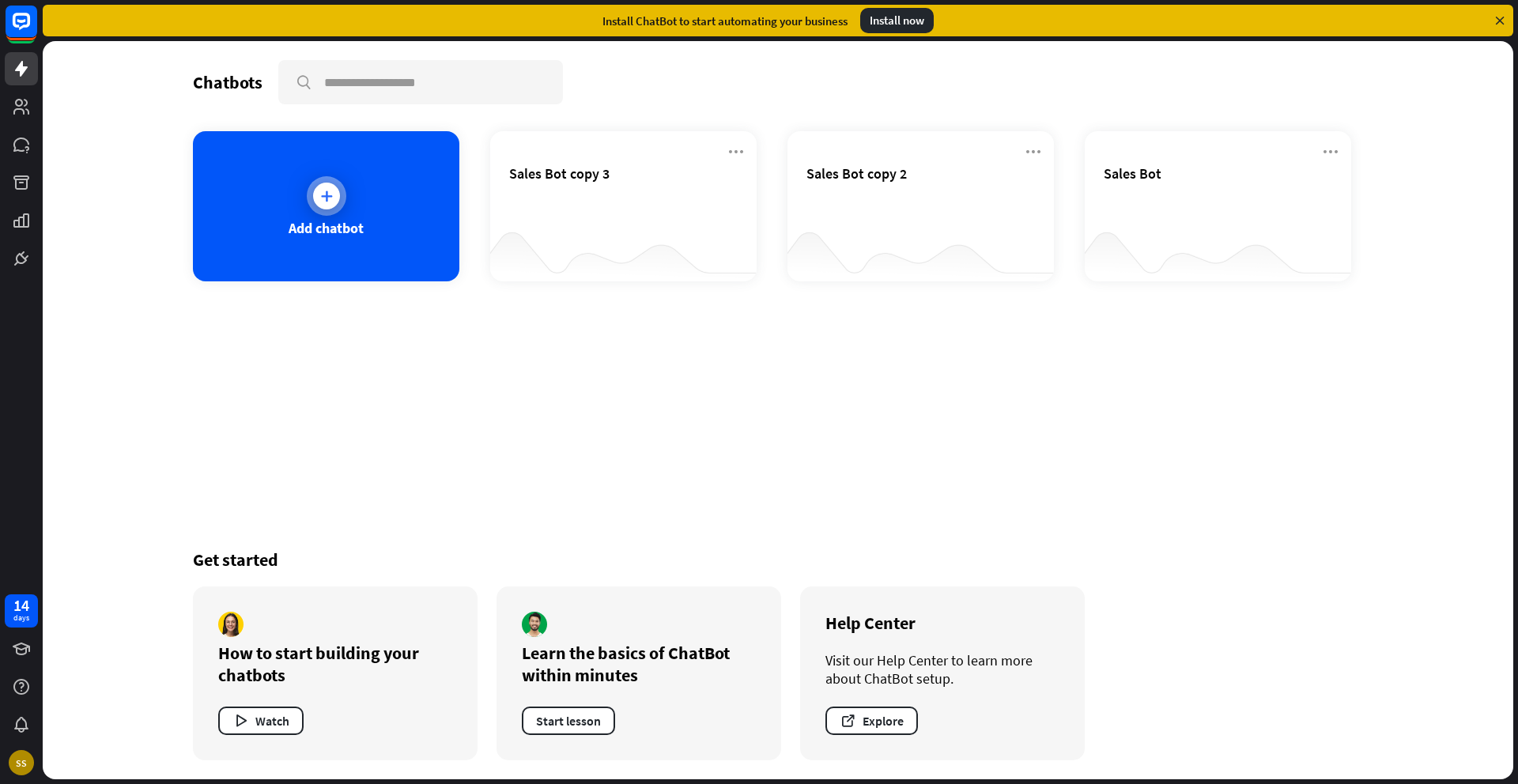
click at [327, 209] on div at bounding box center [326, 196] width 27 height 27
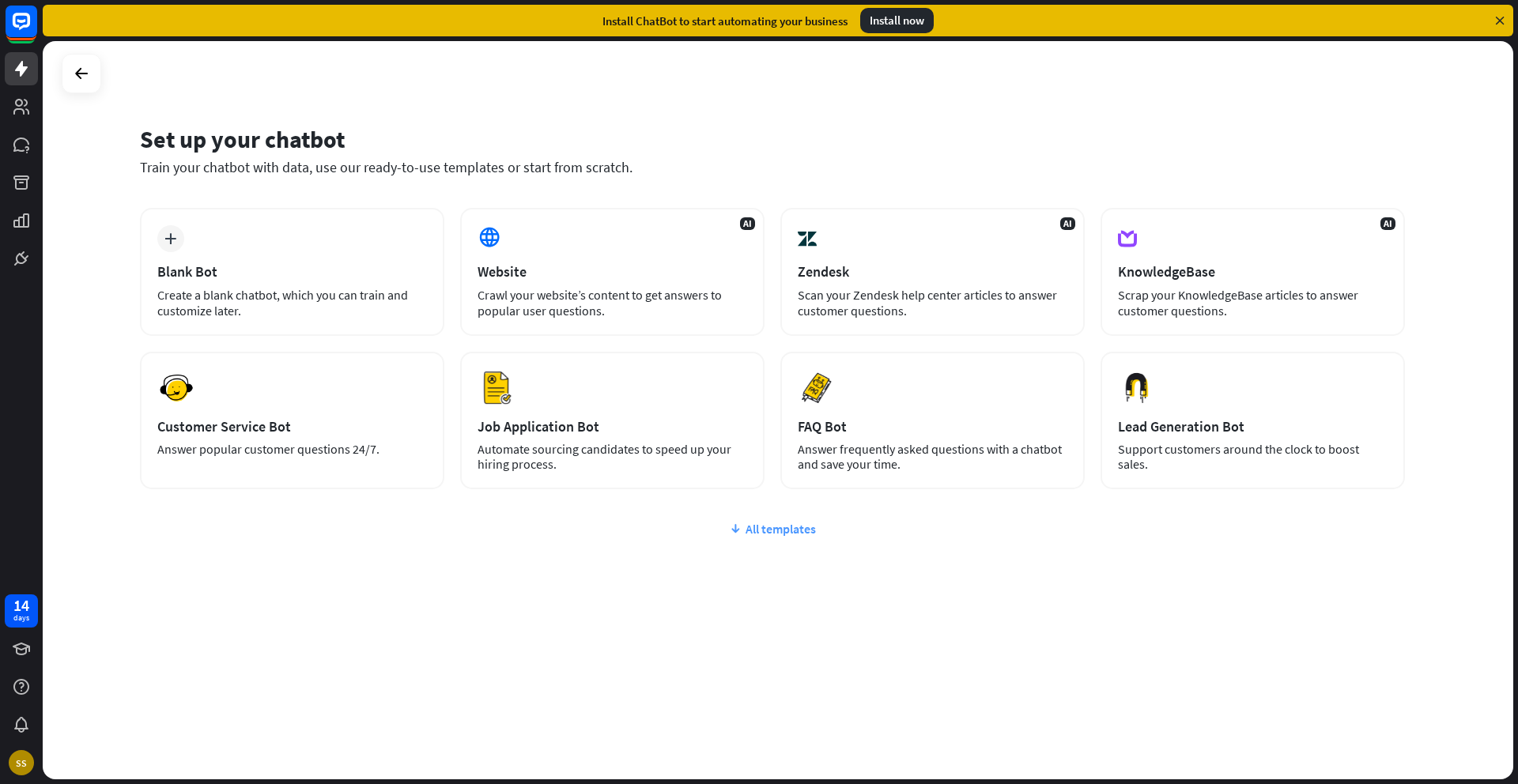
click at [757, 521] on div "All templates" at bounding box center [772, 528] width 1265 height 16
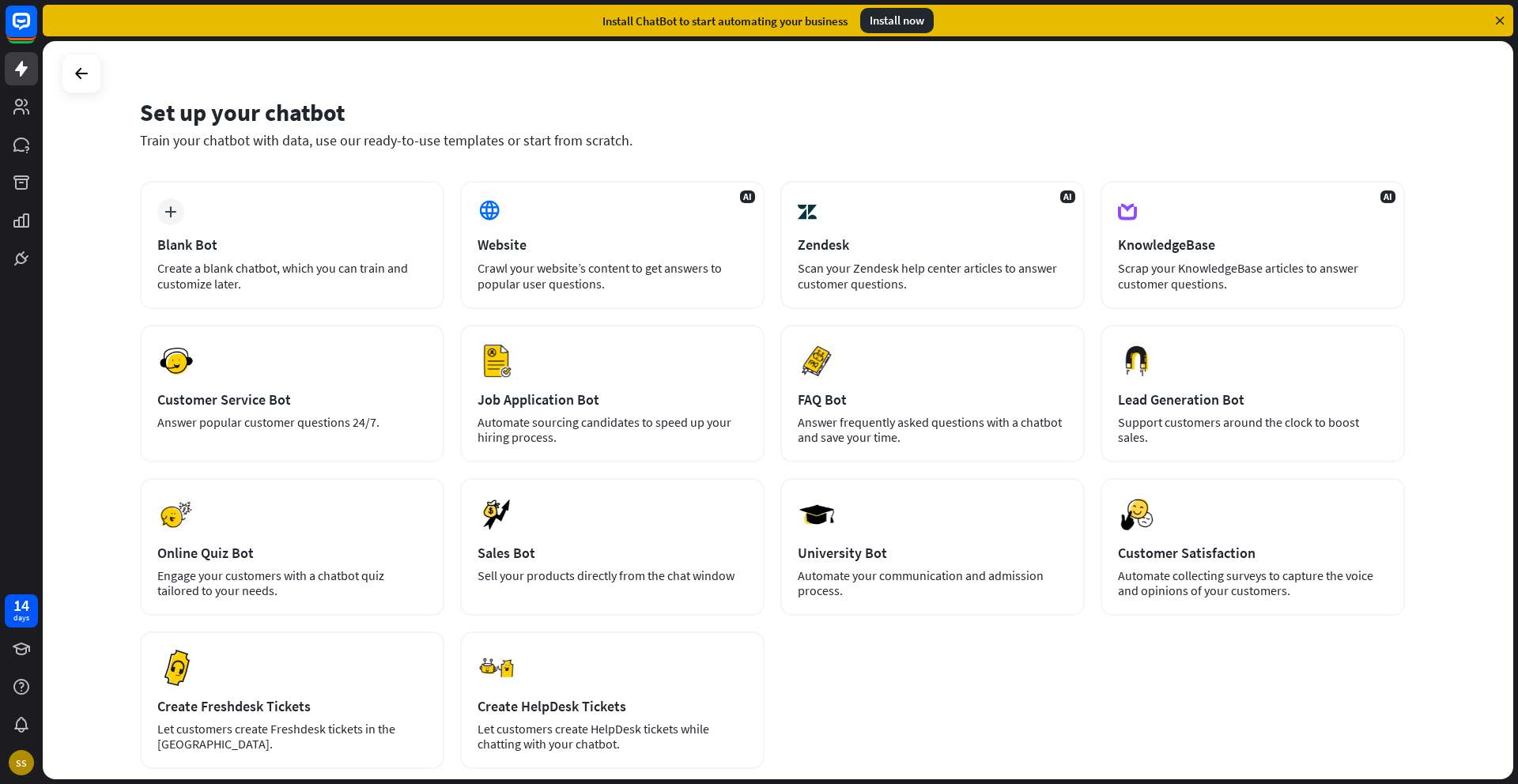
scroll to position [32, 0]
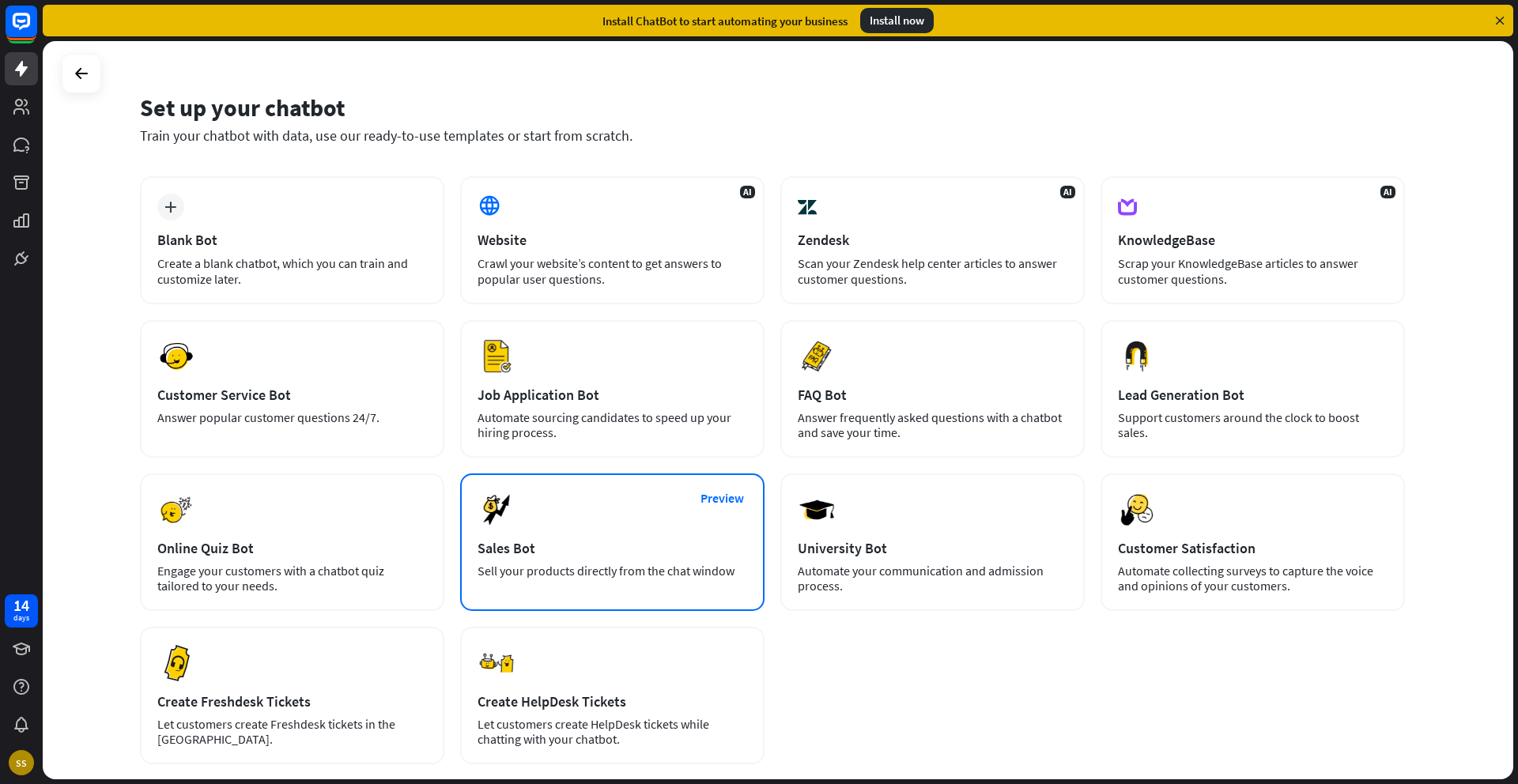
click at [596, 530] on div "Preview Sales Bot Sell your products directly from the chat window" at bounding box center [611, 541] width 304 height 137
